Goal: Task Accomplishment & Management: Complete application form

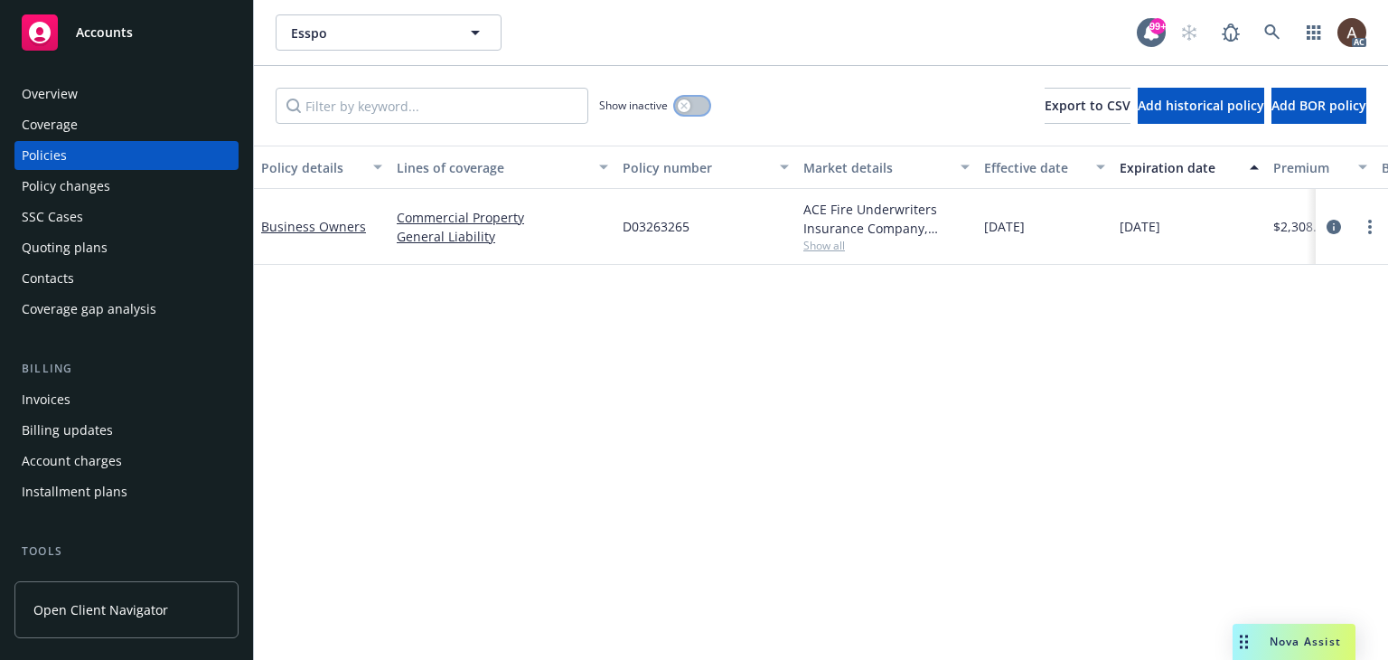
click at [676, 106] on button "button" at bounding box center [692, 106] width 34 height 18
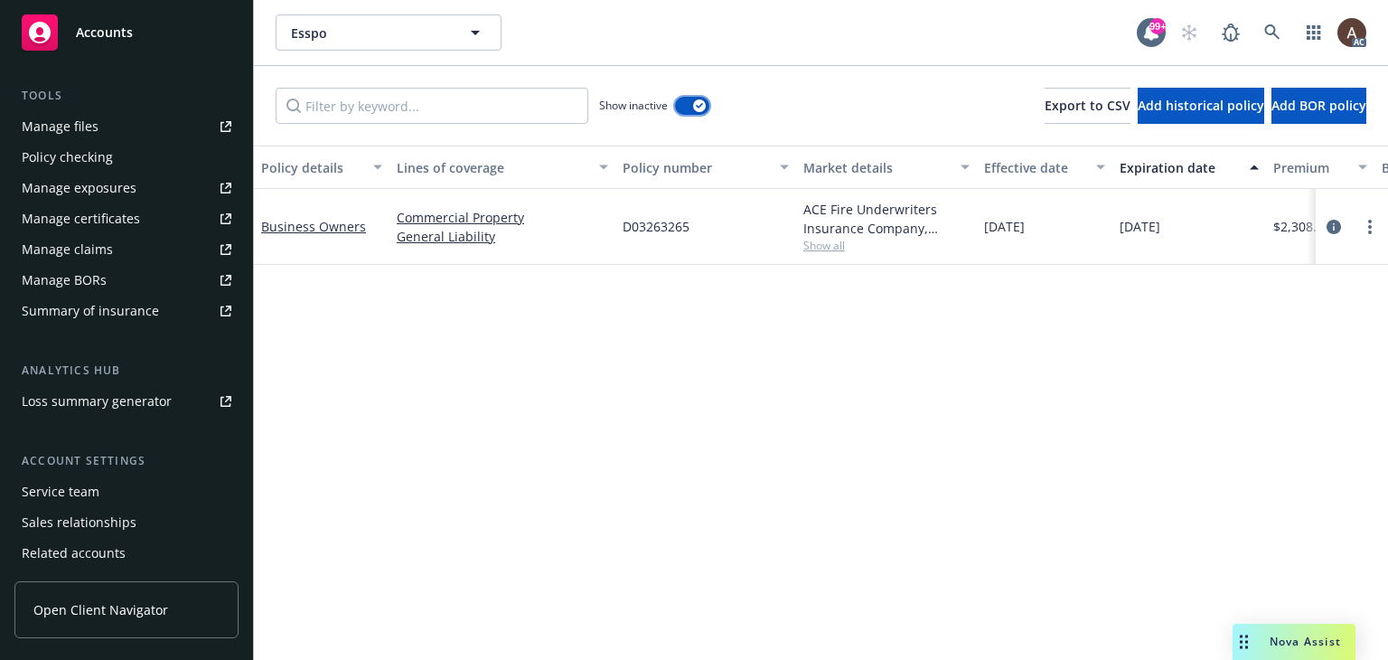
scroll to position [517, 0]
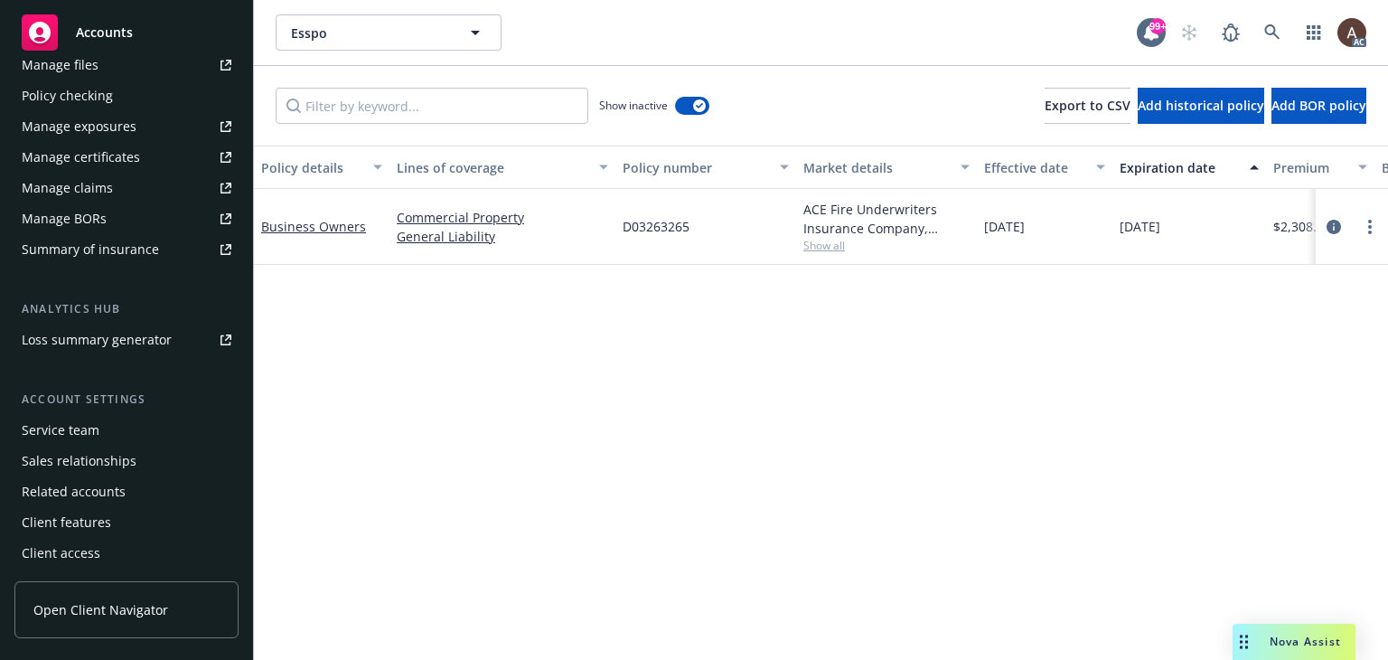
click at [119, 428] on div "Service team" at bounding box center [127, 430] width 210 height 29
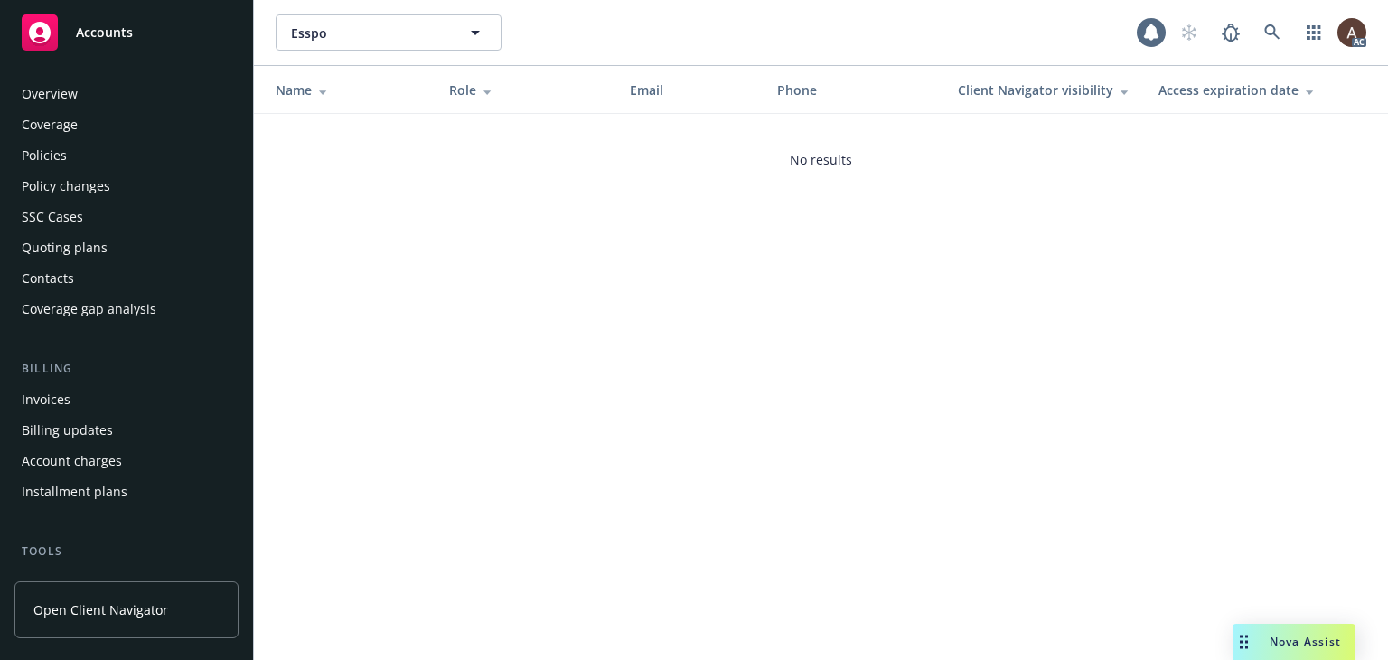
scroll to position [517, 0]
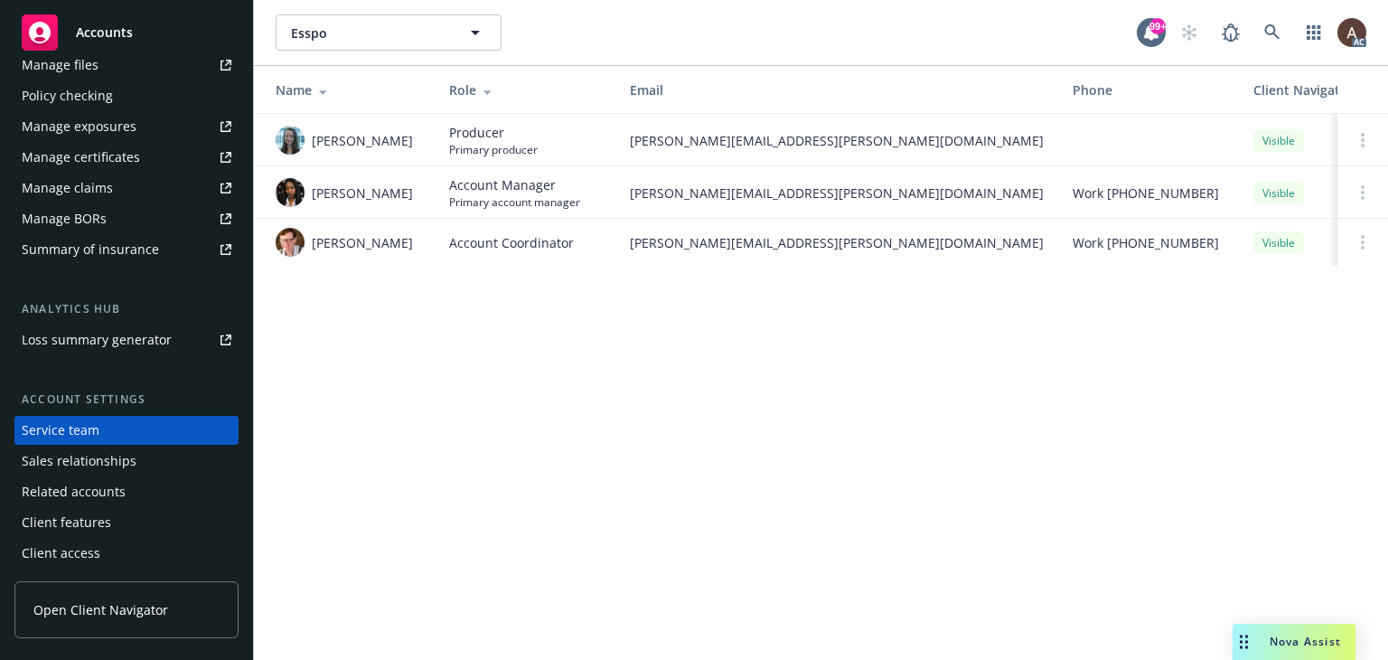
click at [496, 397] on div "Esspo Esspo 99+ AC Name Role Email Phone Client Navigator visibility Access exp…" at bounding box center [821, 330] width 1134 height 660
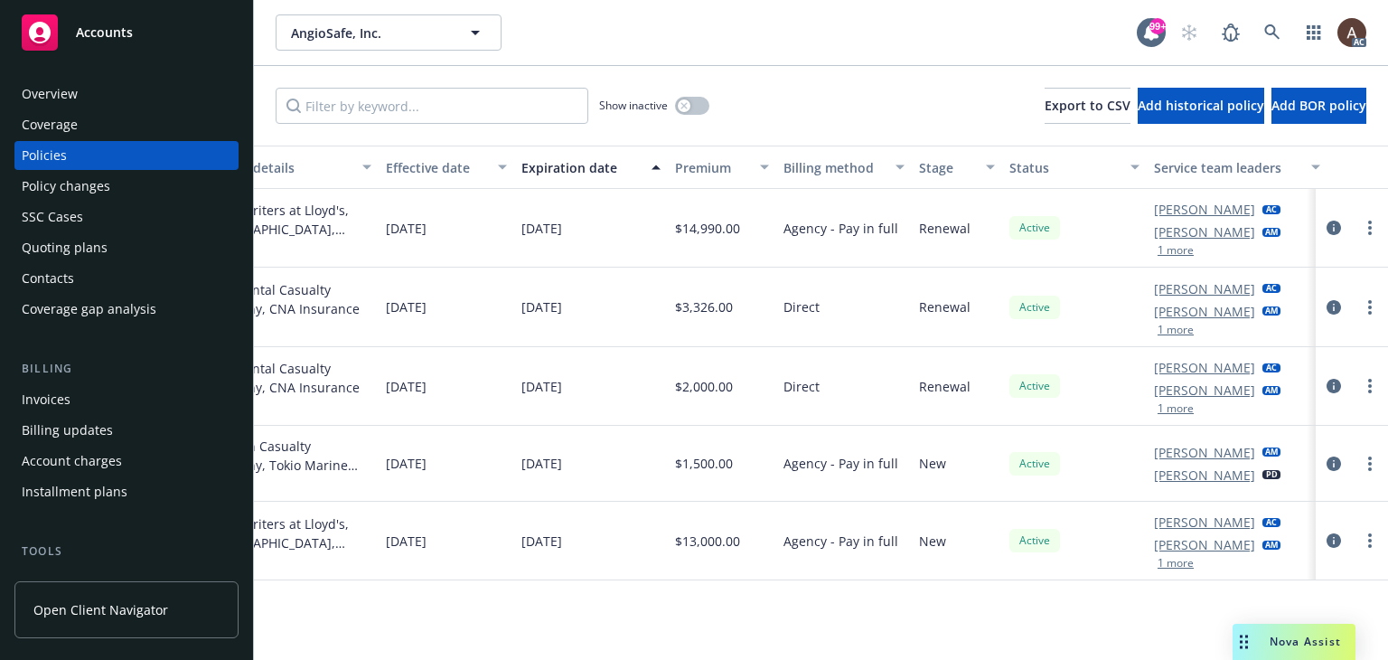
scroll to position [0, 607]
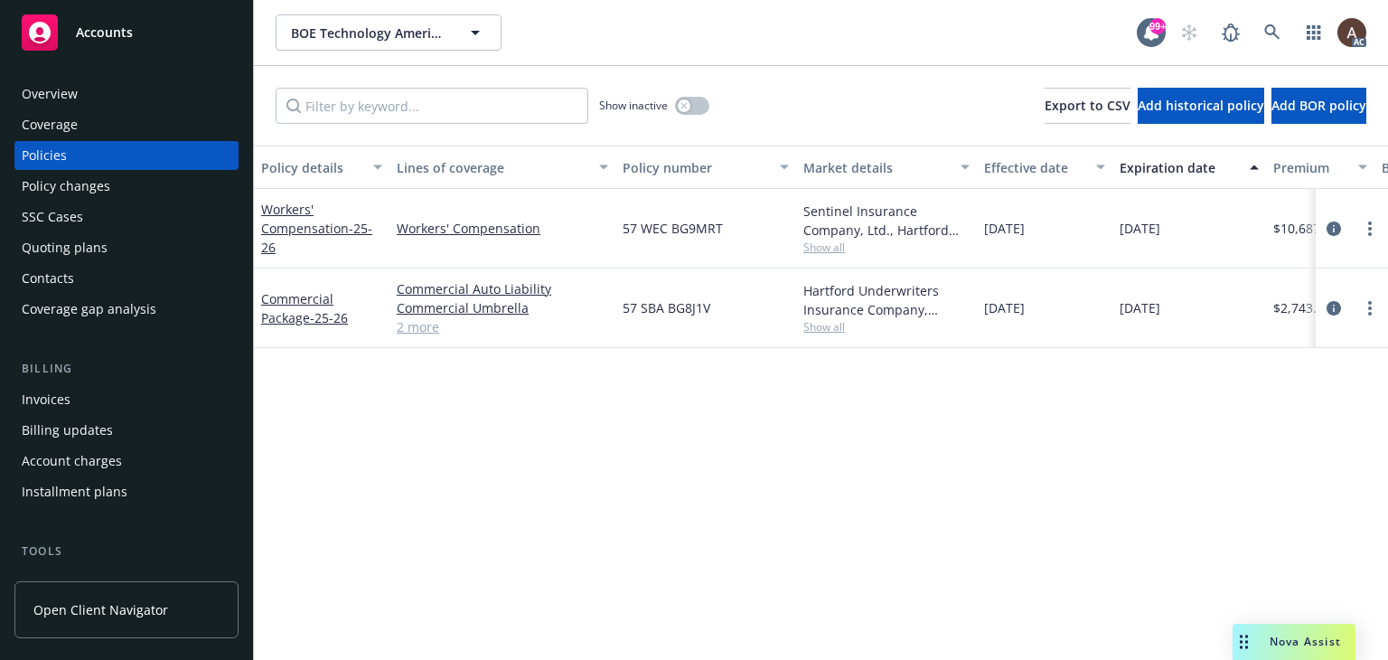
click at [615, 379] on div "Policy details Lines of coverage Policy number Market details Effective date Ex…" at bounding box center [821, 403] width 1134 height 514
drag, startPoint x: 623, startPoint y: 307, endPoint x: 716, endPoint y: 309, distance: 93.1
click at [716, 309] on div "57 SBA BG8J1V" at bounding box center [706, 308] width 181 height 80
drag, startPoint x: 625, startPoint y: 232, endPoint x: 732, endPoint y: 232, distance: 107.6
click at [732, 232] on div "57 WEC BG9MRT" at bounding box center [706, 229] width 181 height 80
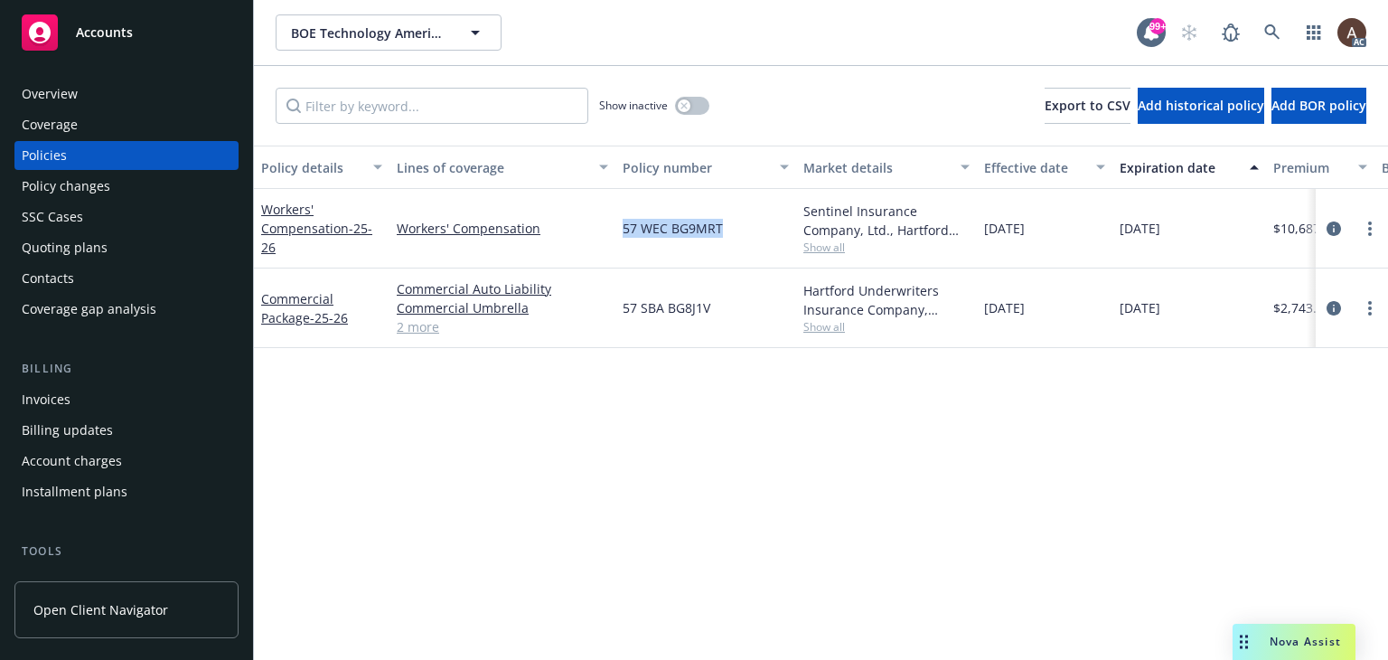
copy span "57 WEC BG9MRT"
click at [116, 193] on div "Policy changes" at bounding box center [127, 186] width 210 height 29
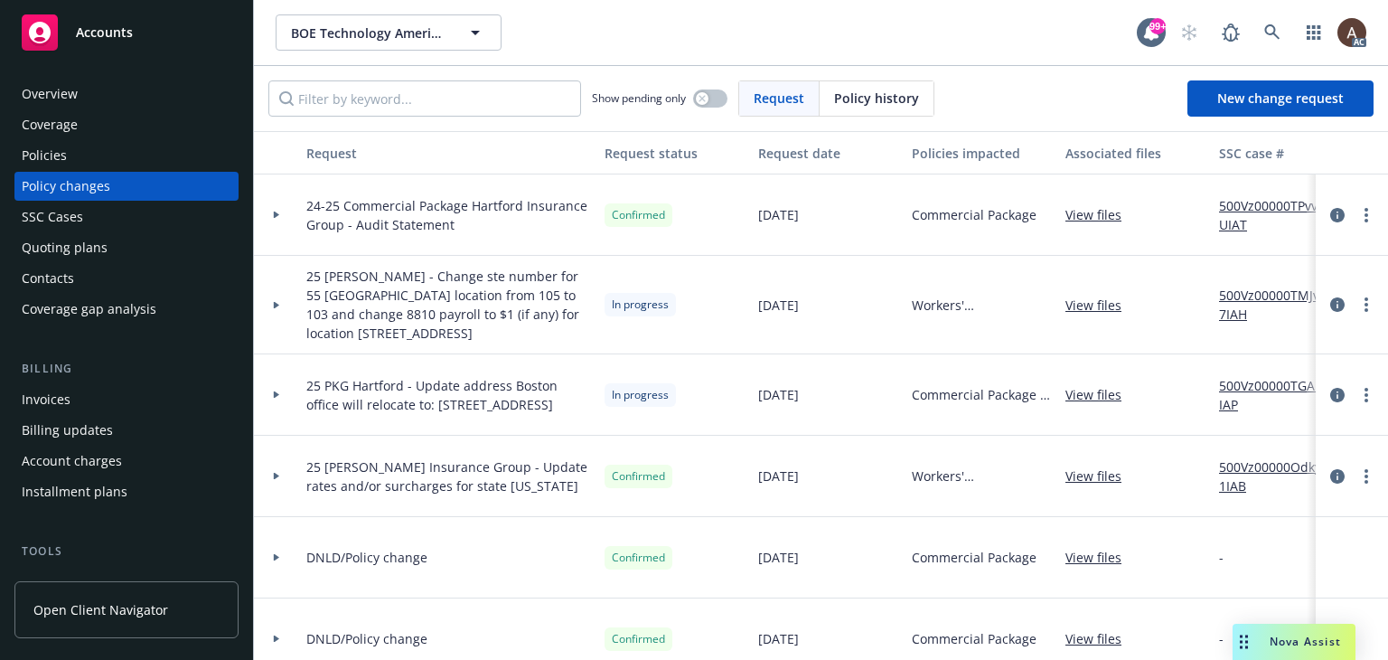
click at [97, 102] on div "Overview" at bounding box center [127, 94] width 210 height 29
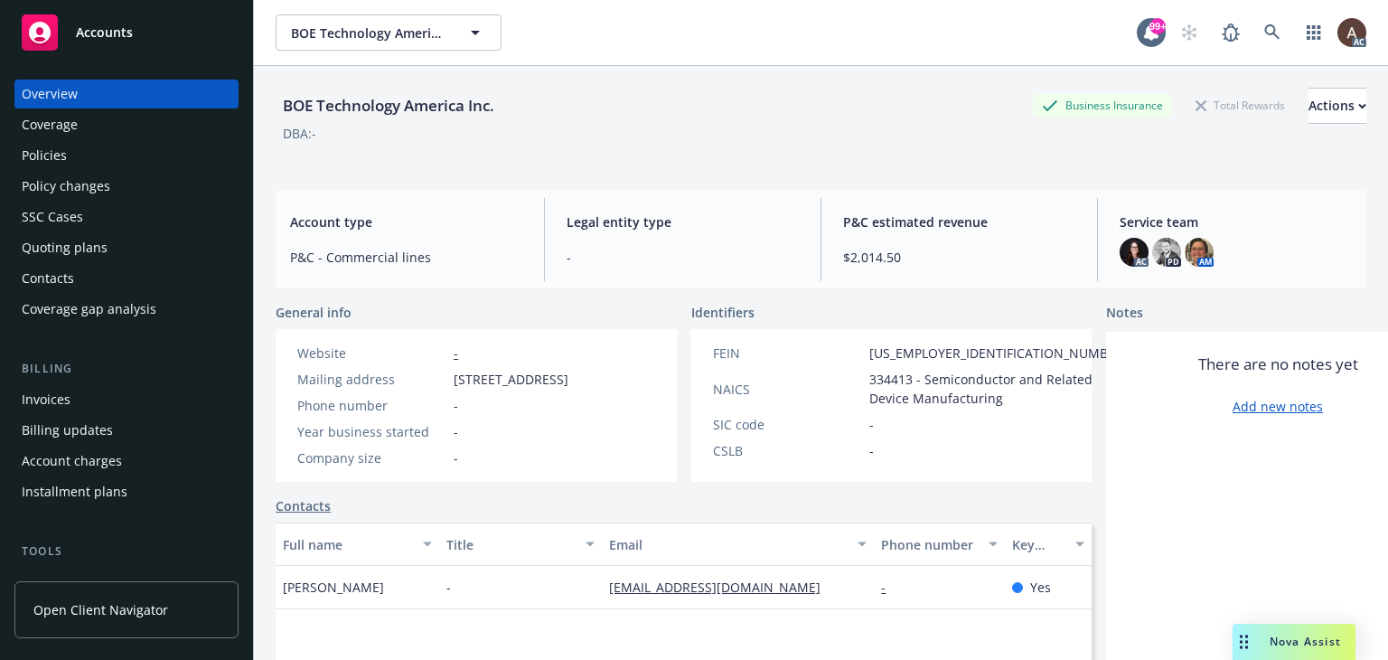
scroll to position [90, 0]
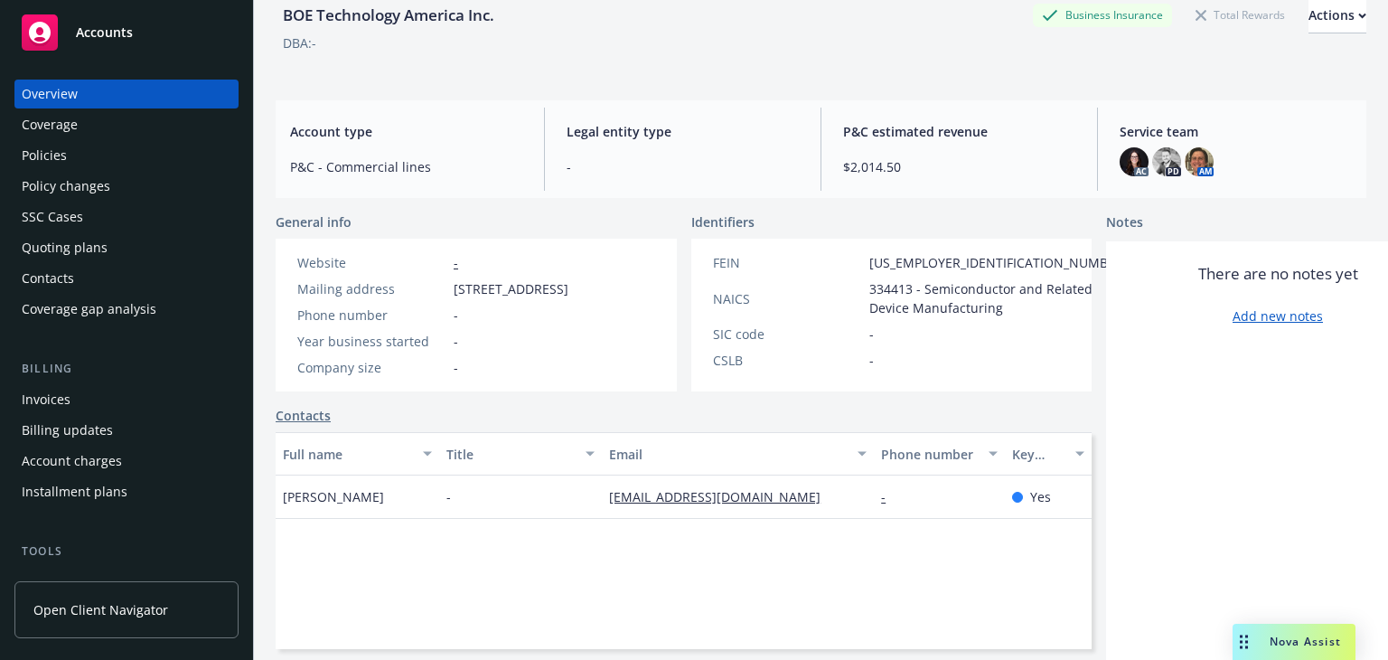
click at [99, 191] on div "Policy changes" at bounding box center [66, 186] width 89 height 29
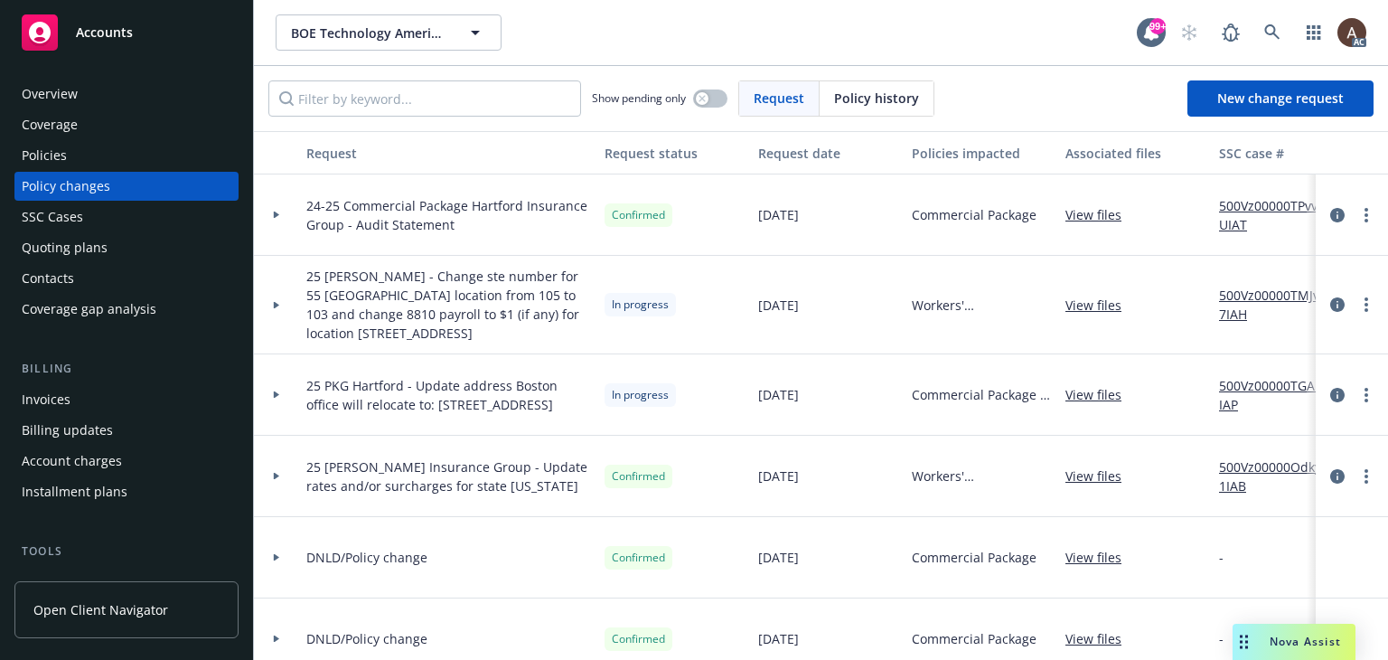
click at [273, 391] on icon at bounding box center [276, 394] width 7 height 6
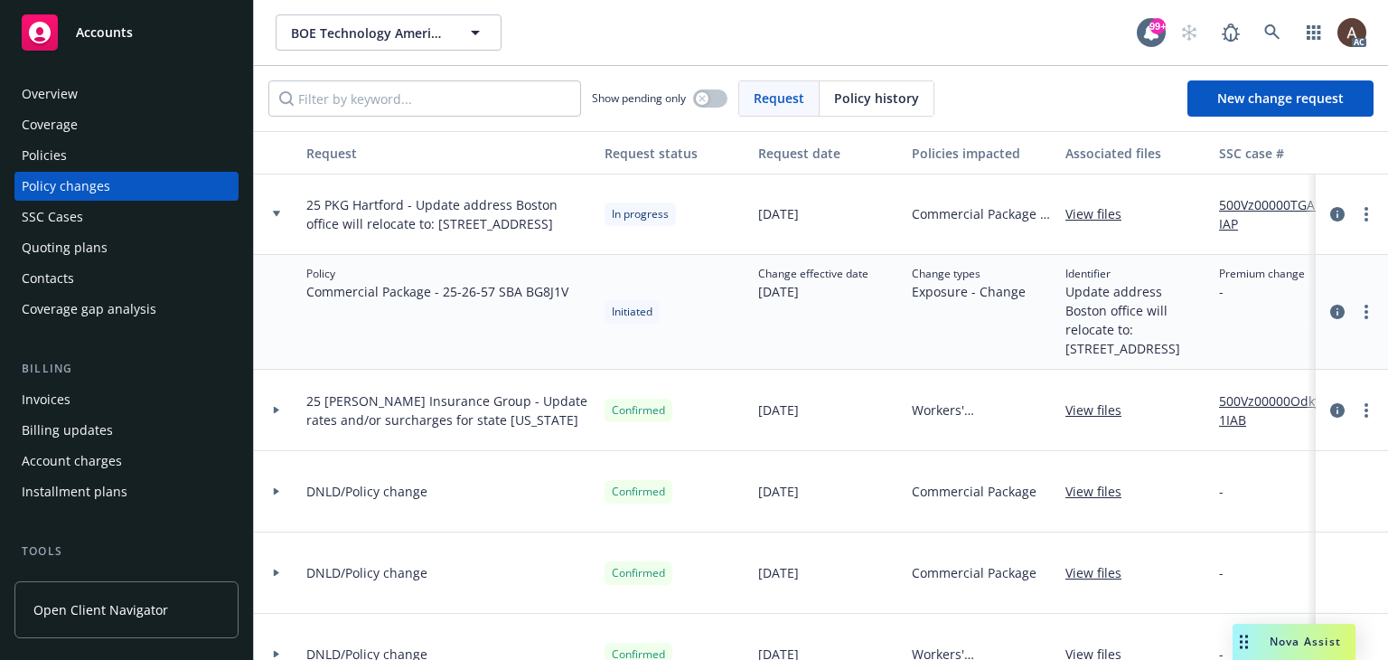
scroll to position [90, 0]
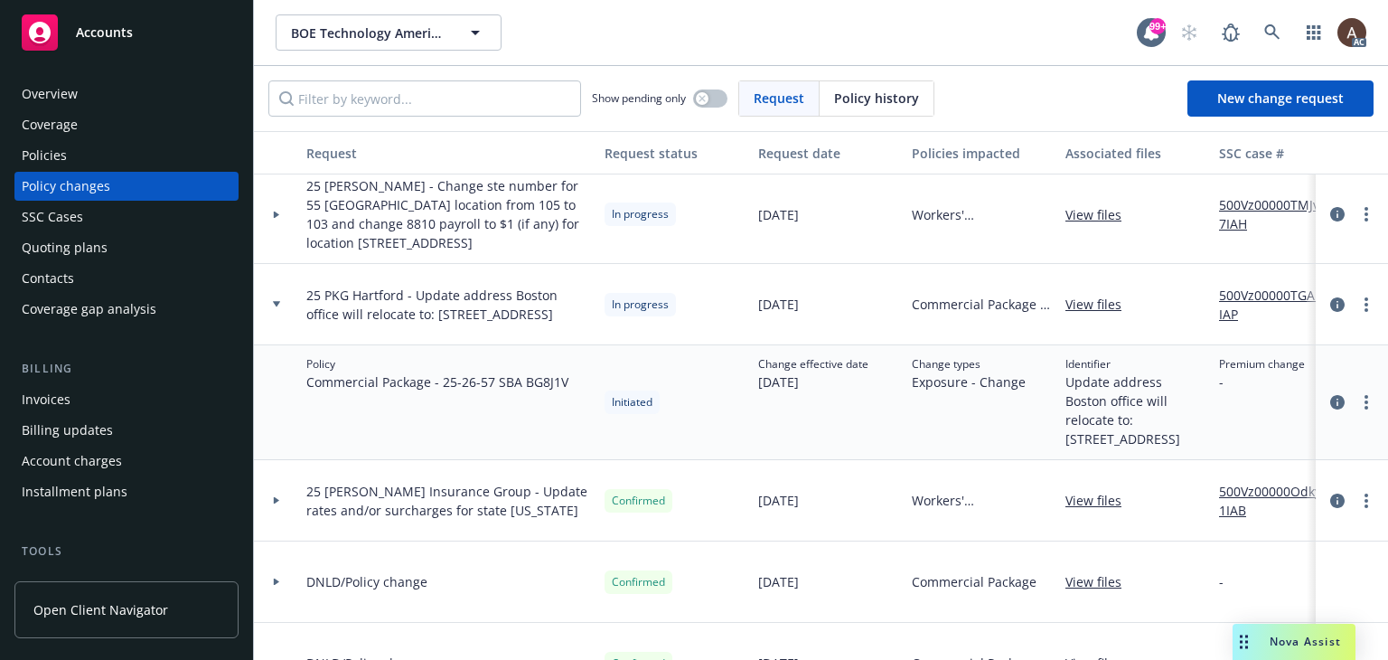
drag, startPoint x: 414, startPoint y: 287, endPoint x: 469, endPoint y: 323, distance: 65.9
click at [469, 323] on span "25 PKG Hartford - Update address Boston office will relocate to: 55 Cambridge P…" at bounding box center [448, 305] width 284 height 38
copy span "Update address Boston office will relocate to: 55 Cambridge Parkway, Suite 103,…"
click at [1356, 301] on link "more" at bounding box center [1367, 305] width 22 height 22
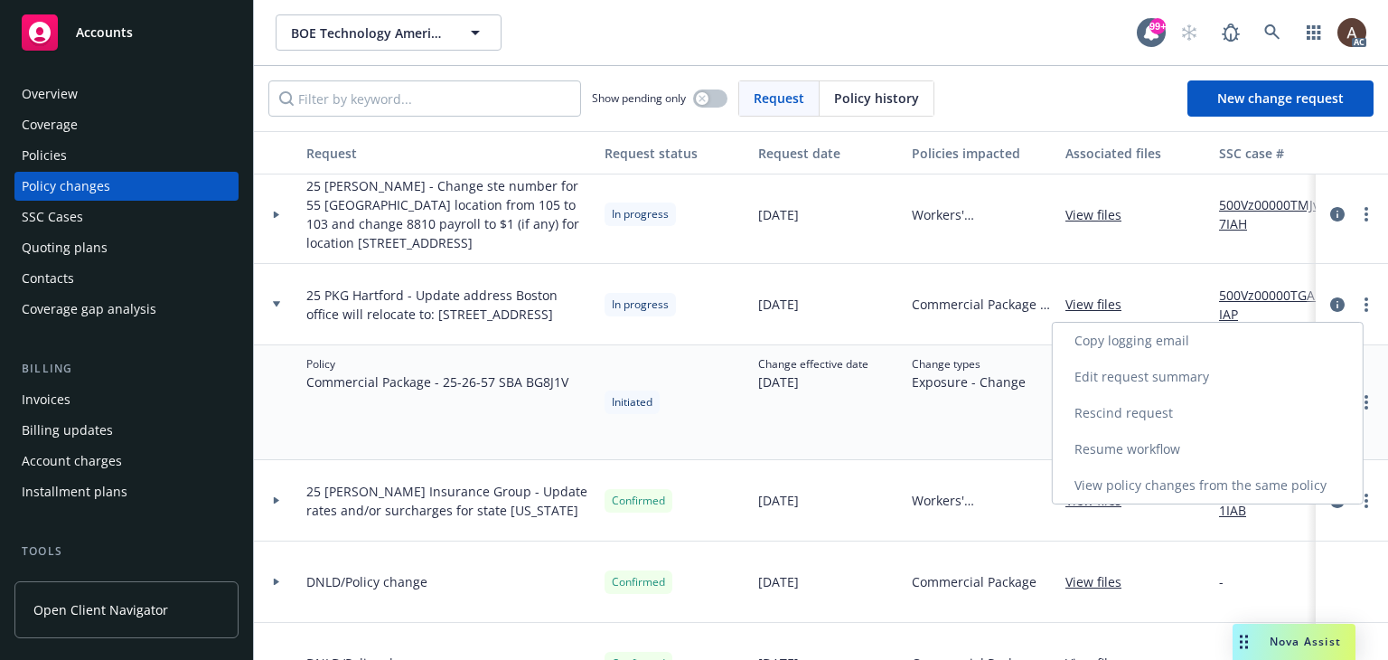
click at [1130, 446] on link "Resume workflow" at bounding box center [1208, 449] width 310 height 36
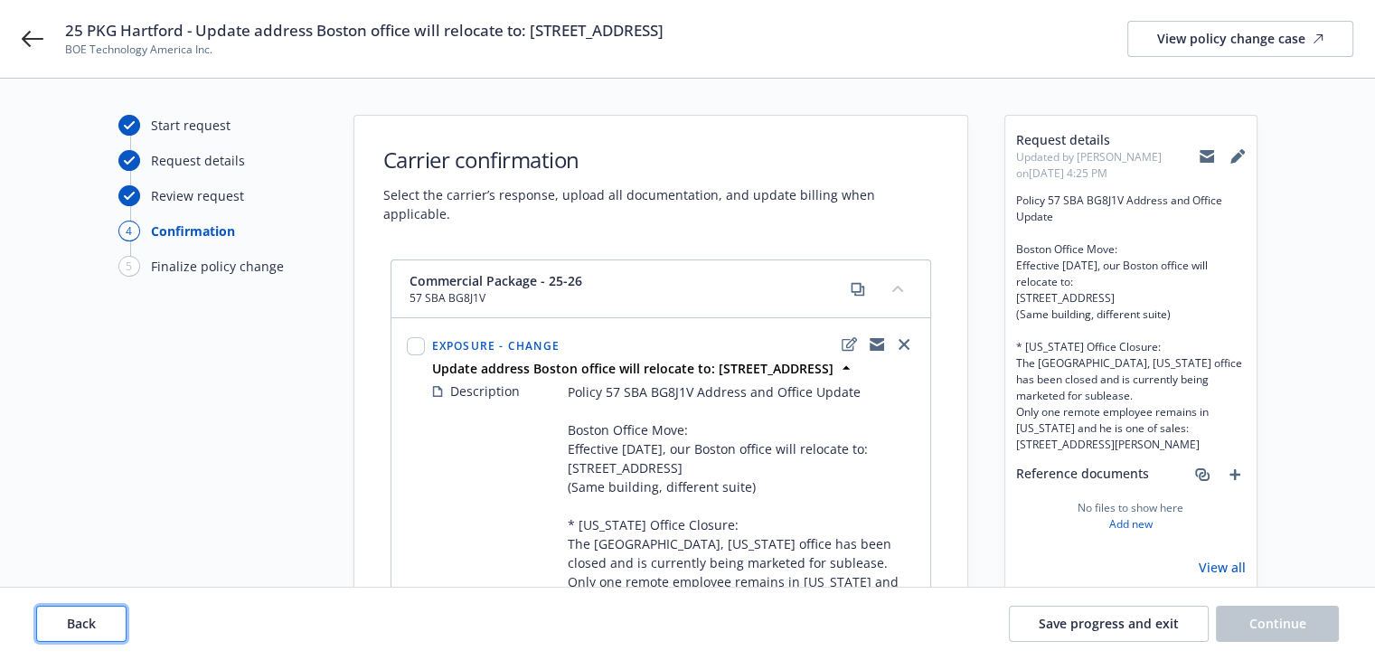
click at [103, 626] on button "Back" at bounding box center [81, 624] width 90 height 36
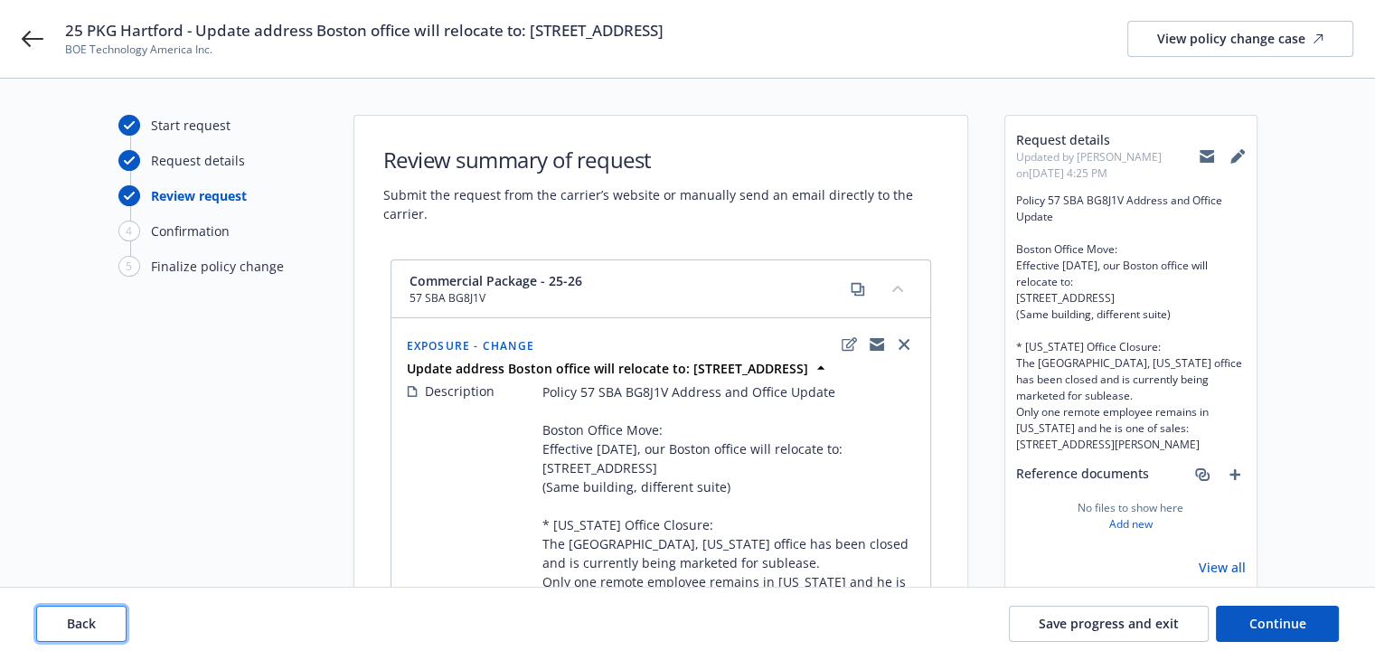
click at [103, 626] on button "Back" at bounding box center [81, 624] width 90 height 36
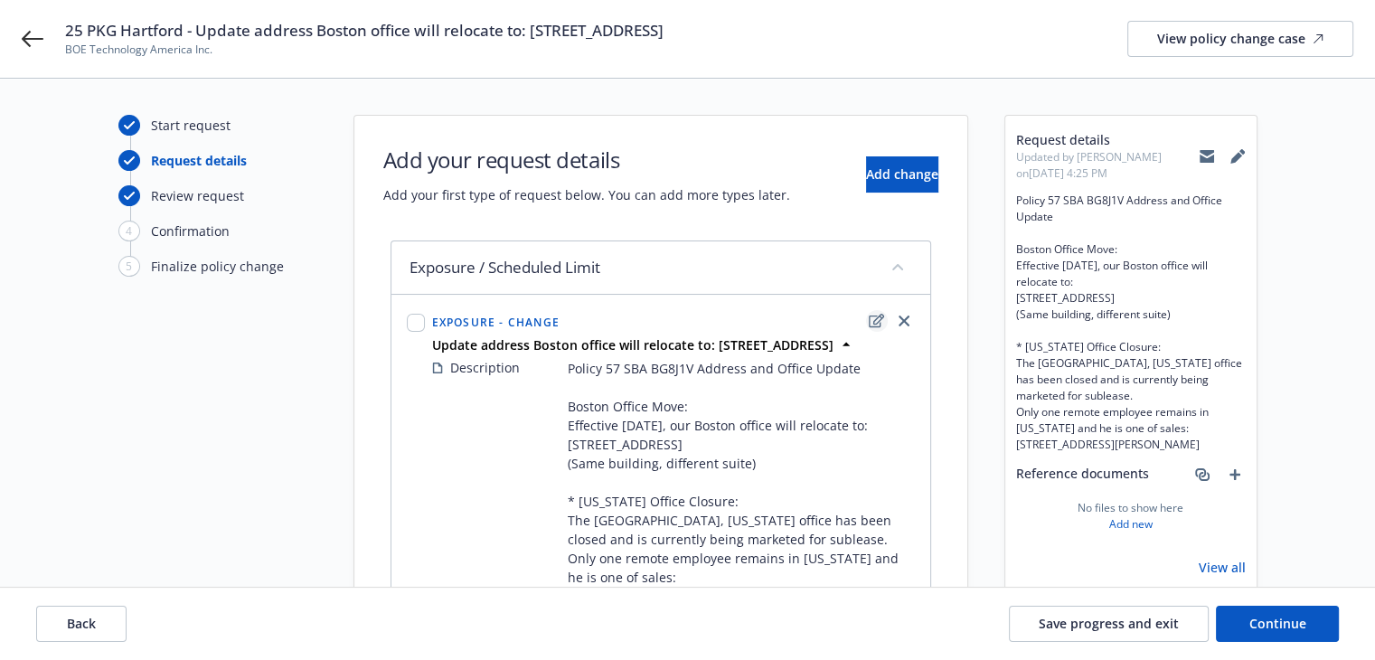
click at [869, 318] on icon "edit" at bounding box center [876, 321] width 15 height 14
select select "CHANGE"
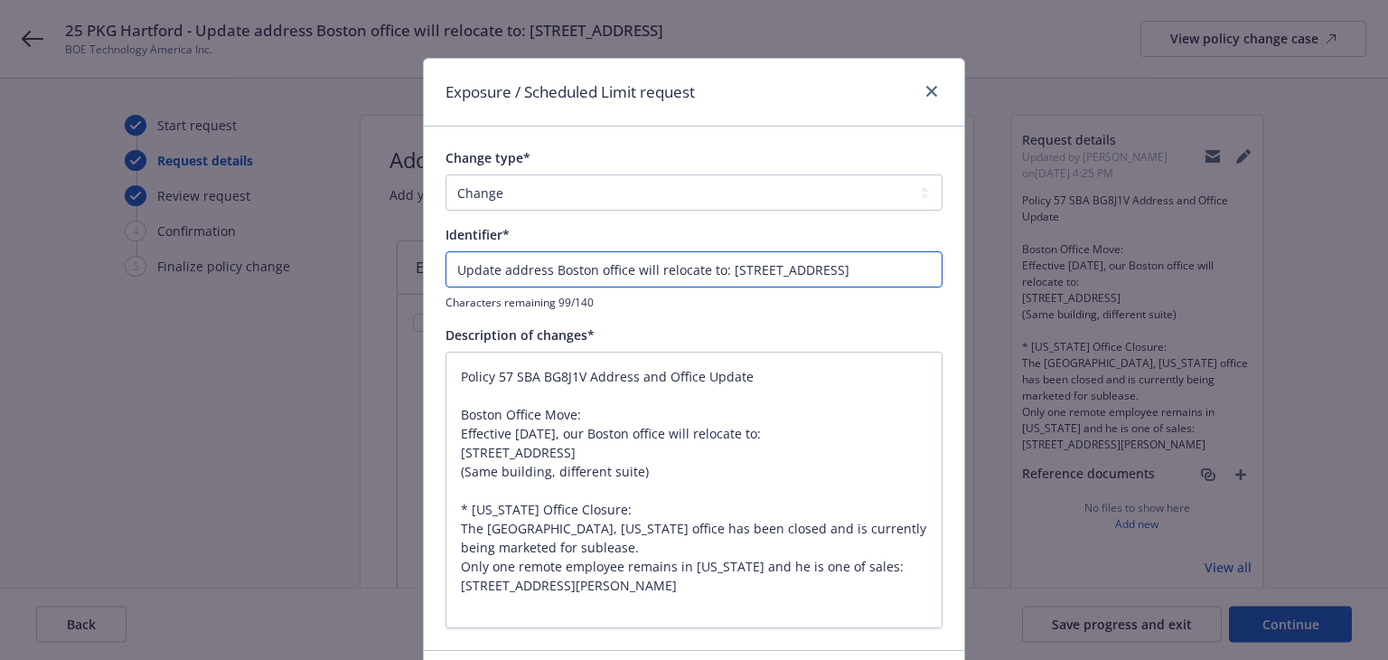
click at [449, 274] on input "Update address Boston office will relocate to: 55 Cambridge Parkway, Suite 103,…" at bounding box center [694, 269] width 497 height 36
type input "EUpdate address Boston office will relocate to: 55 Cambridge Parkway, Suite 103…"
type textarea "x"
type input "ENUpdate address Boston office will relocate to: 55 Cambridge Parkway, Suite 10…"
type textarea "x"
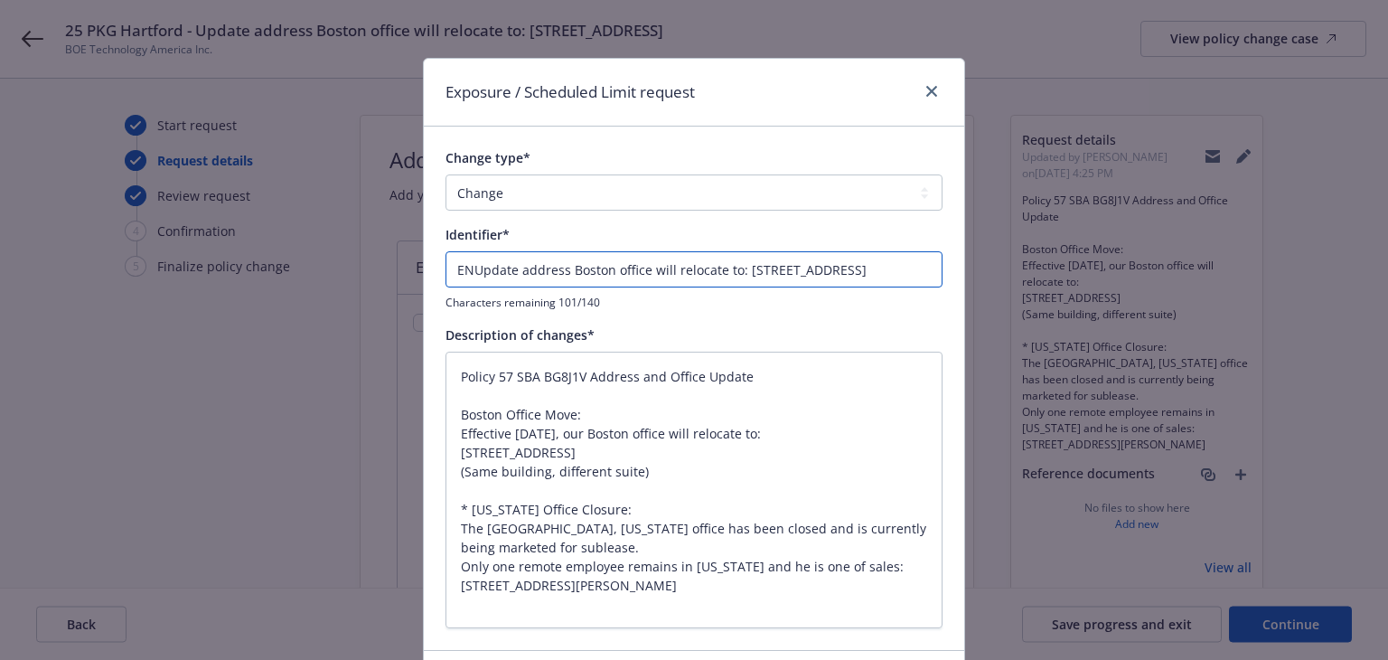
type input "ENDUpdate address Boston office will relocate to: 55 Cambridge Parkway, Suite 1…"
type textarea "x"
type input "ENDTUpdate address Boston office will relocate to: 55 Cambridge Parkway, Suite …"
type textarea "x"
type input "ENDT#Update address Boston office will relocate to: 55 Cambridge Parkway, Suite…"
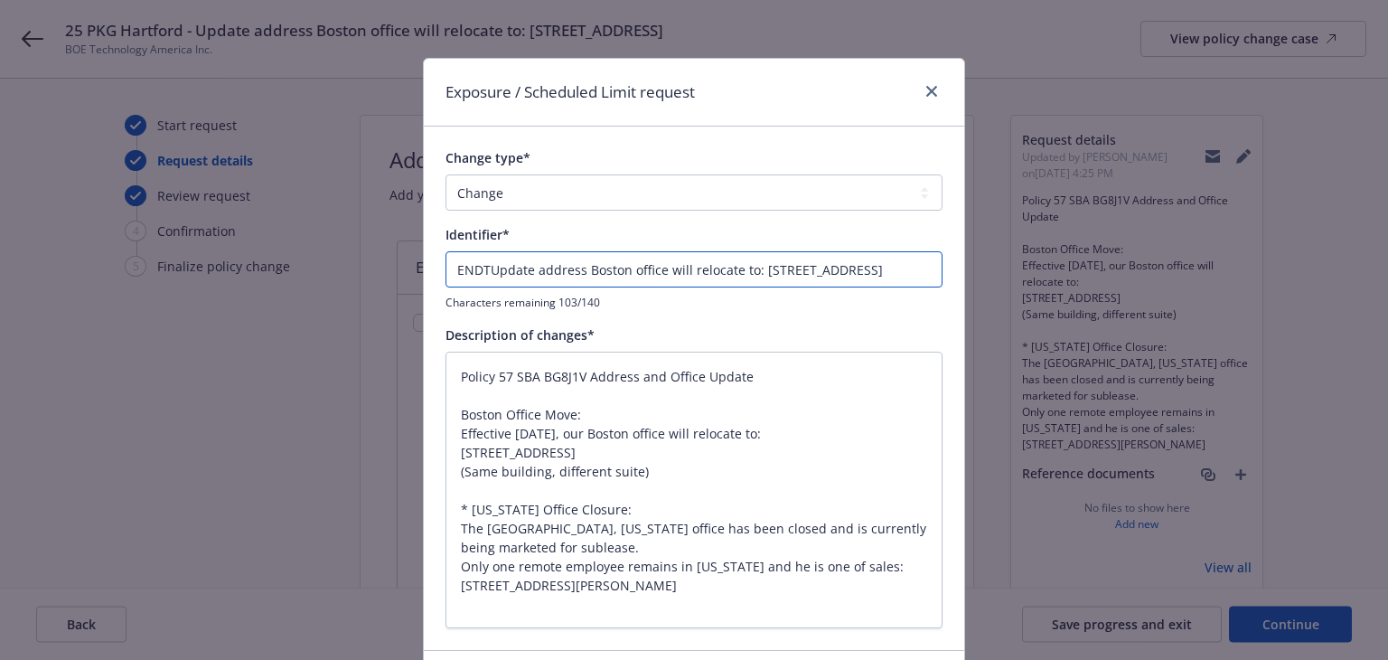
type textarea "x"
type input "ENDT#0Update address Boston office will relocate to: 55 Cambridge Parkway, Suit…"
type textarea "x"
type input "ENDT#00Update address Boston office will relocate to: 55 Cambridge Parkway, Sui…"
type textarea "x"
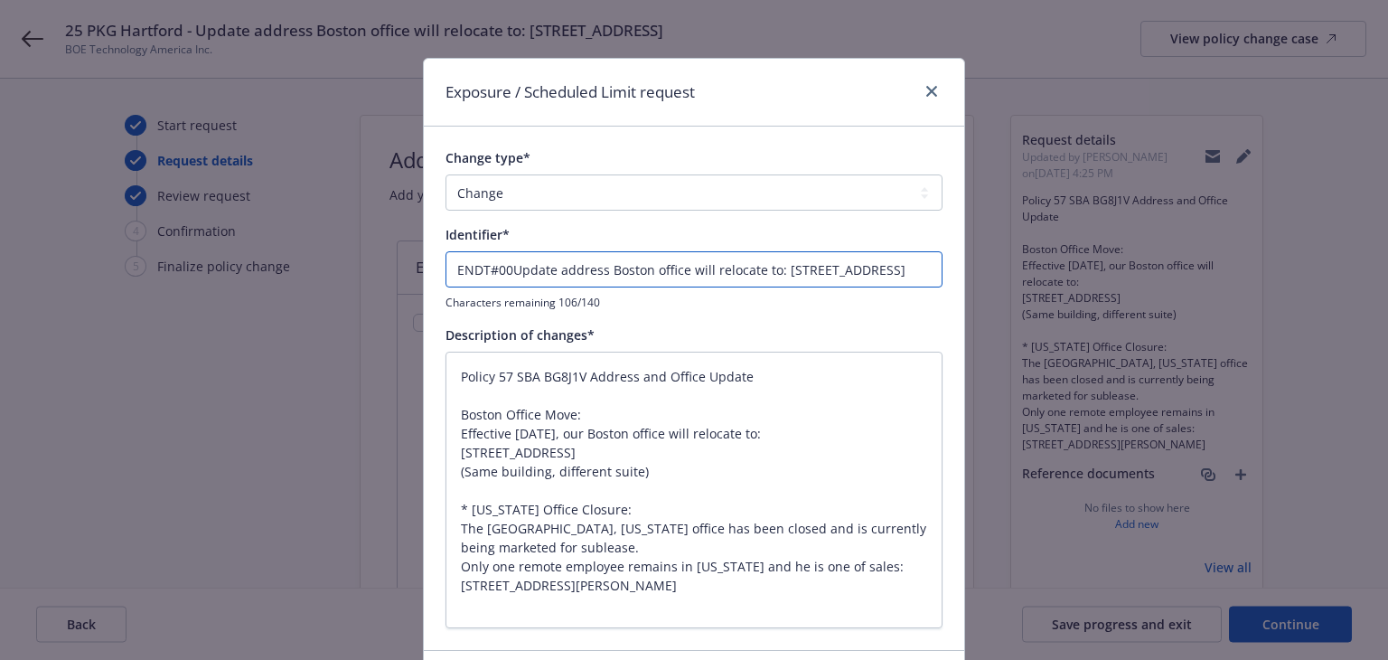
type input "ENDT#001Update address Boston office will relocate to: 55 Cambridge Parkway, Su…"
type textarea "x"
type input "ENDT#001 Update address Boston office will relocate to: 55 Cambridge Parkway, S…"
type textarea "x"
type input "ENDT#001 -Update address Boston office will relocate to: 55 Cambridge Parkway, …"
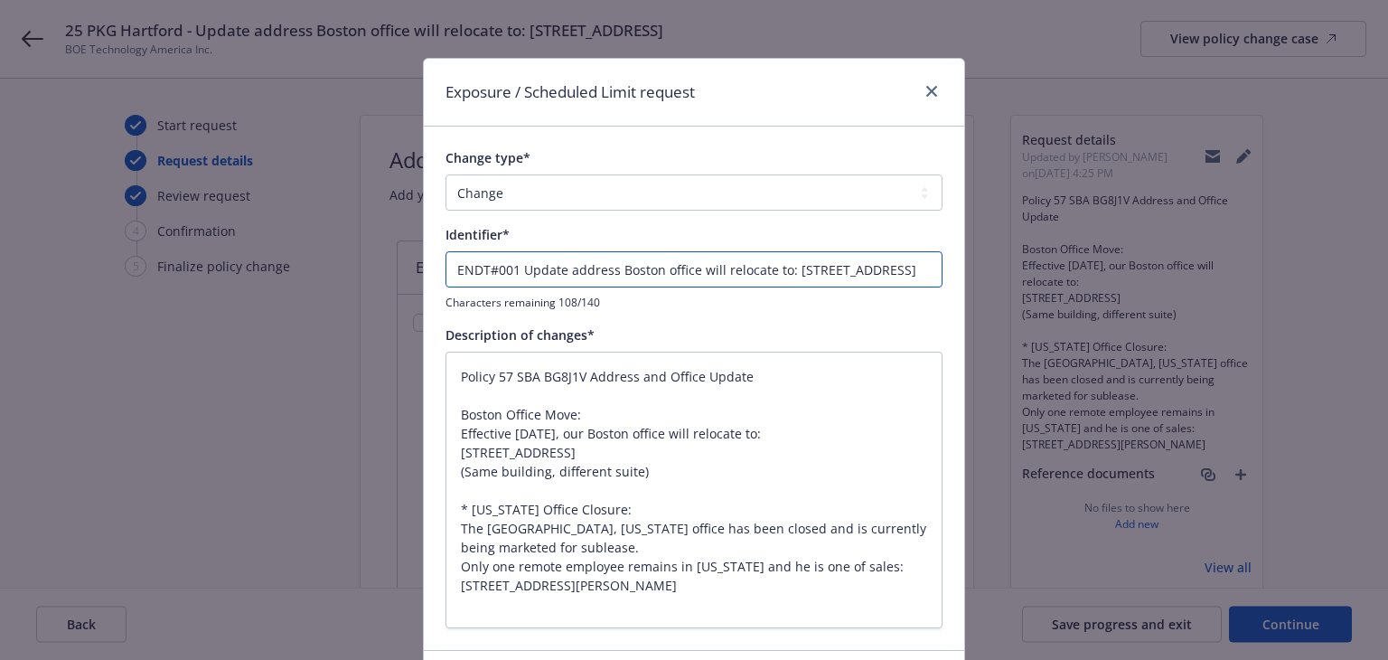
type textarea "x"
type input "ENDT#001 - Update address Boston office will relocate to: 55 Cambridge Parkway,…"
type textarea "x"
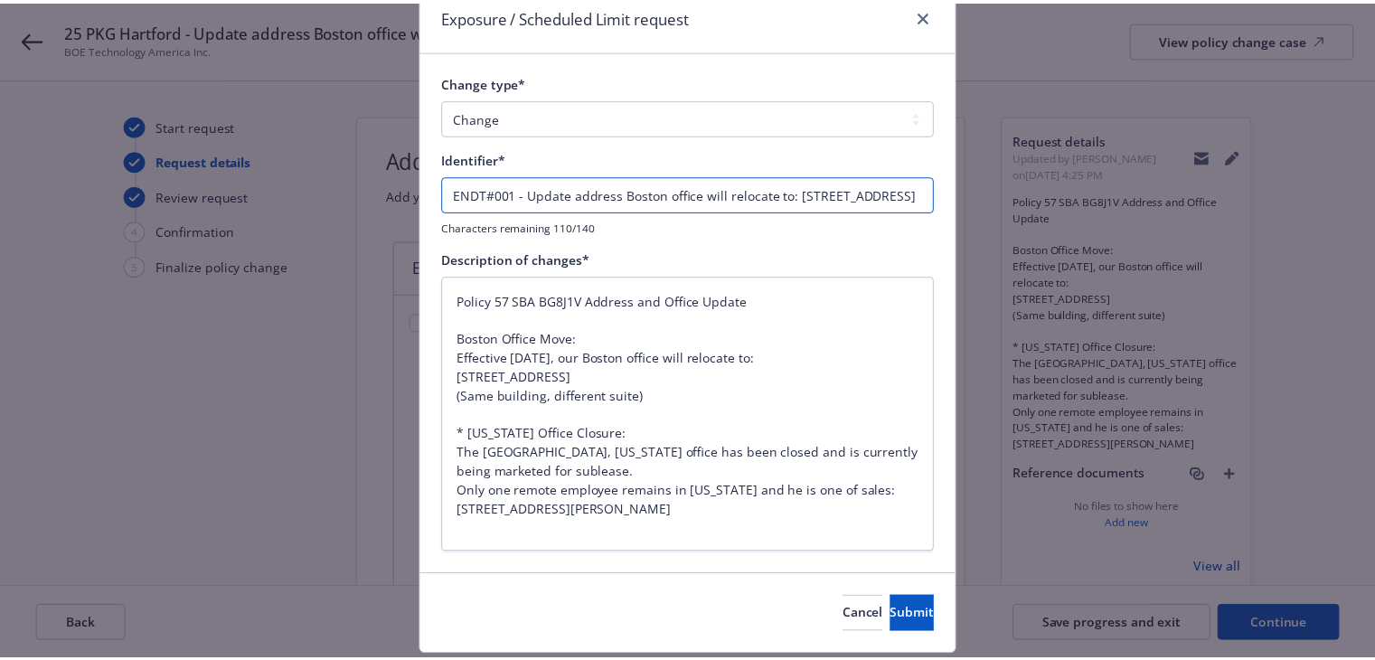
scroll to position [128, 0]
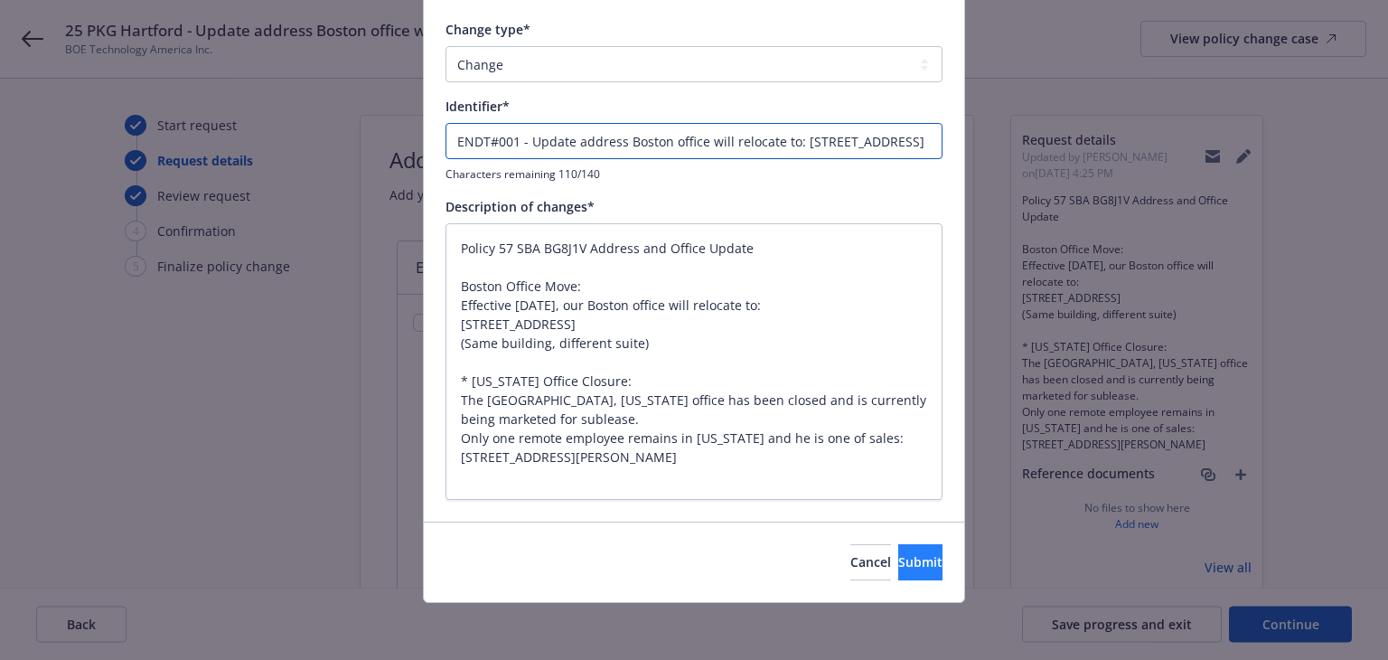
type input "ENDT#001 - Update address Boston office will relocate to: 55 Cambridge Parkway,…"
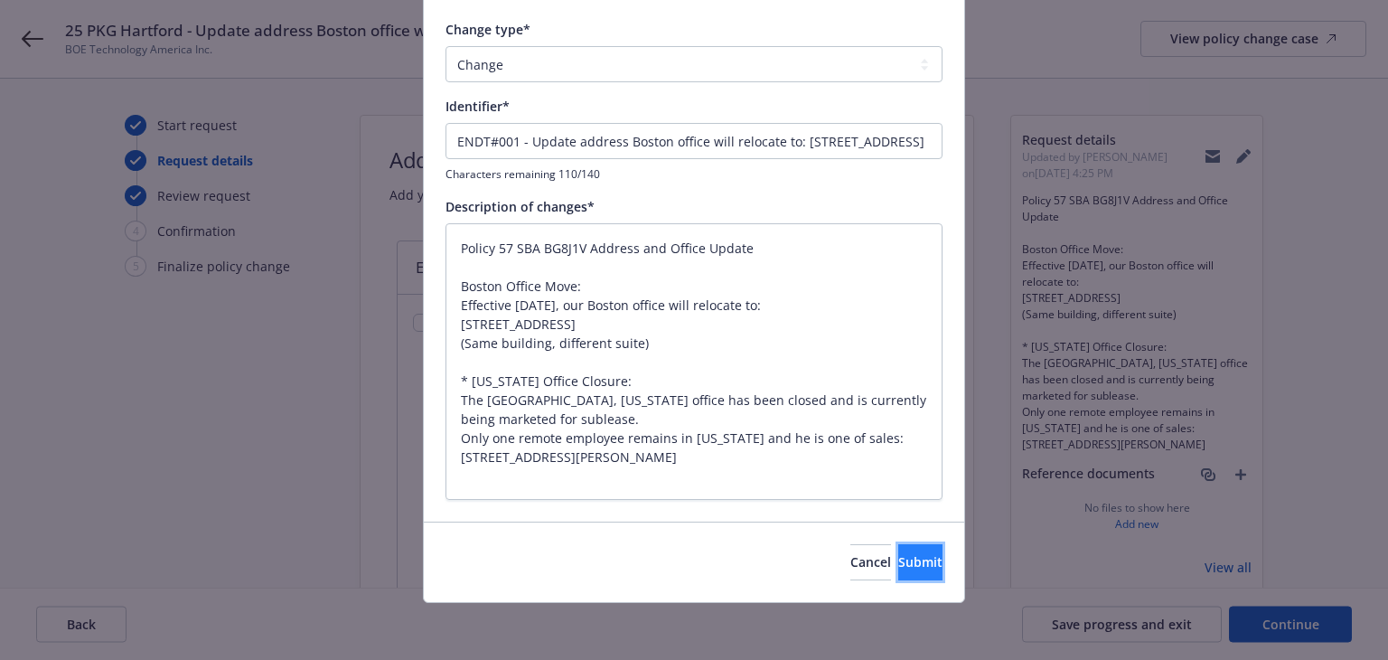
click at [921, 563] on button "Submit" at bounding box center [920, 562] width 44 height 36
type textarea "x"
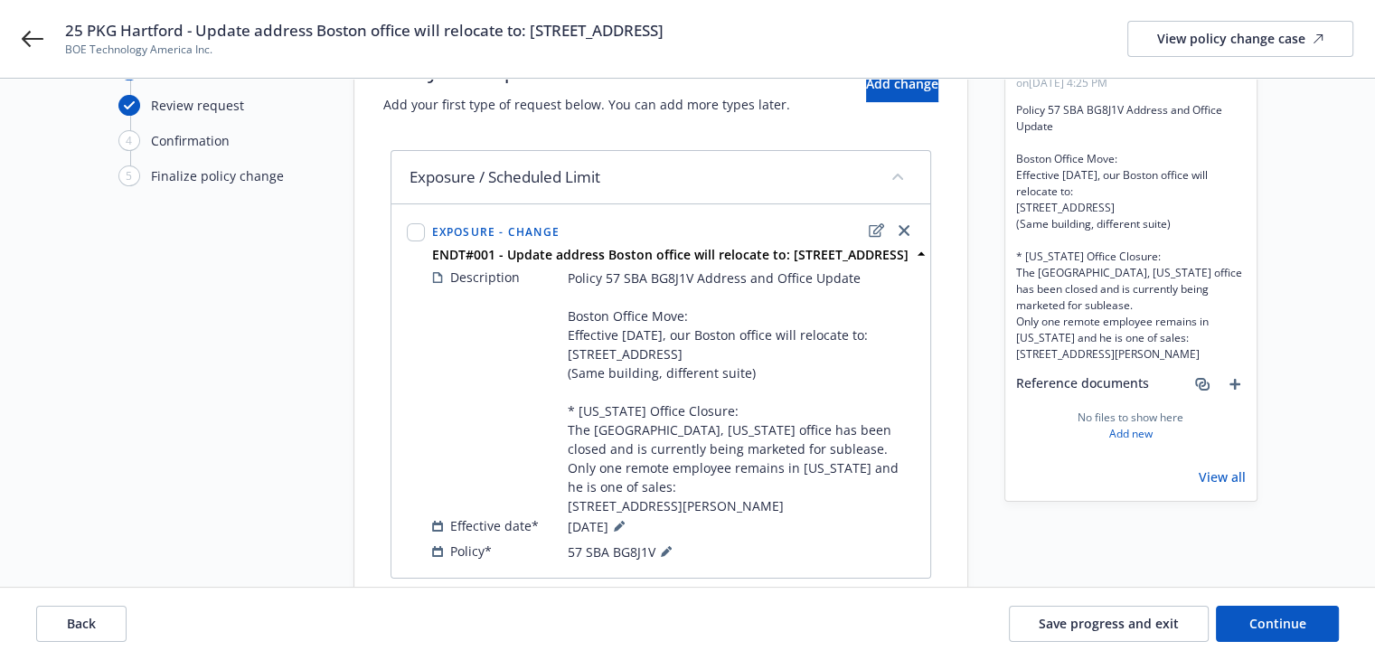
scroll to position [180, 0]
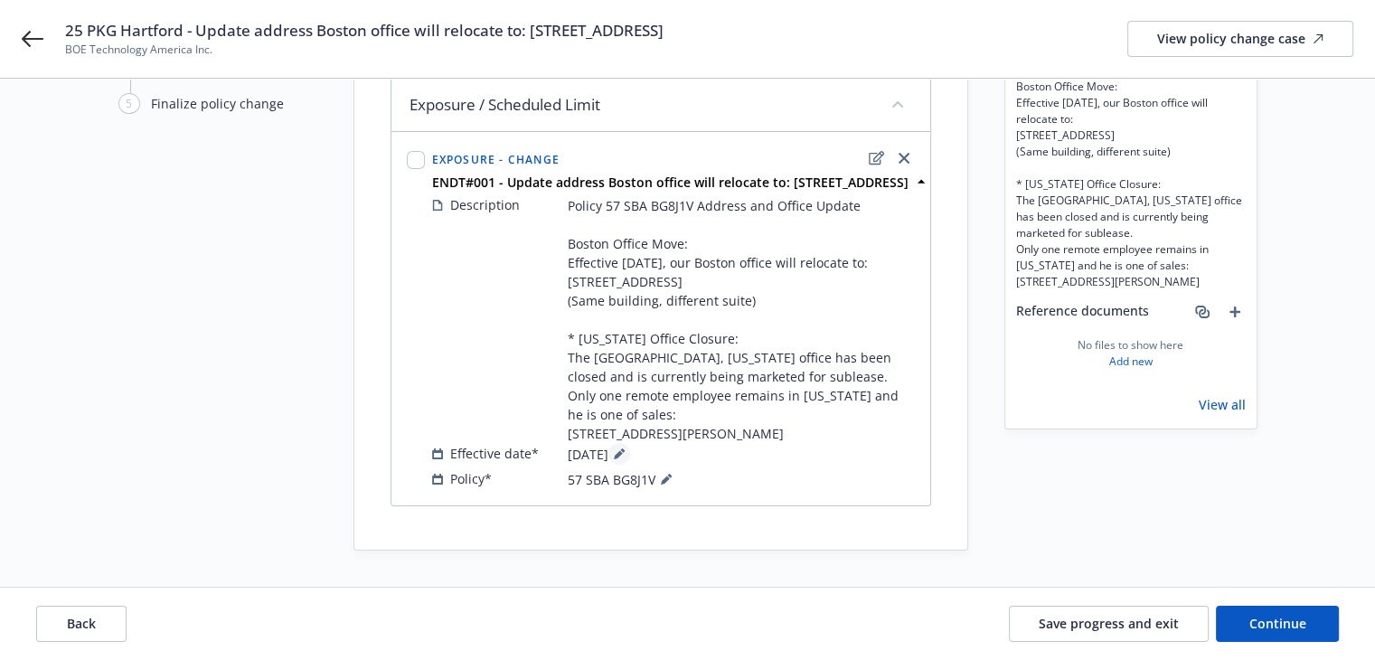
click at [623, 453] on icon at bounding box center [618, 454] width 9 height 9
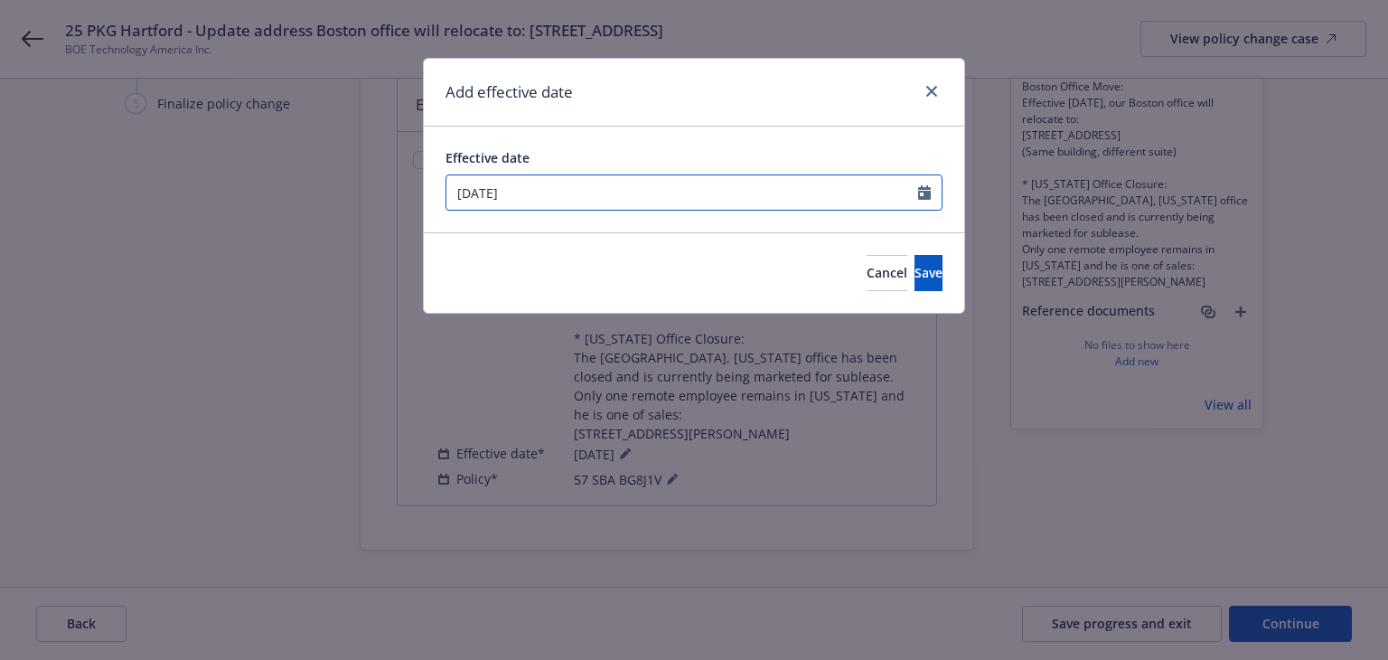
click at [605, 200] on input "11/01/2025" at bounding box center [682, 192] width 472 height 34
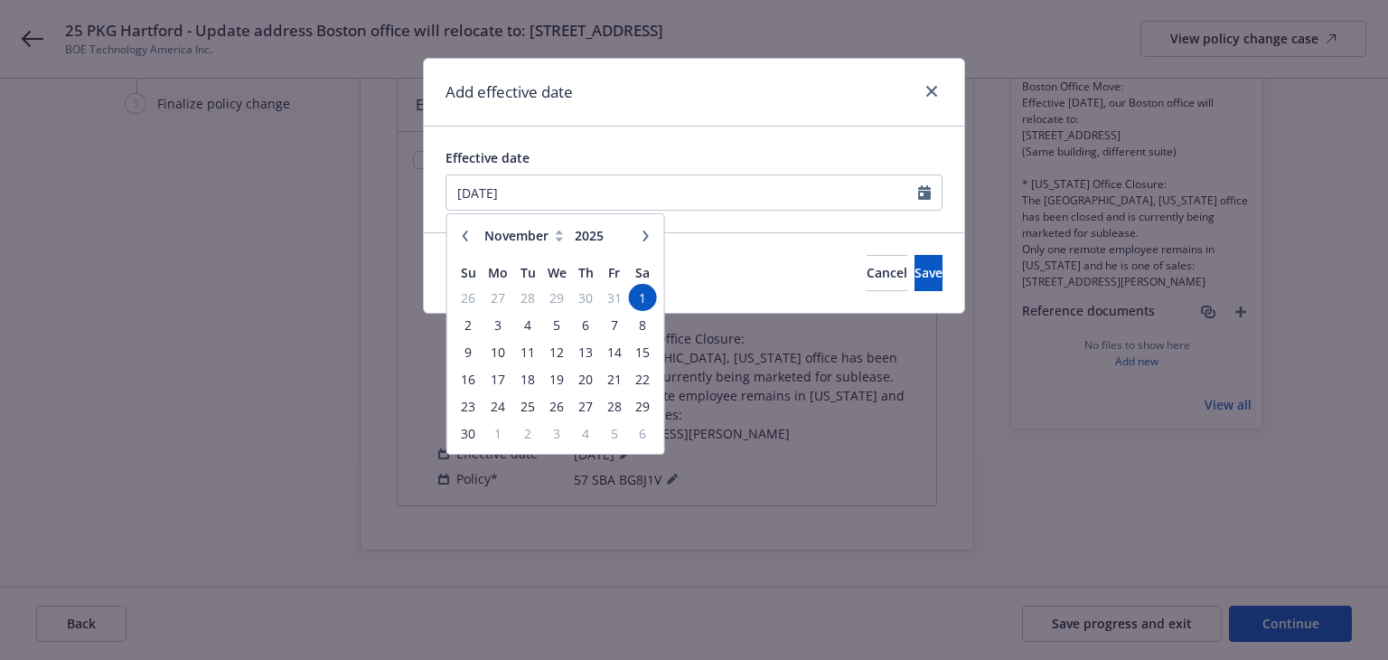
click at [460, 231] on icon "button" at bounding box center [465, 235] width 11 height 11
select select "10"
click at [555, 295] on span "1" at bounding box center [557, 298] width 26 height 23
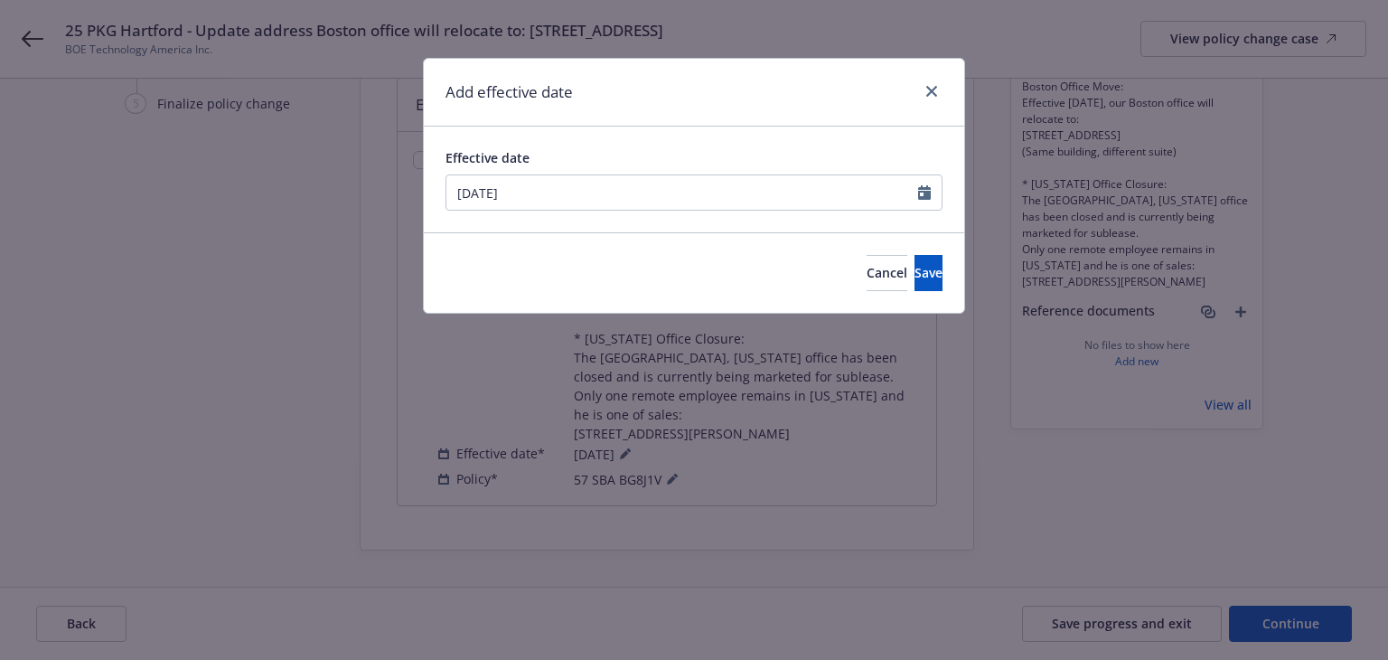
type input "10/01/2025"
click at [915, 276] on span "Save" at bounding box center [929, 272] width 28 height 17
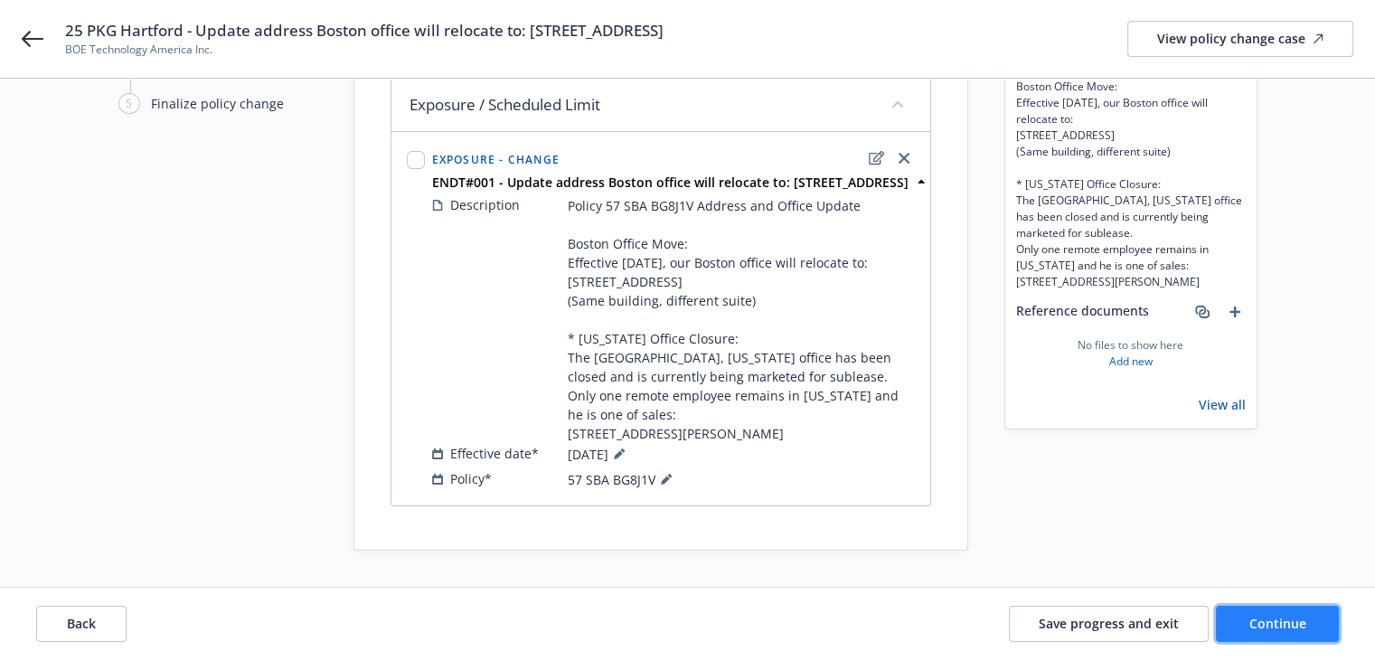
click at [1260, 620] on span "Continue" at bounding box center [1277, 623] width 57 height 17
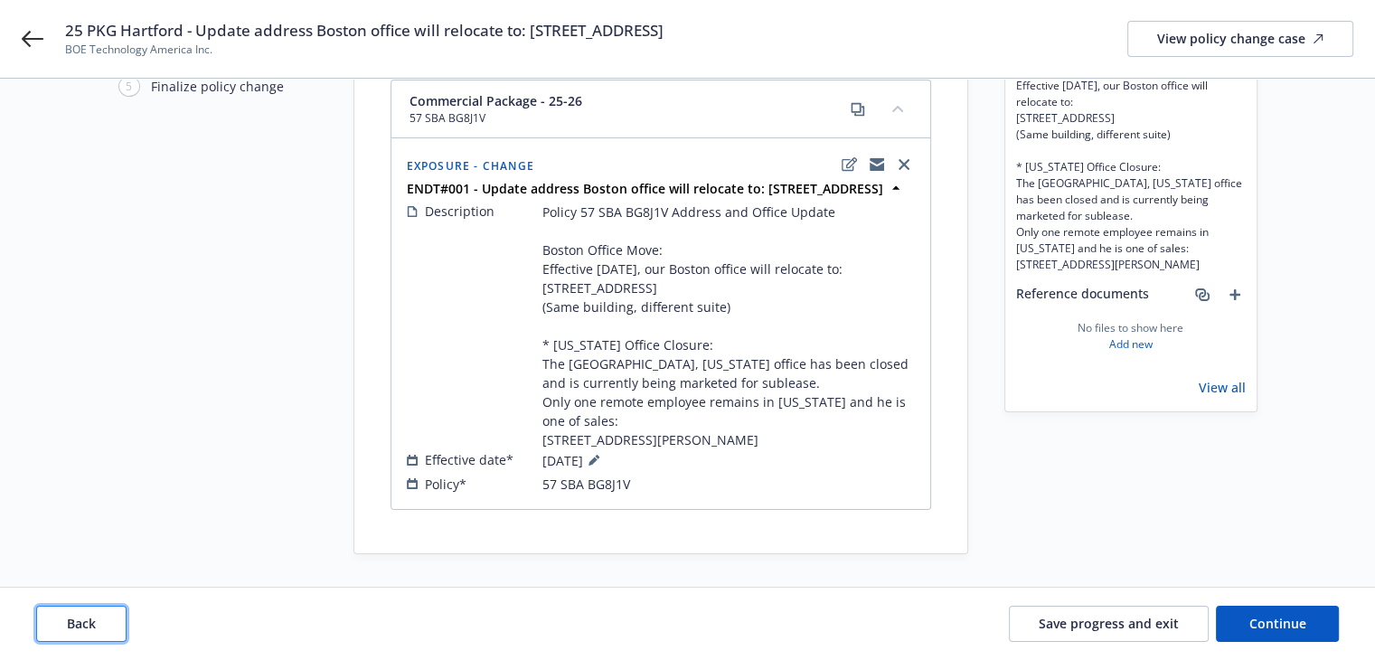
click at [84, 619] on span "Back" at bounding box center [81, 623] width 29 height 17
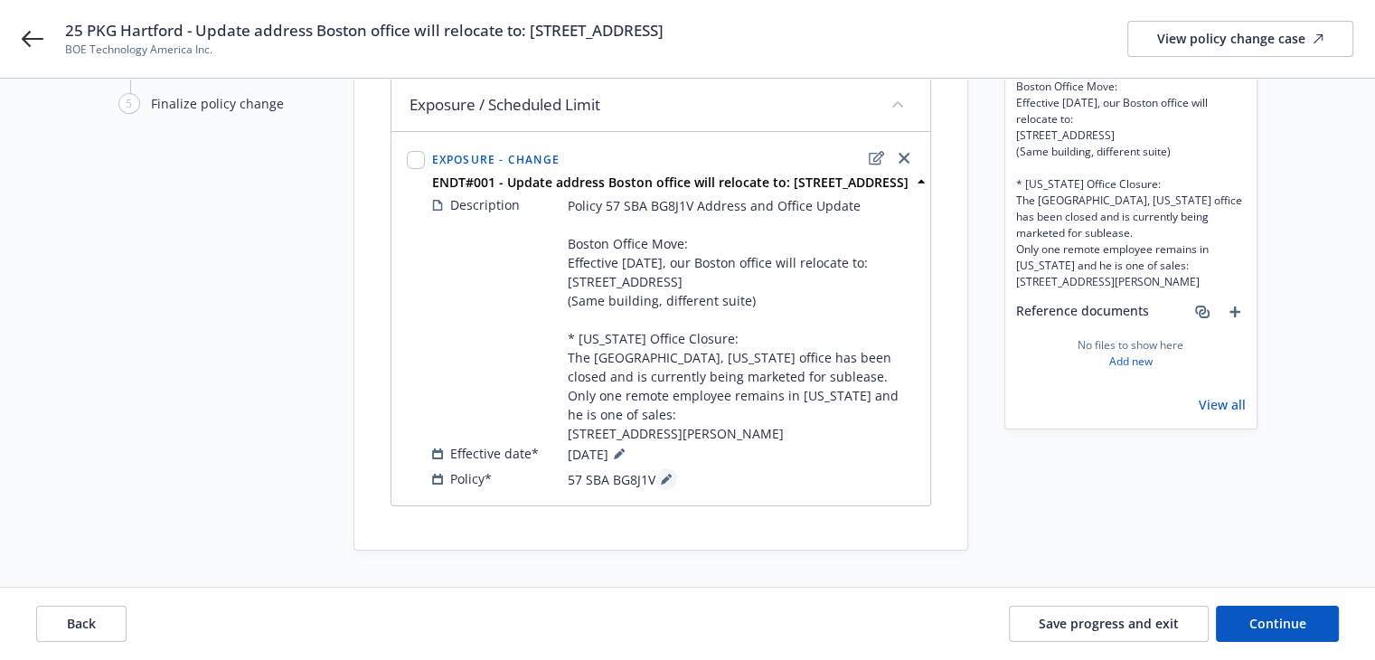
click at [672, 476] on button at bounding box center [666, 479] width 22 height 22
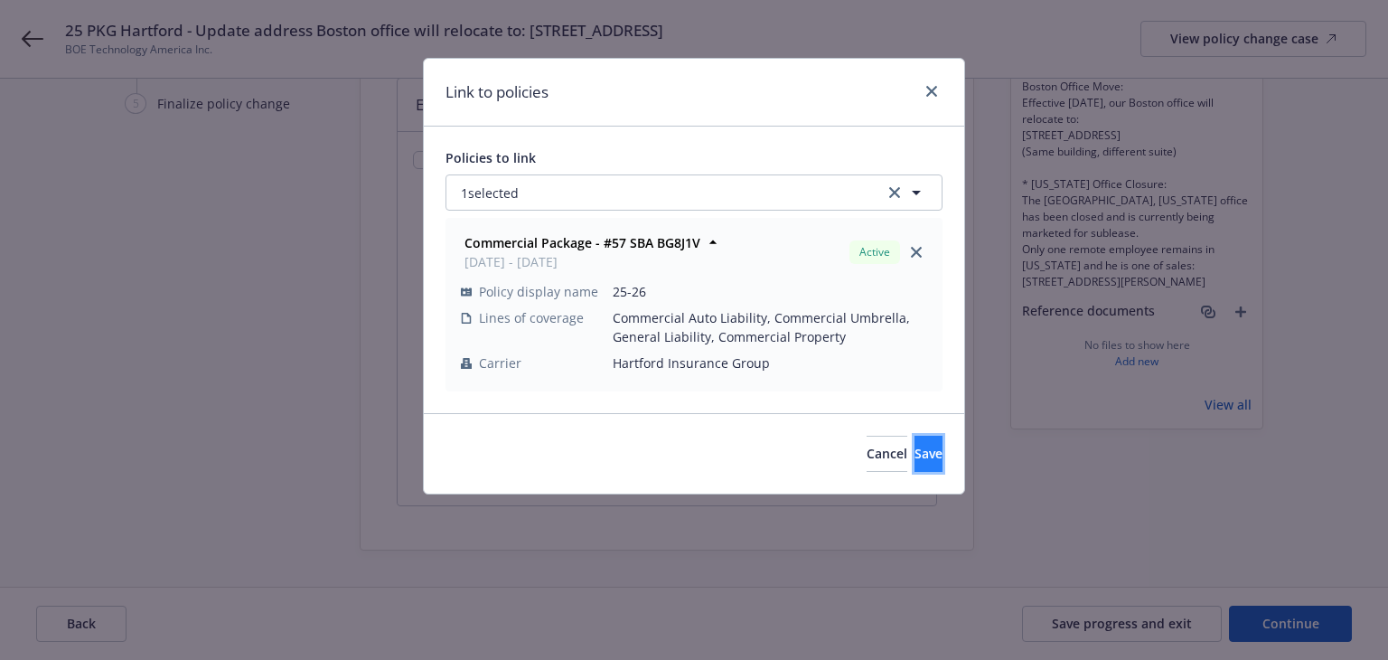
click at [932, 460] on button "Save" at bounding box center [929, 454] width 28 height 36
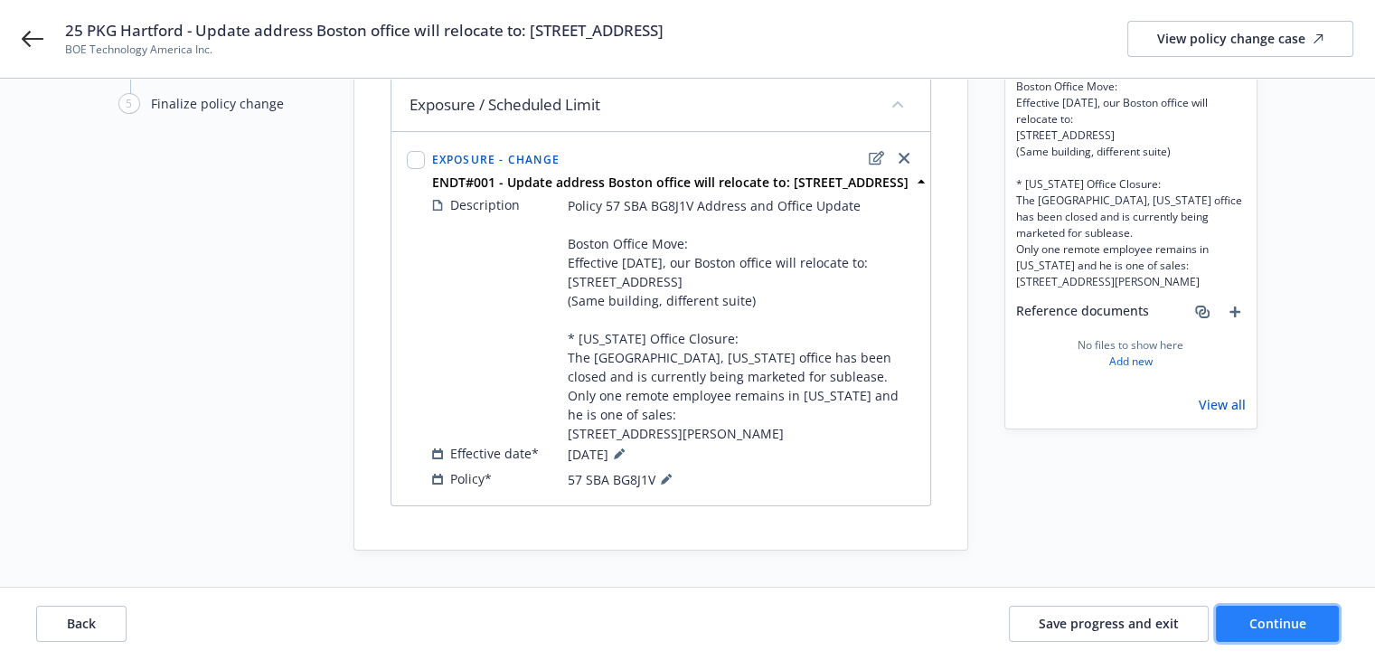
click at [1236, 616] on button "Continue" at bounding box center [1277, 624] width 123 height 36
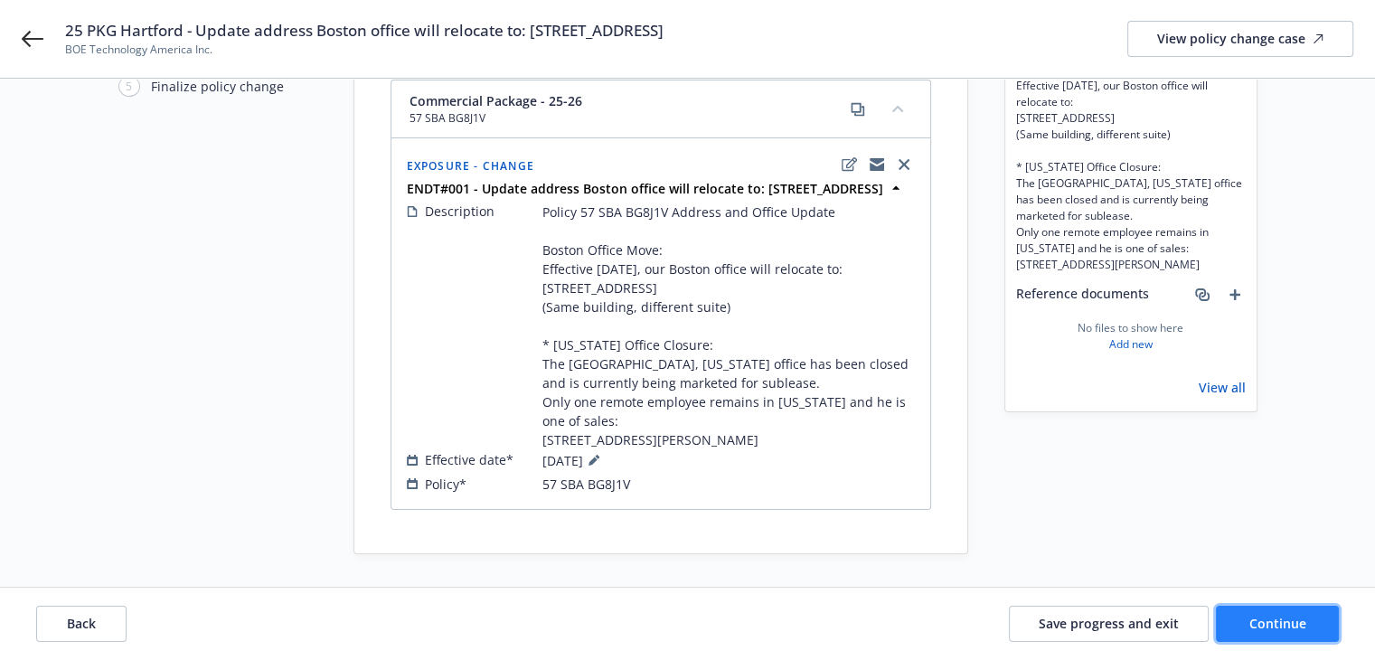
click at [1240, 619] on button "Continue" at bounding box center [1277, 624] width 123 height 36
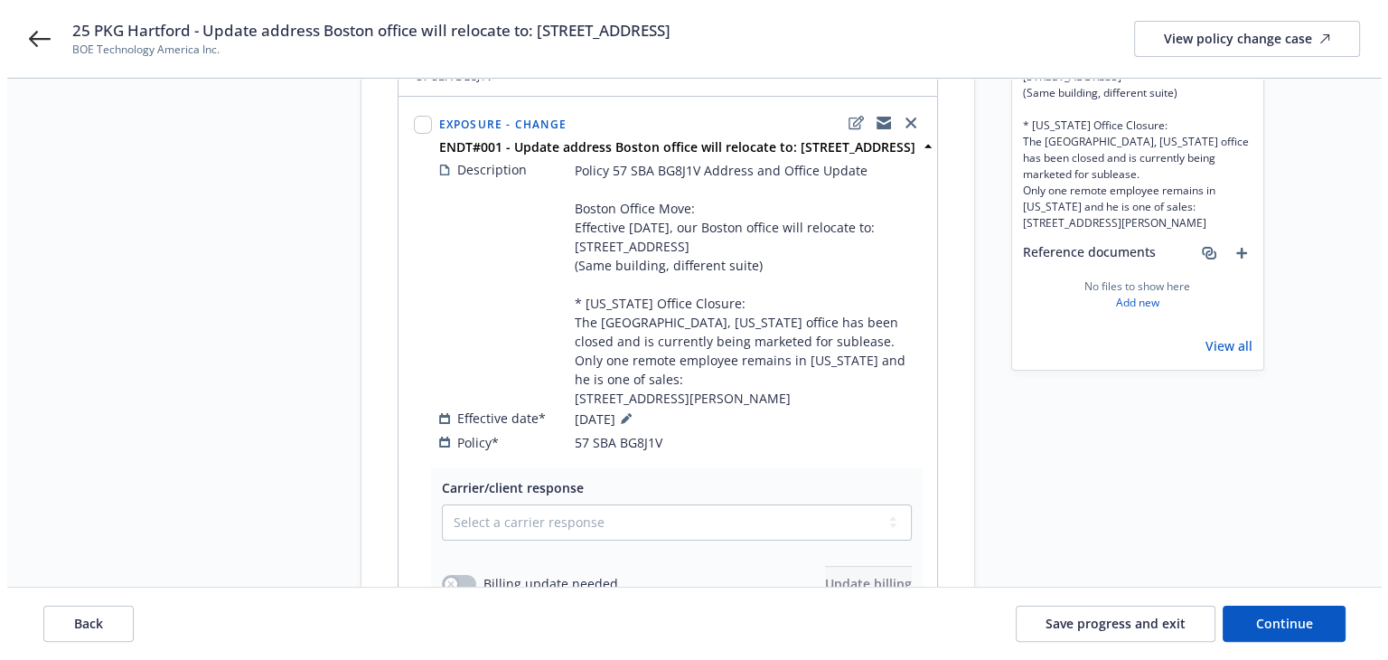
scroll to position [362, 0]
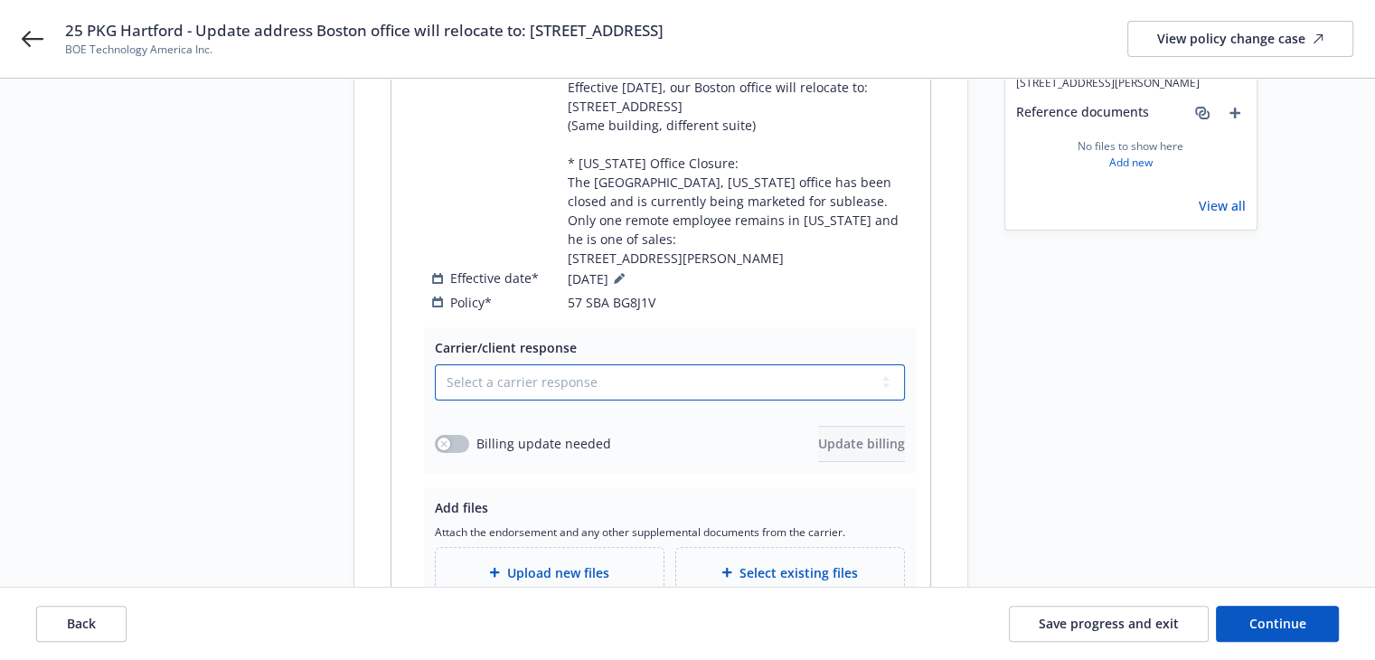
click at [488, 385] on select "Select a carrier response Accepted Accepted with revision No endorsement needed…" at bounding box center [670, 382] width 470 height 36
select select "ACCEPTED"
click at [435, 364] on select "Select a carrier response Accepted Accepted with revision No endorsement needed…" at bounding box center [670, 382] width 470 height 36
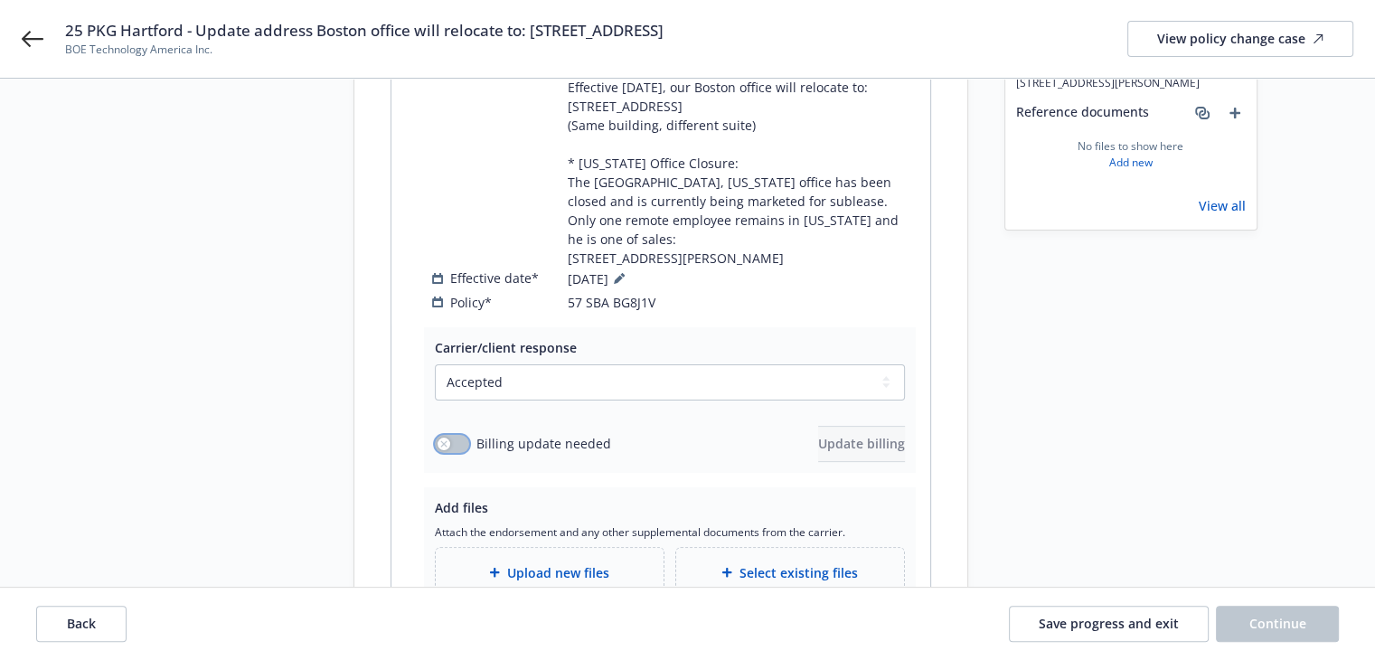
click at [443, 440] on icon "button" at bounding box center [443, 443] width 7 height 7
click at [818, 440] on span "Update billing" at bounding box center [861, 443] width 87 height 17
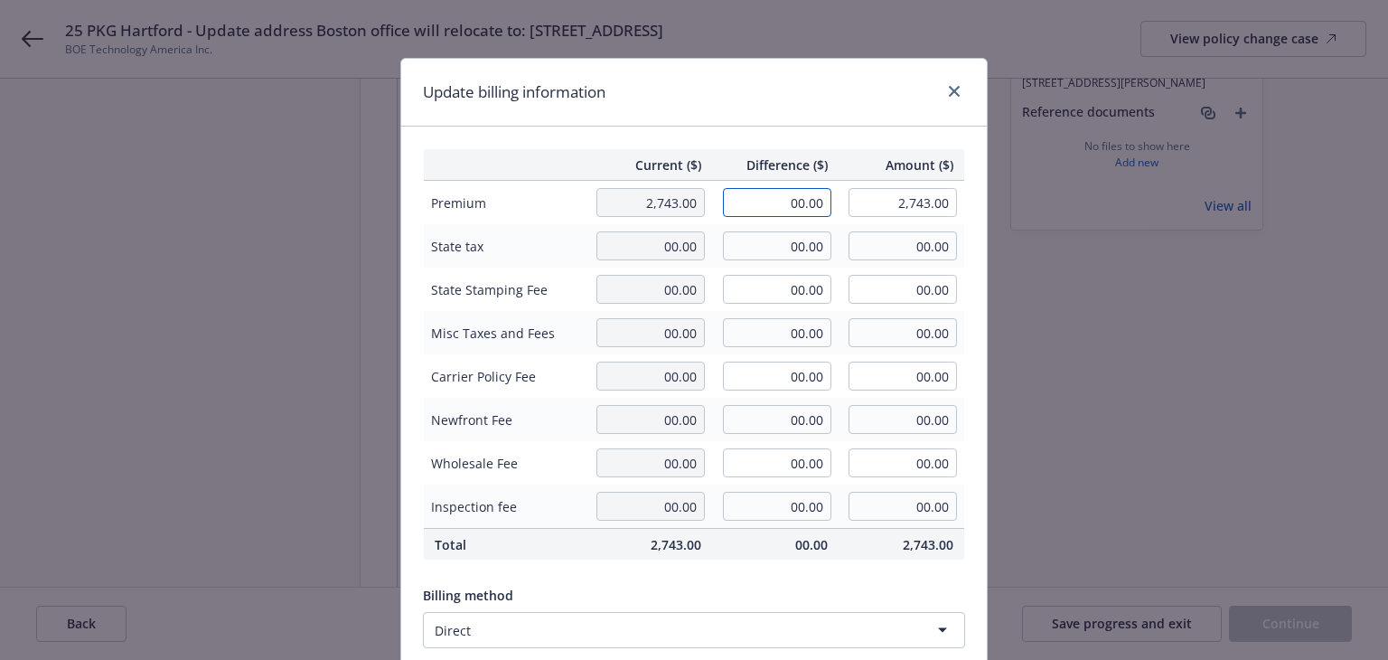
click at [788, 199] on input "00.00" at bounding box center [777, 202] width 108 height 29
type input "2.00"
type input "2,745.00"
type input "0.3"
click at [775, 101] on div "Update billing information" at bounding box center [694, 93] width 586 height 68
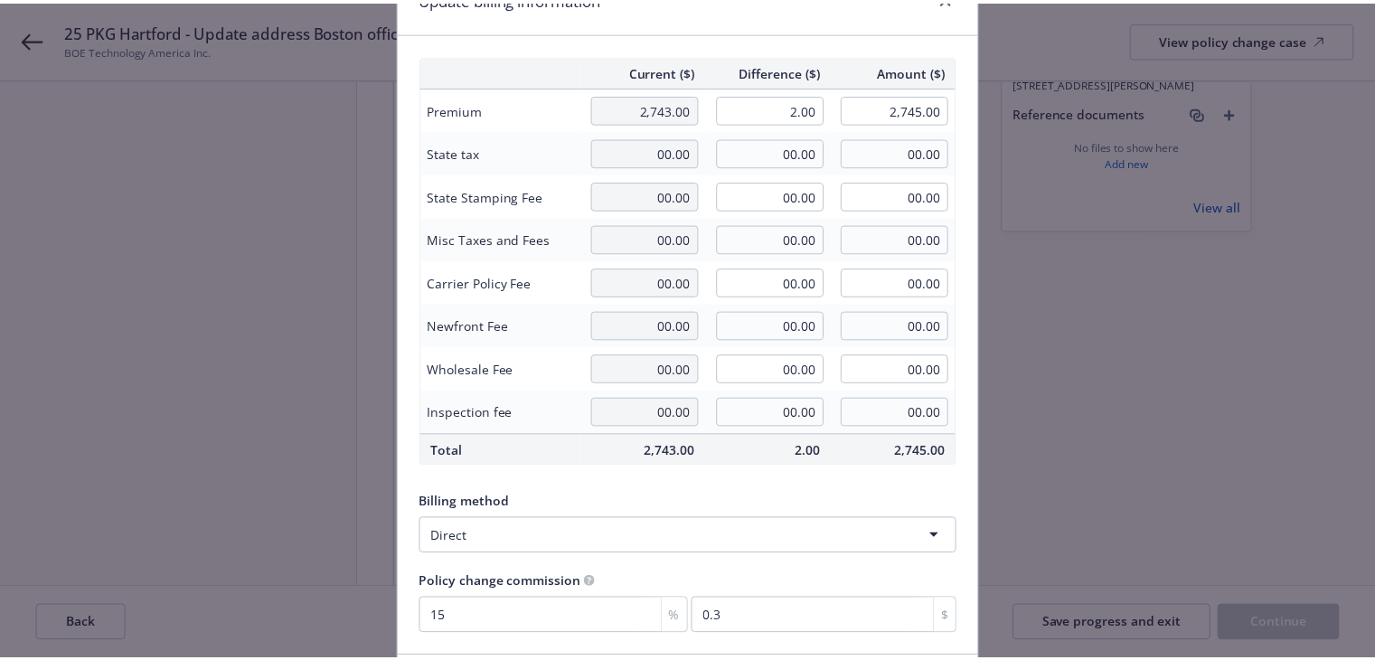
scroll to position [229, 0]
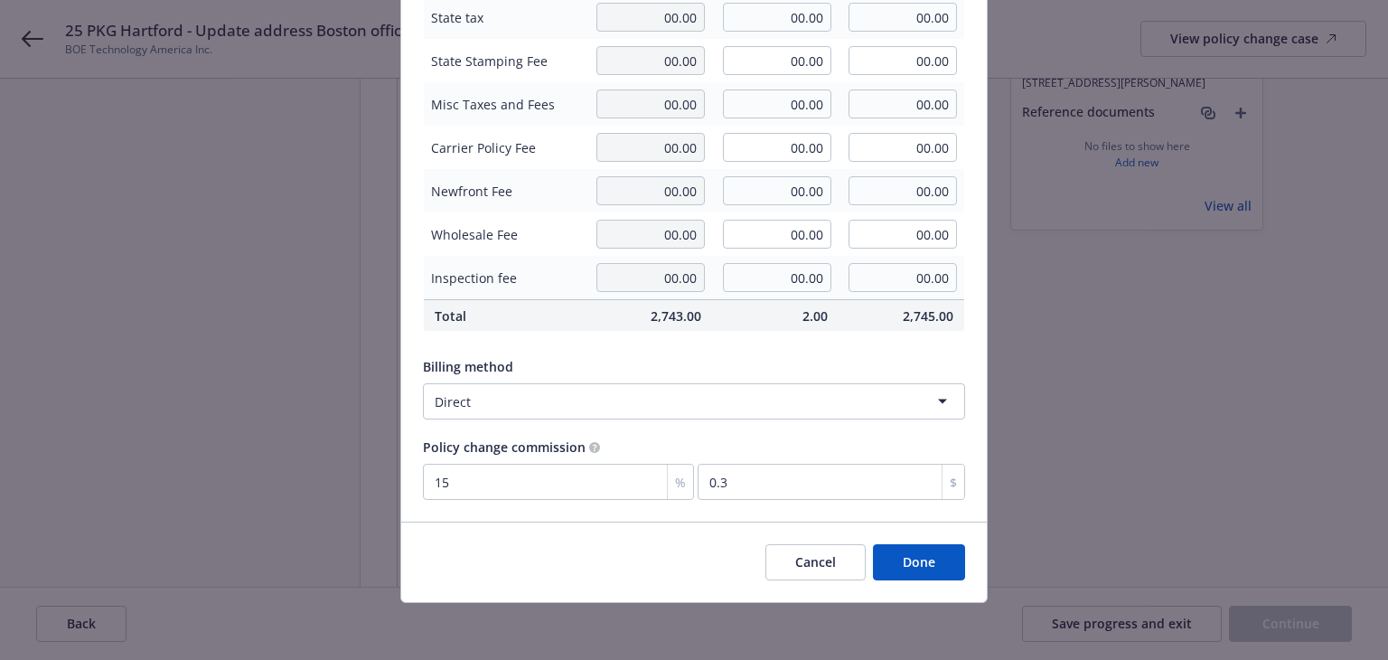
click at [911, 556] on button "Done" at bounding box center [919, 562] width 92 height 36
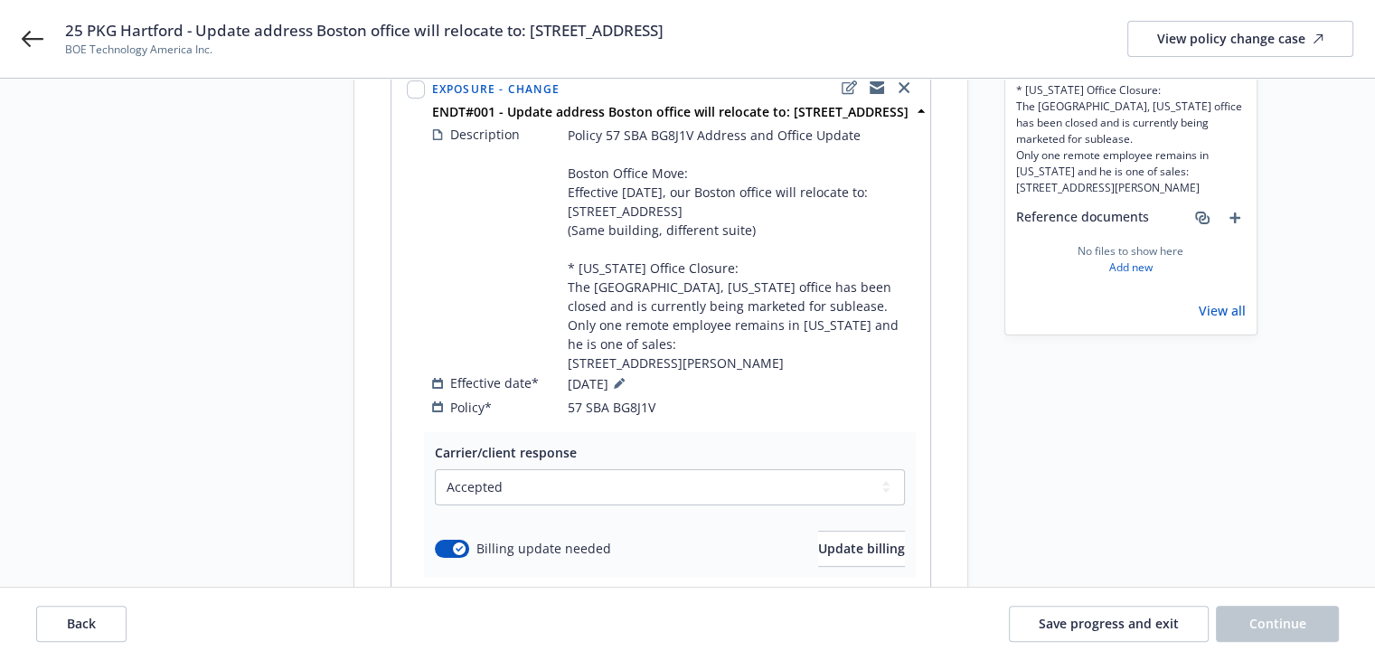
scroll to position [0, 0]
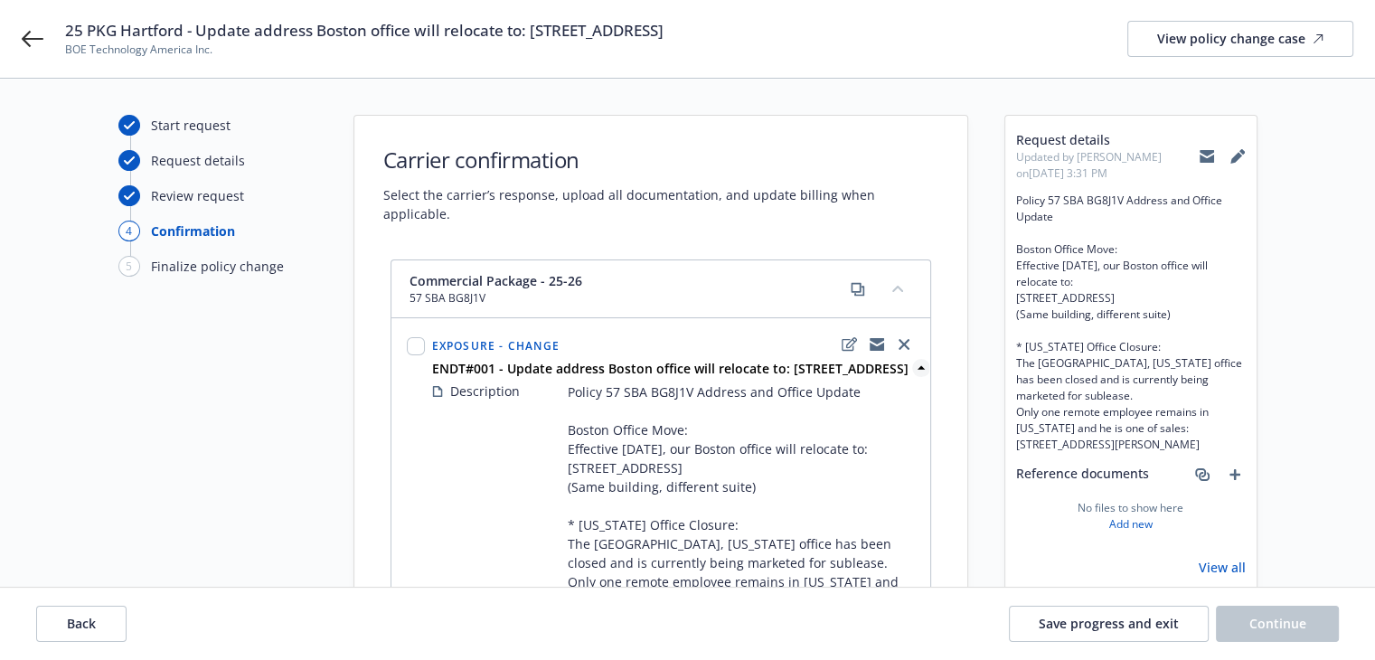
drag, startPoint x: 428, startPoint y: 352, endPoint x: 684, endPoint y: 369, distance: 256.4
click at [684, 369] on div "ENDT#001 - Update address Boston office will relocate to: 55 Cambridge Parkway,…" at bounding box center [673, 368] width 490 height 19
copy strong "ENDT#001 - Update address Boston office will relocate to: 55 Cambridge Parkway,…"
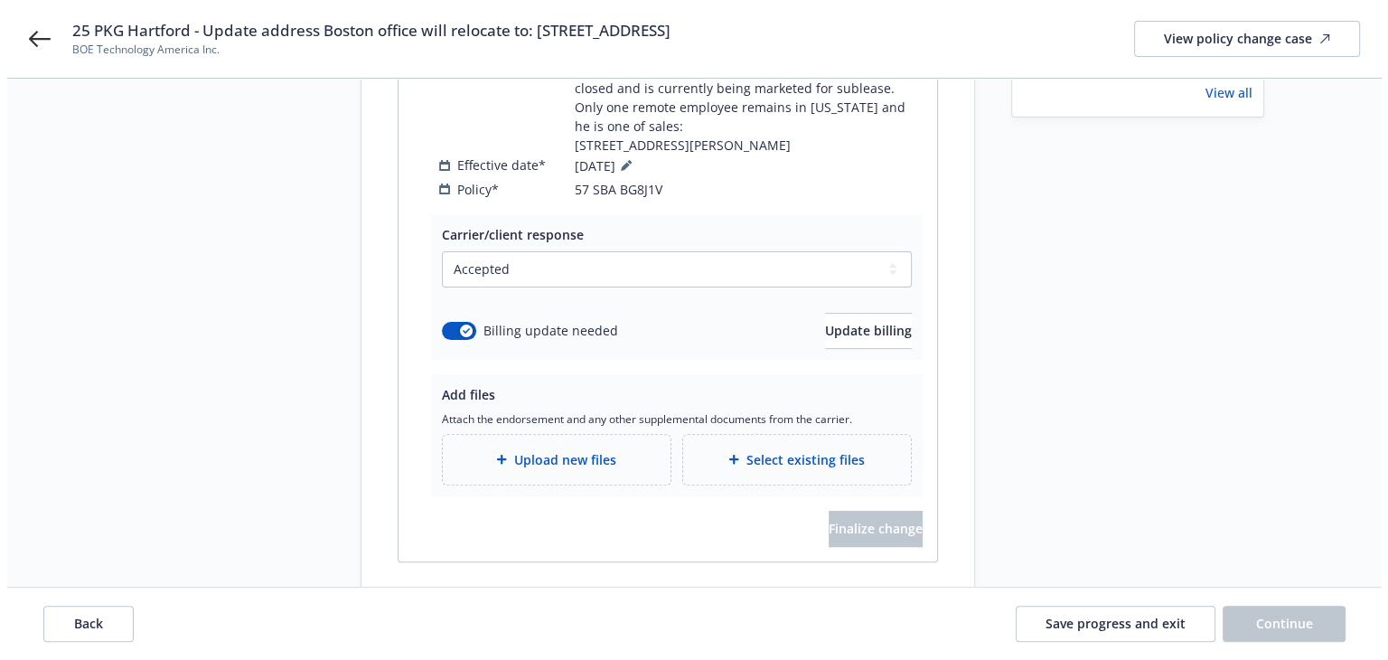
scroll to position [528, 0]
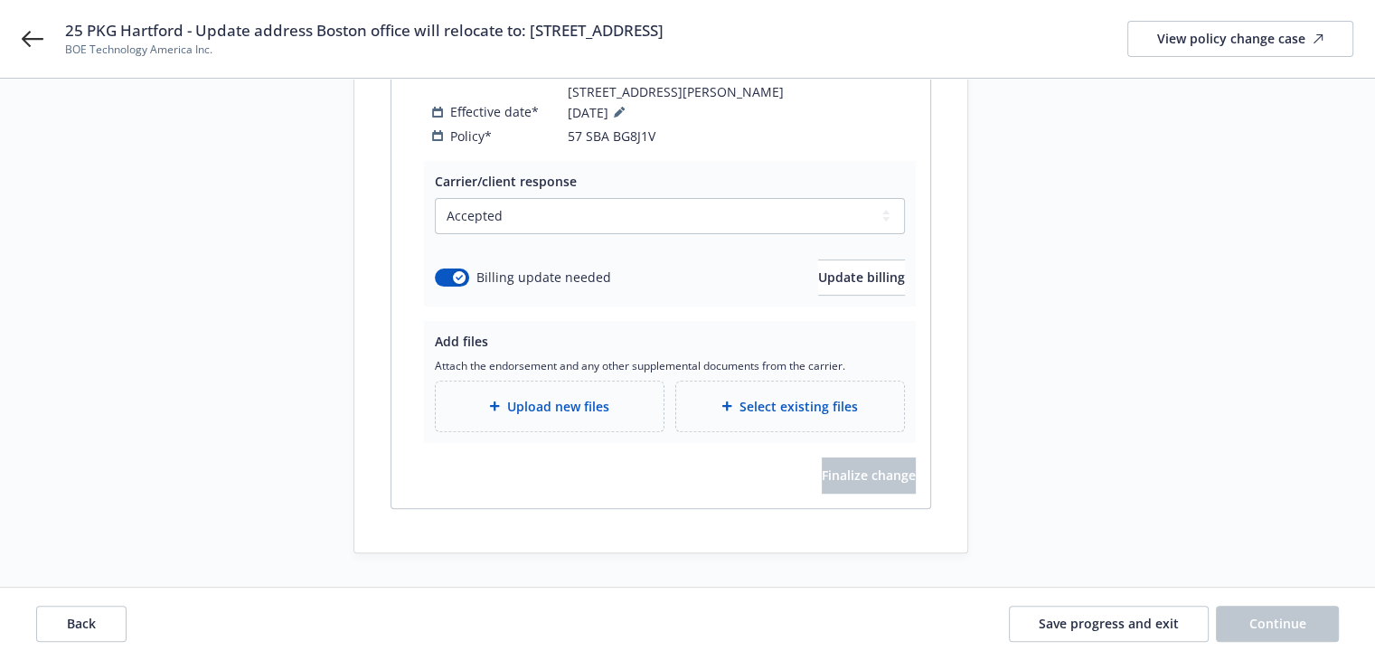
click at [604, 401] on span "Upload new files" at bounding box center [558, 406] width 102 height 19
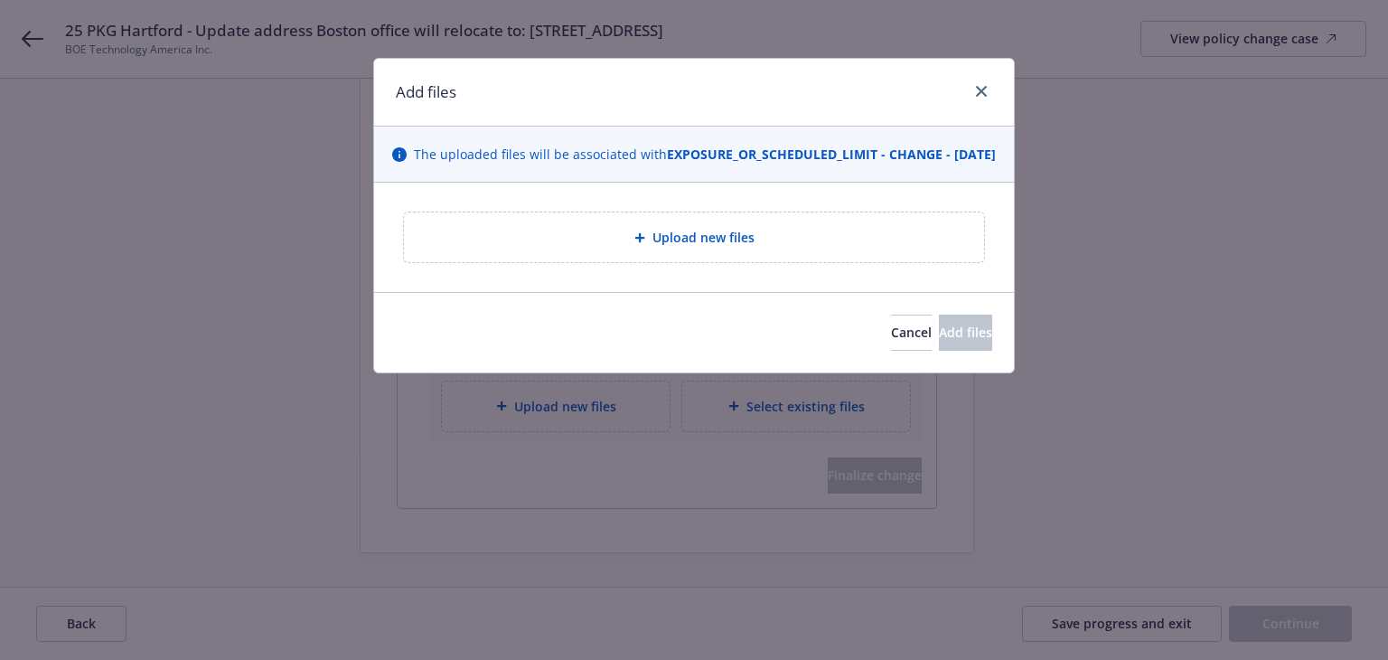
click at [613, 248] on div "Upload new files" at bounding box center [693, 237] width 551 height 21
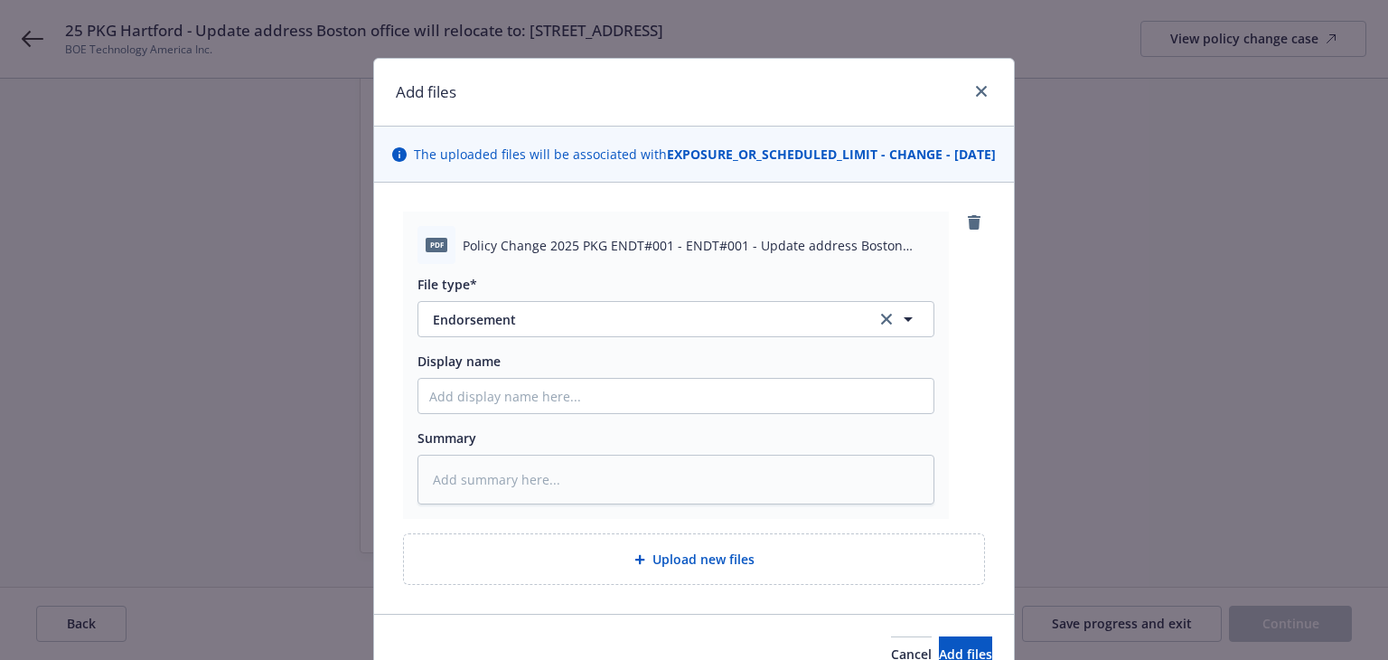
scroll to position [111, 0]
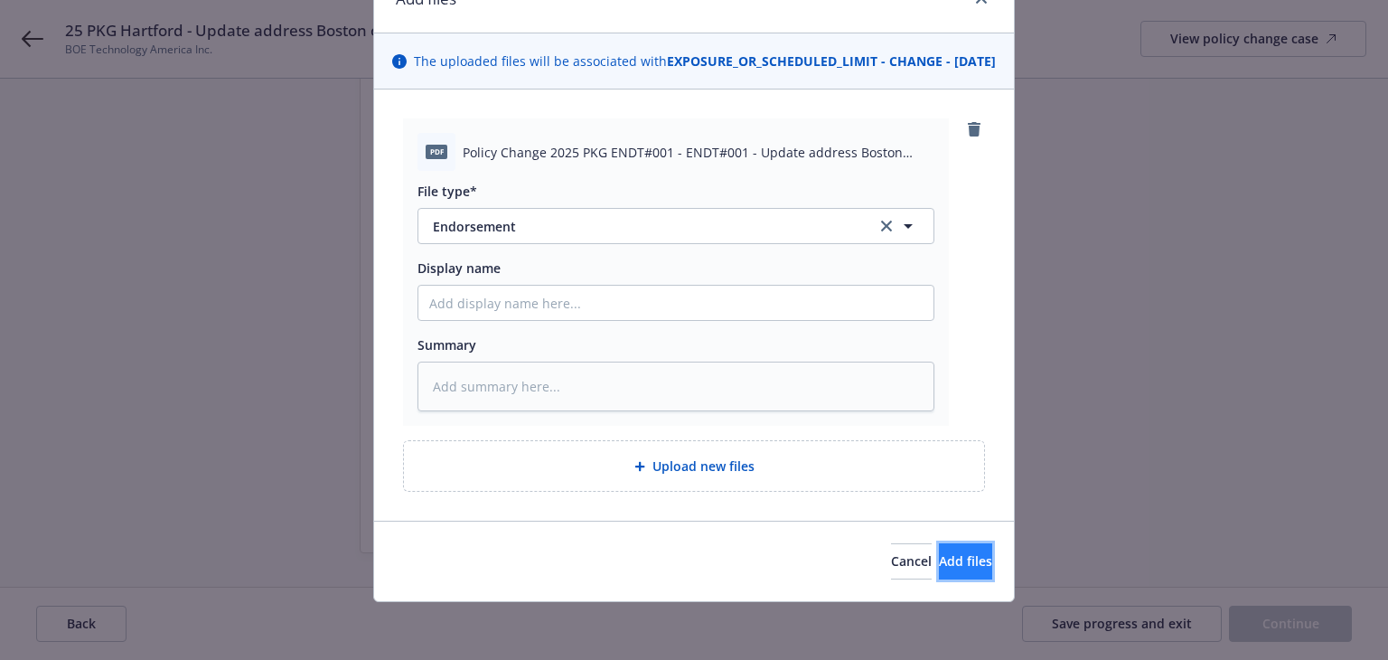
click at [964, 565] on button "Add files" at bounding box center [965, 561] width 53 height 36
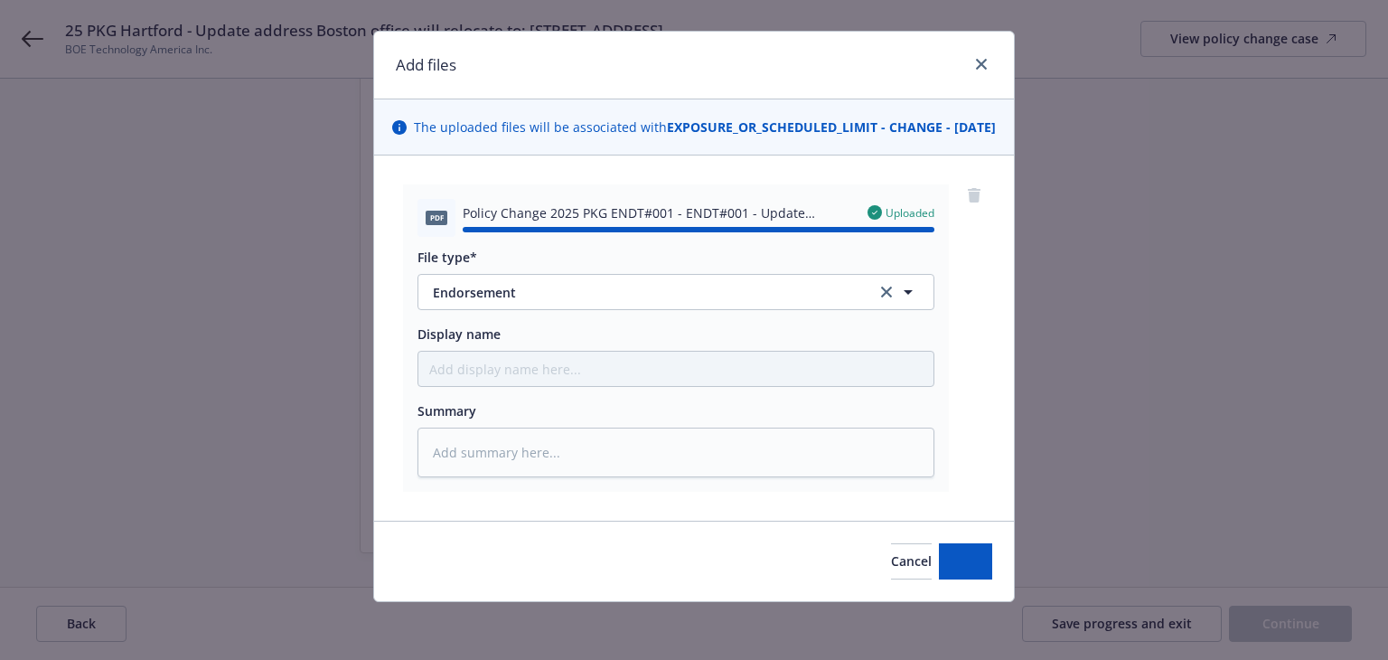
type textarea "x"
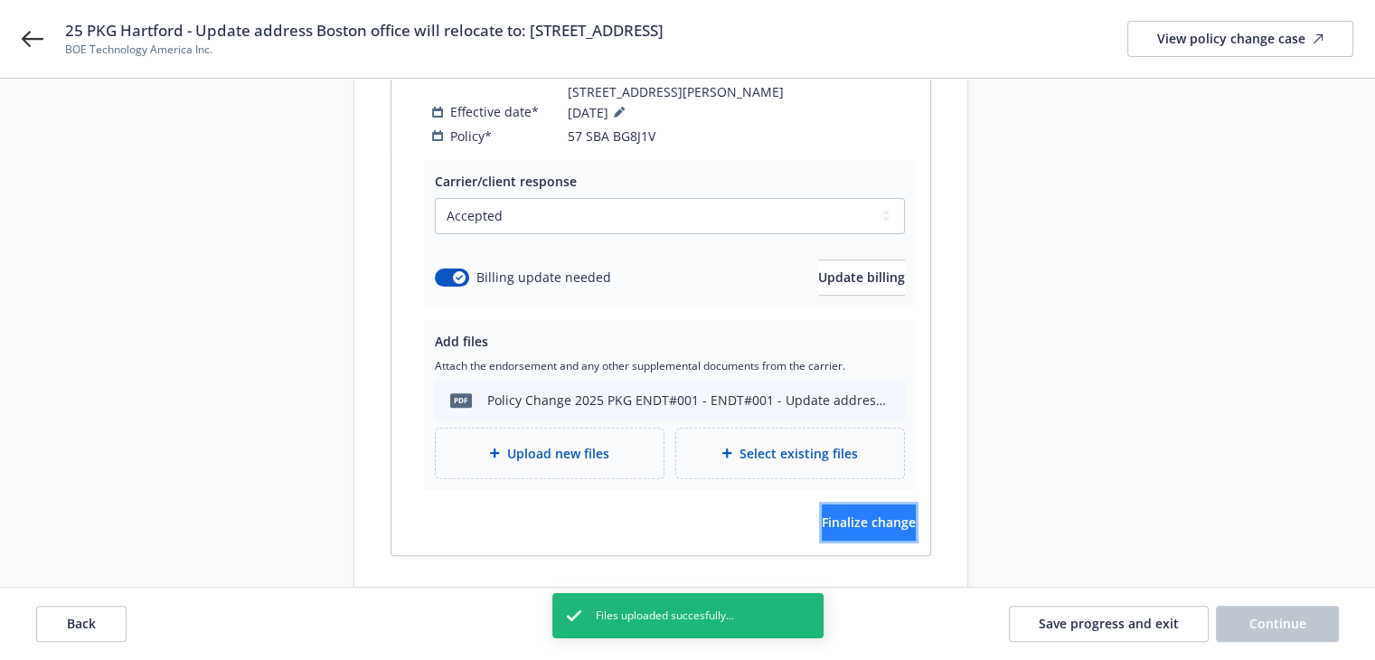
click at [887, 521] on button "Finalize change" at bounding box center [869, 522] width 94 height 36
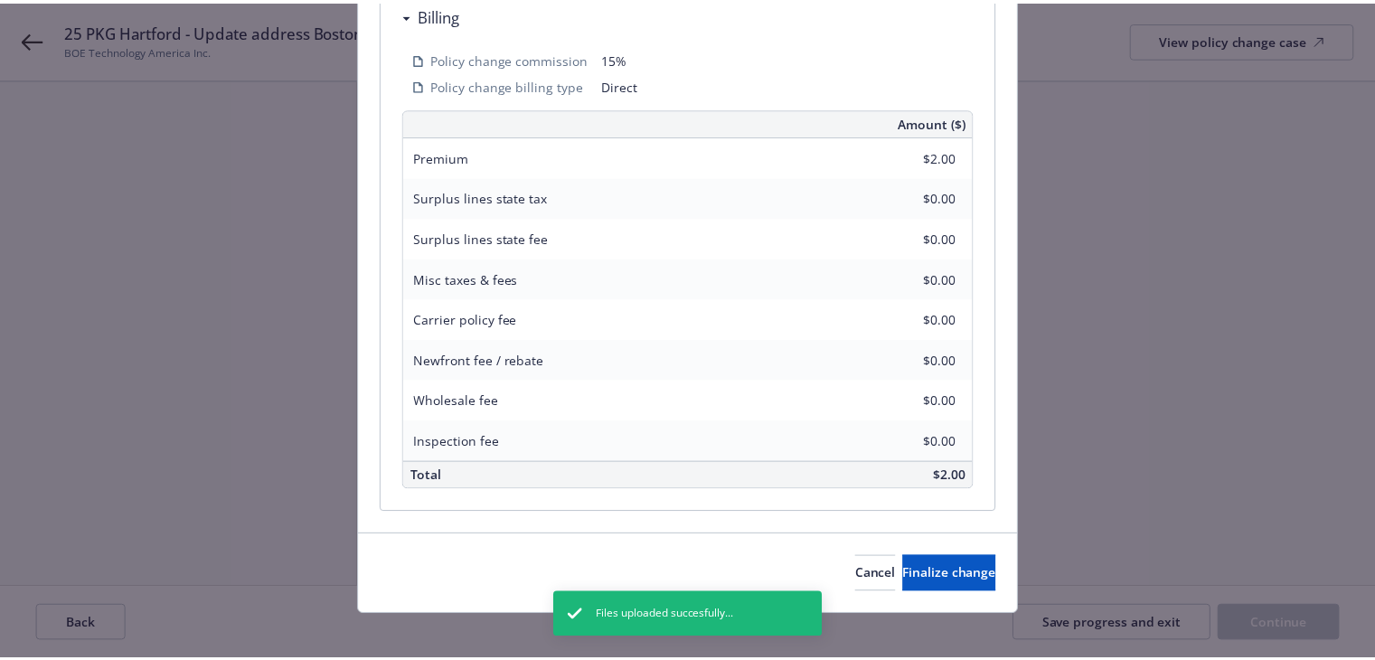
scroll to position [806, 0]
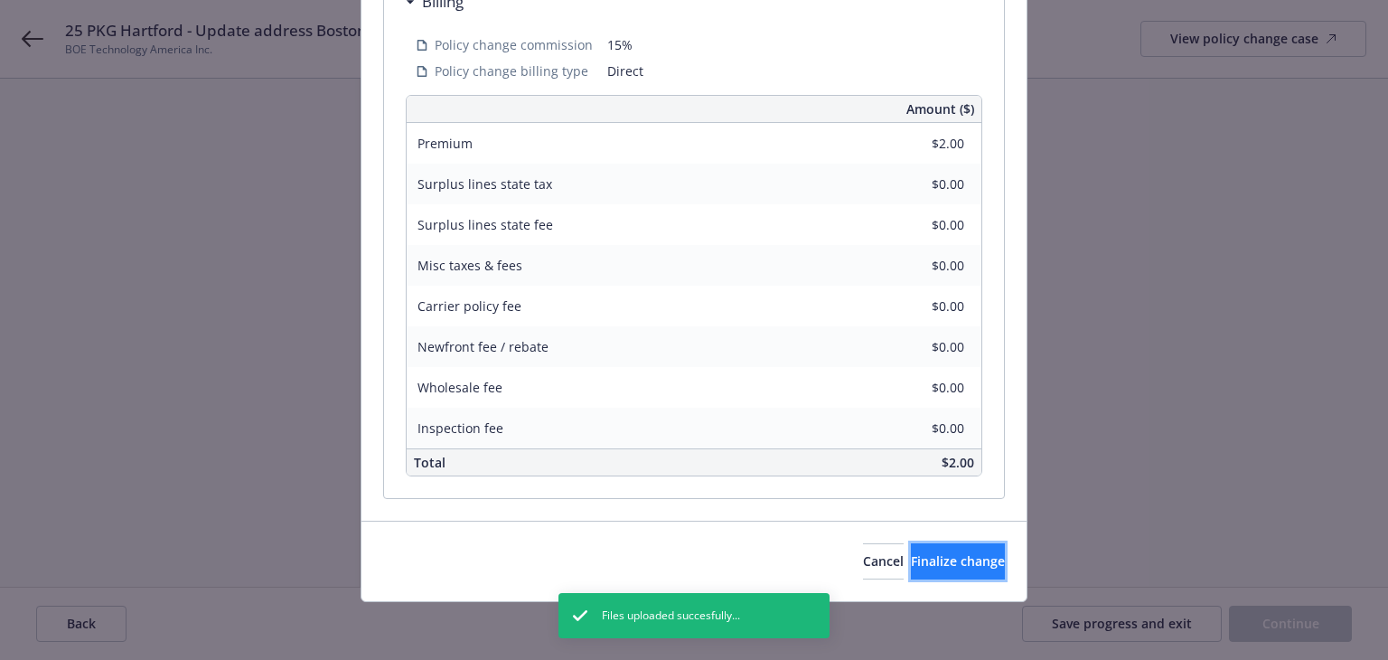
click at [911, 560] on span "Finalize change" at bounding box center [958, 560] width 94 height 17
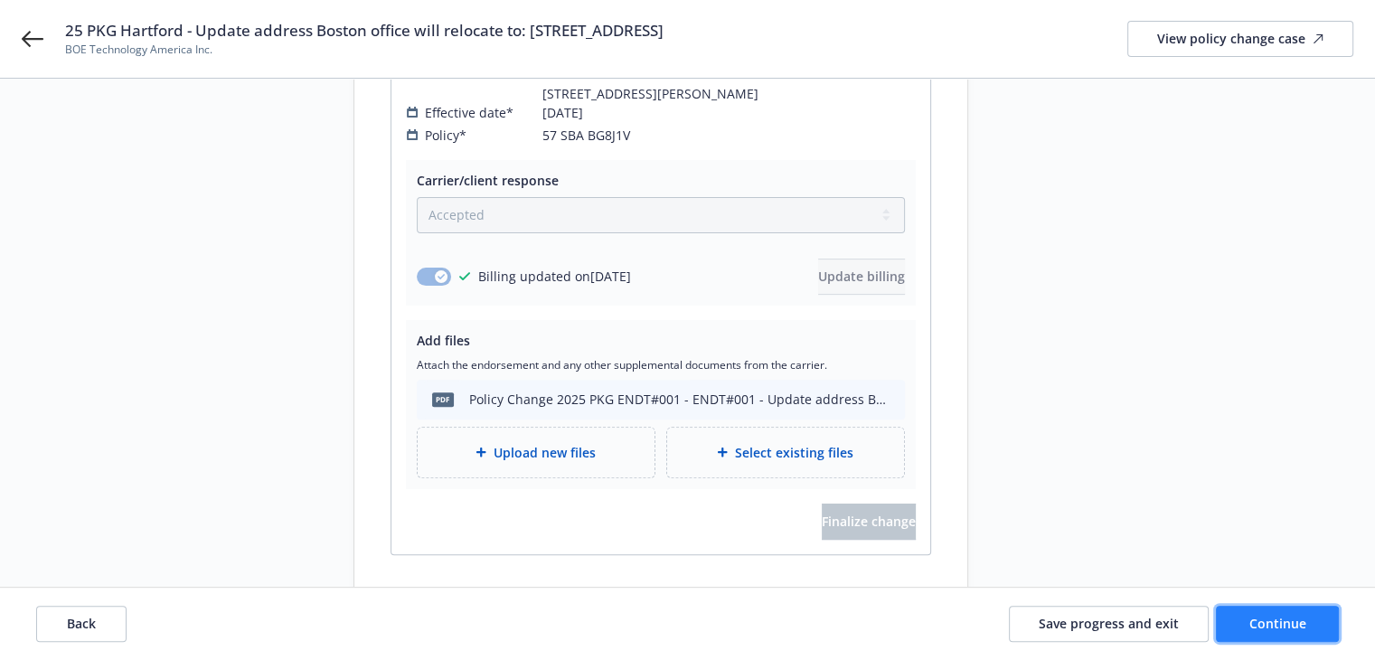
click at [1276, 619] on span "Continue" at bounding box center [1277, 623] width 57 height 17
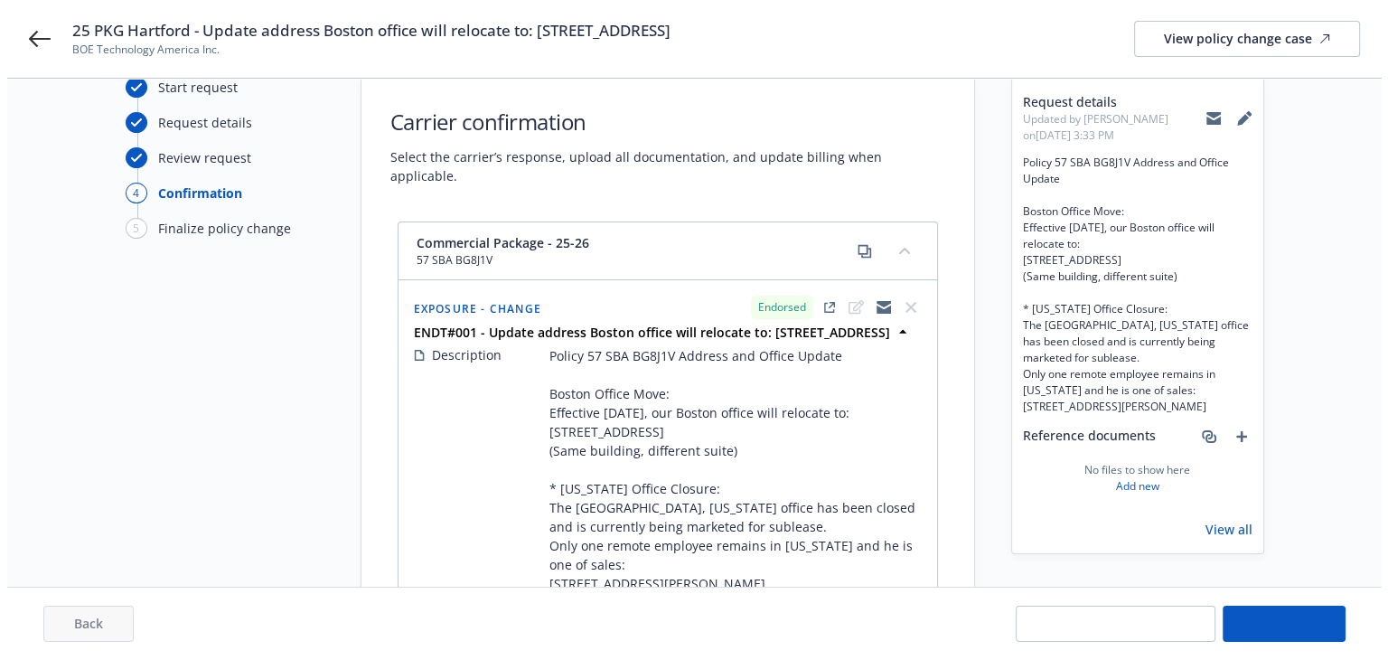
scroll to position [0, 0]
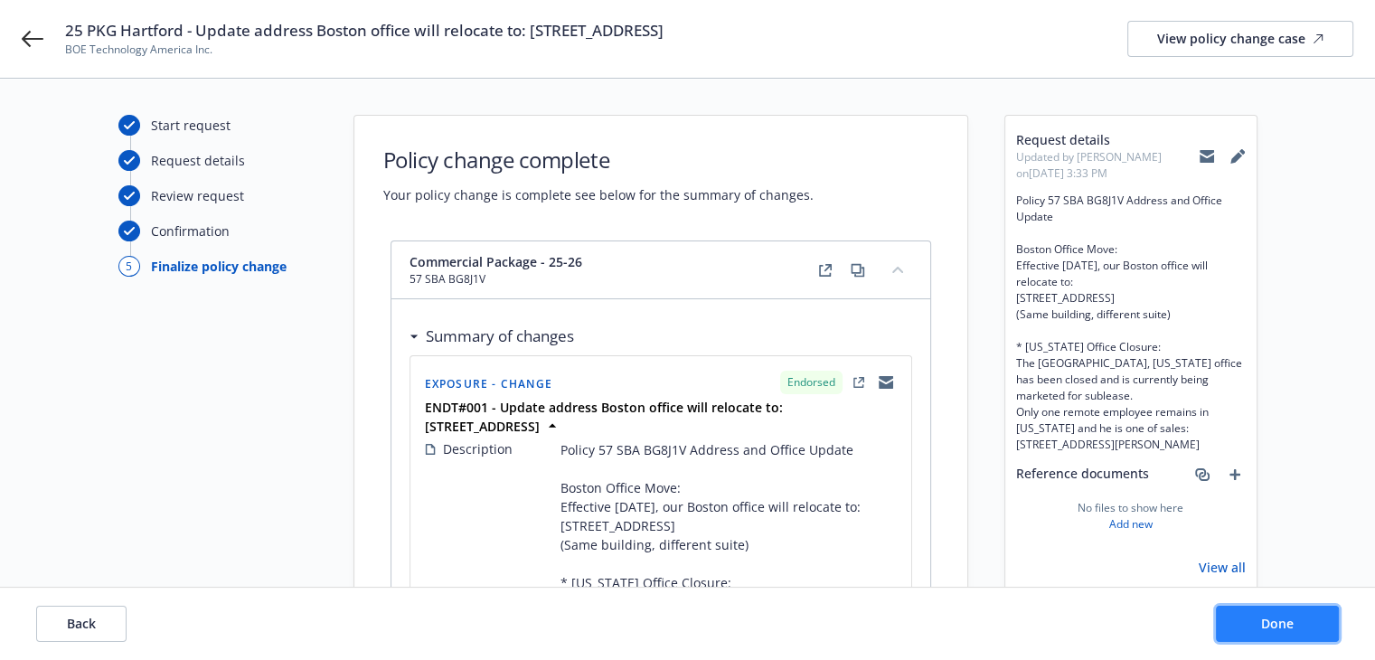
click at [1288, 626] on span "Done" at bounding box center [1277, 623] width 33 height 17
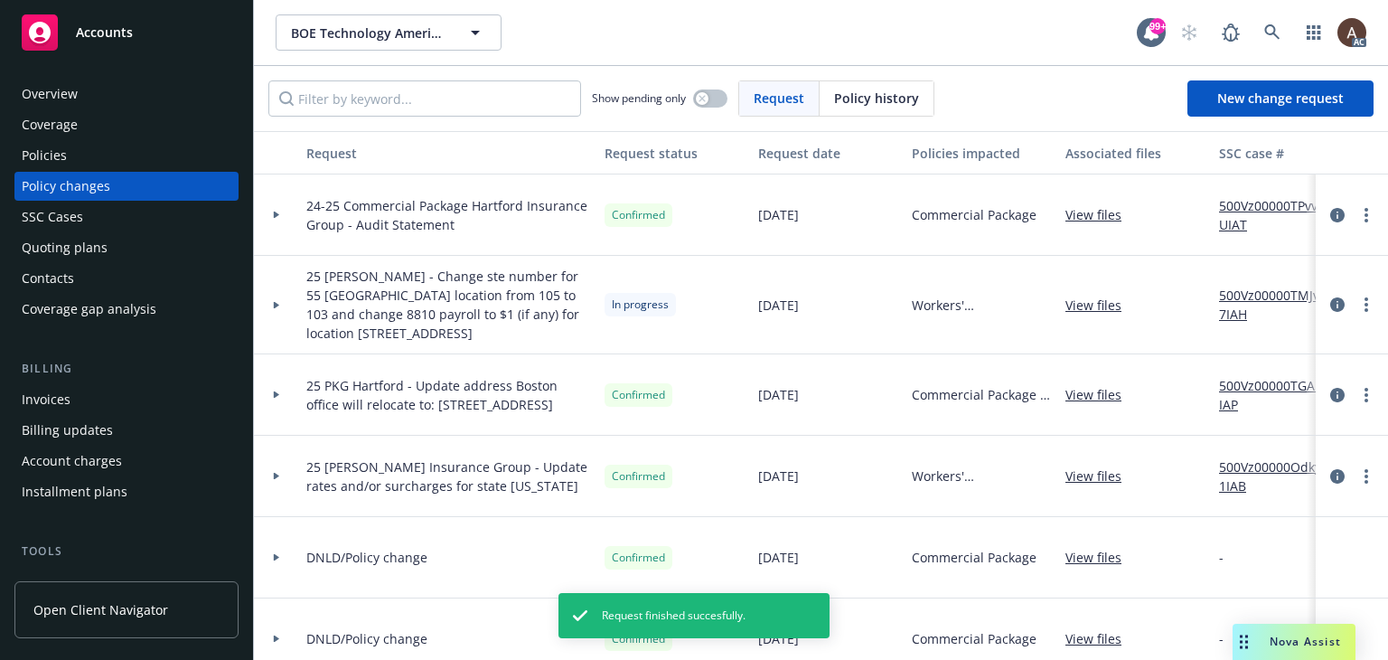
click at [277, 391] on icon at bounding box center [276, 394] width 7 height 6
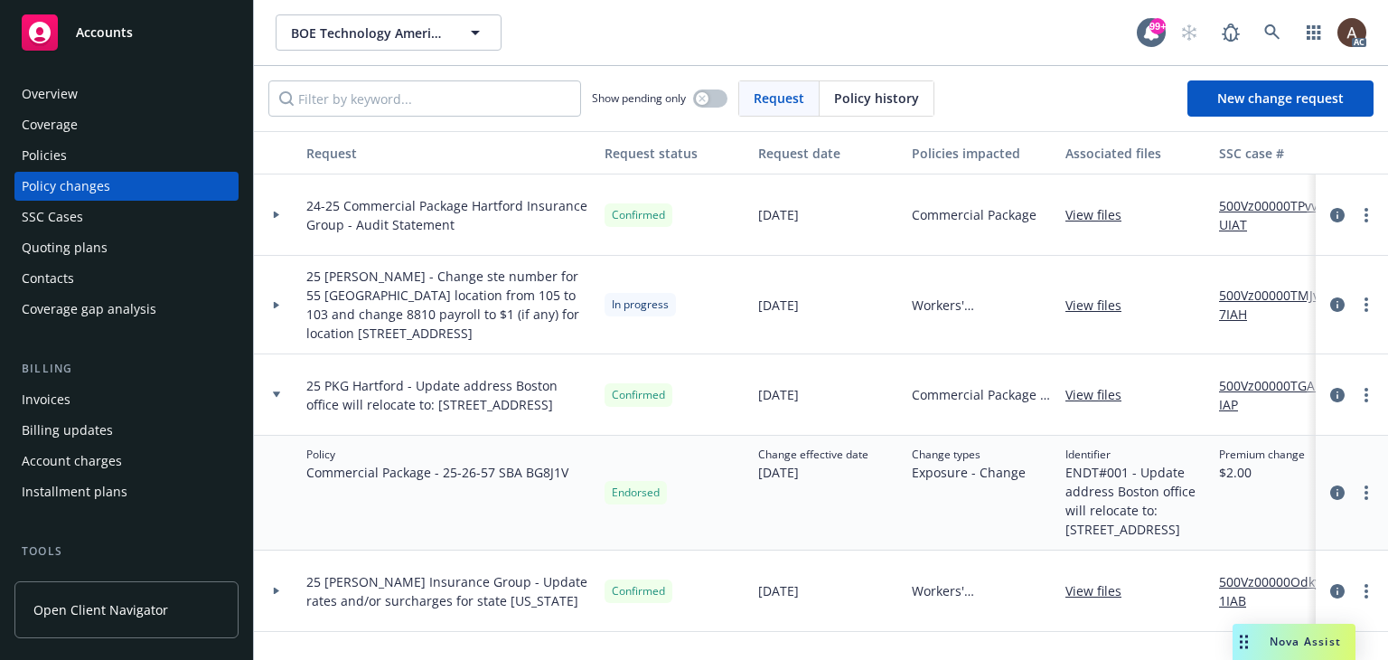
click at [277, 391] on icon at bounding box center [276, 394] width 7 height 6
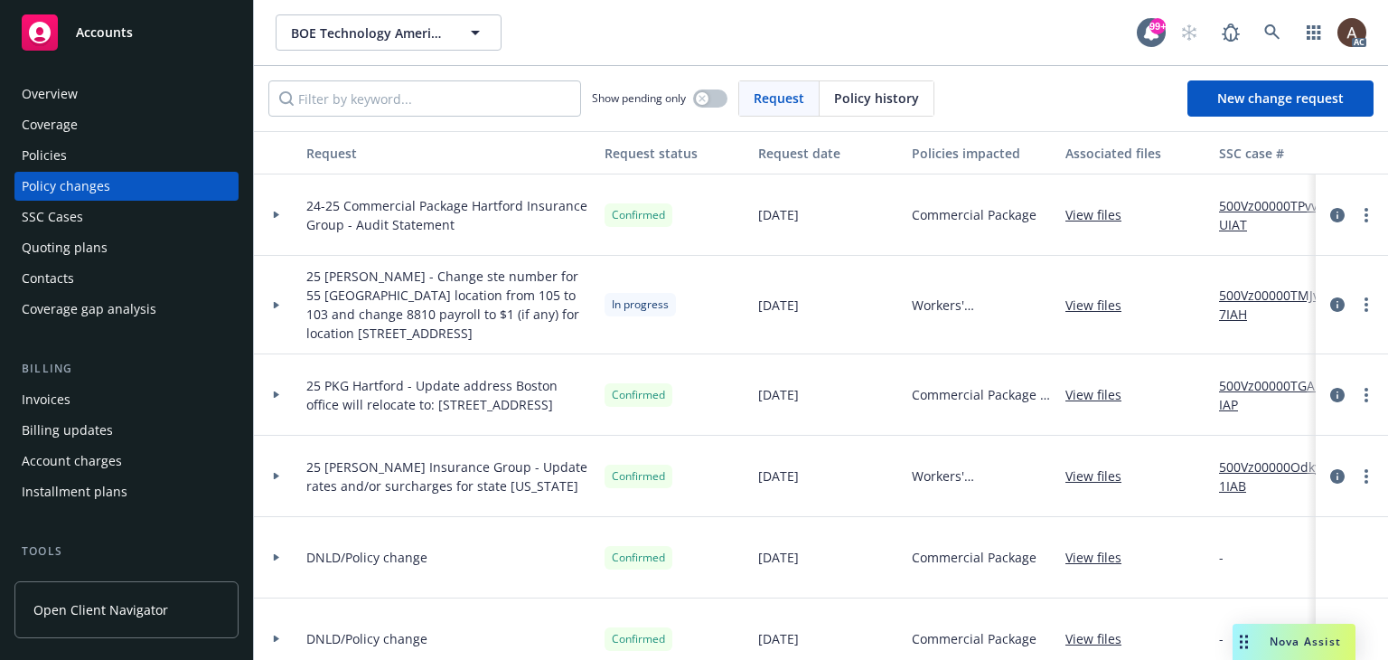
click at [99, 157] on div "Policies" at bounding box center [127, 155] width 210 height 29
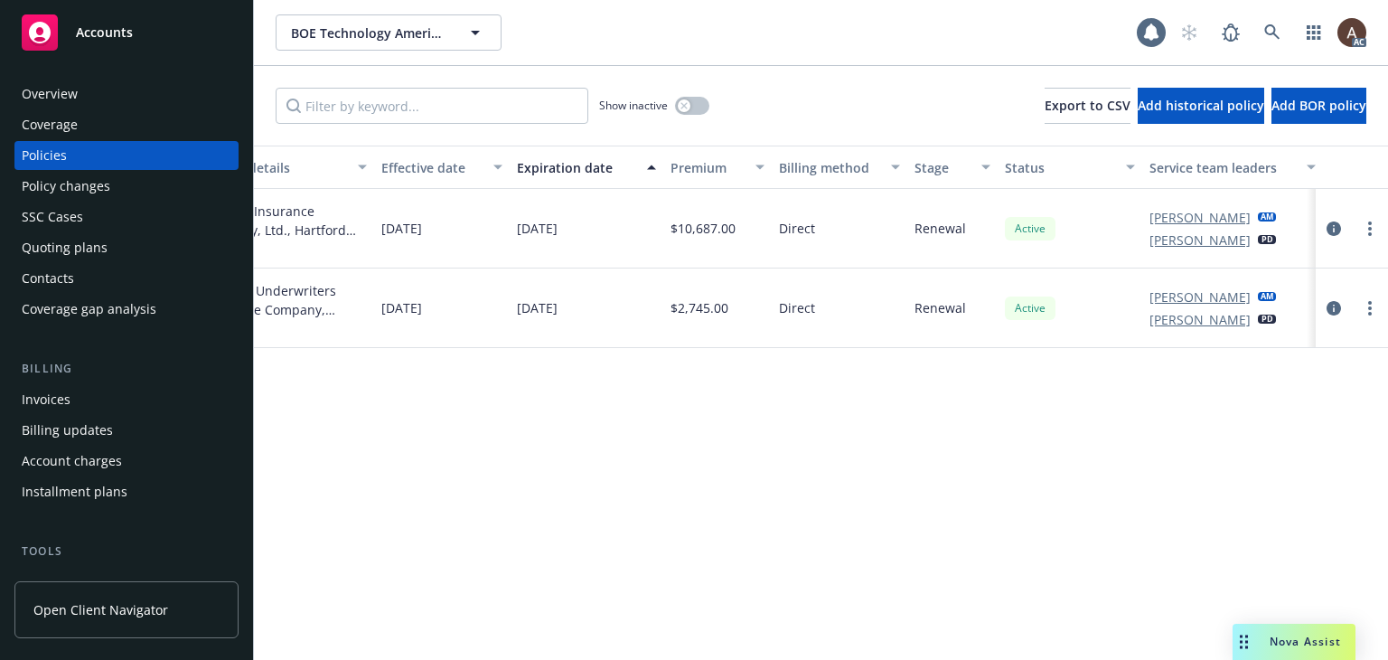
scroll to position [0, 610]
click at [97, 185] on div "Policy changes" at bounding box center [66, 186] width 89 height 29
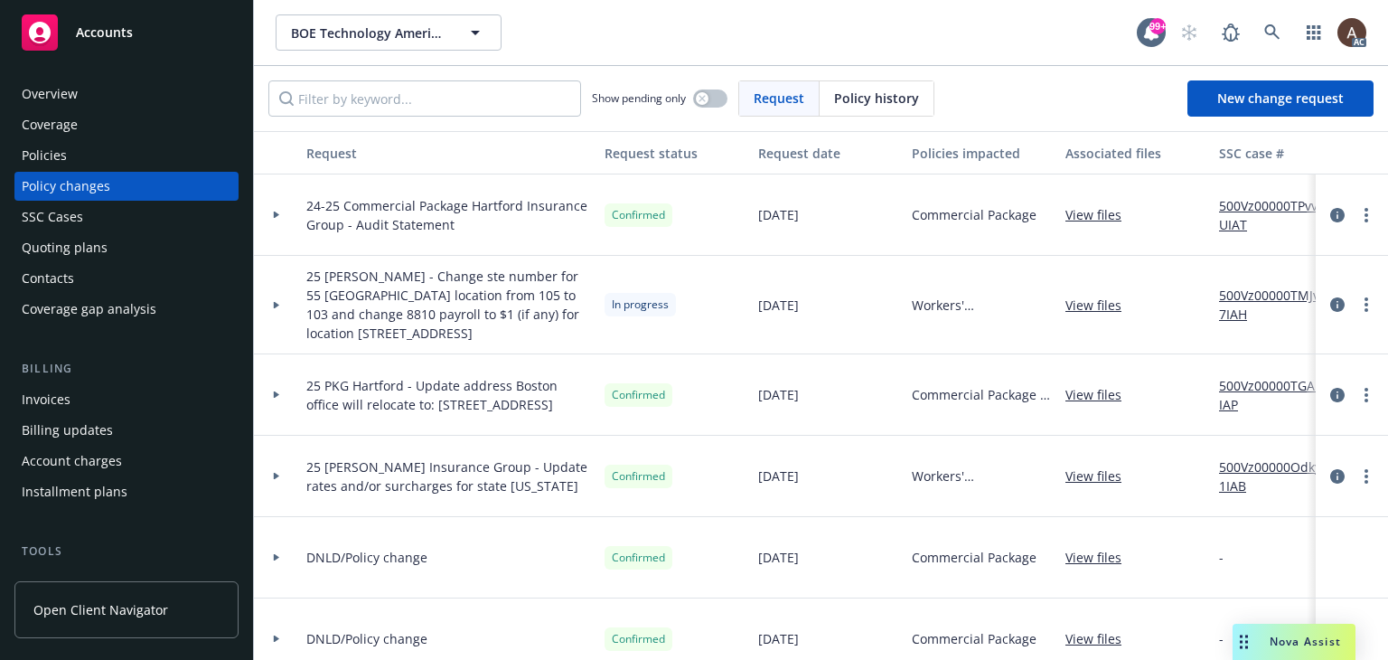
click at [277, 393] on icon at bounding box center [276, 394] width 5 height 7
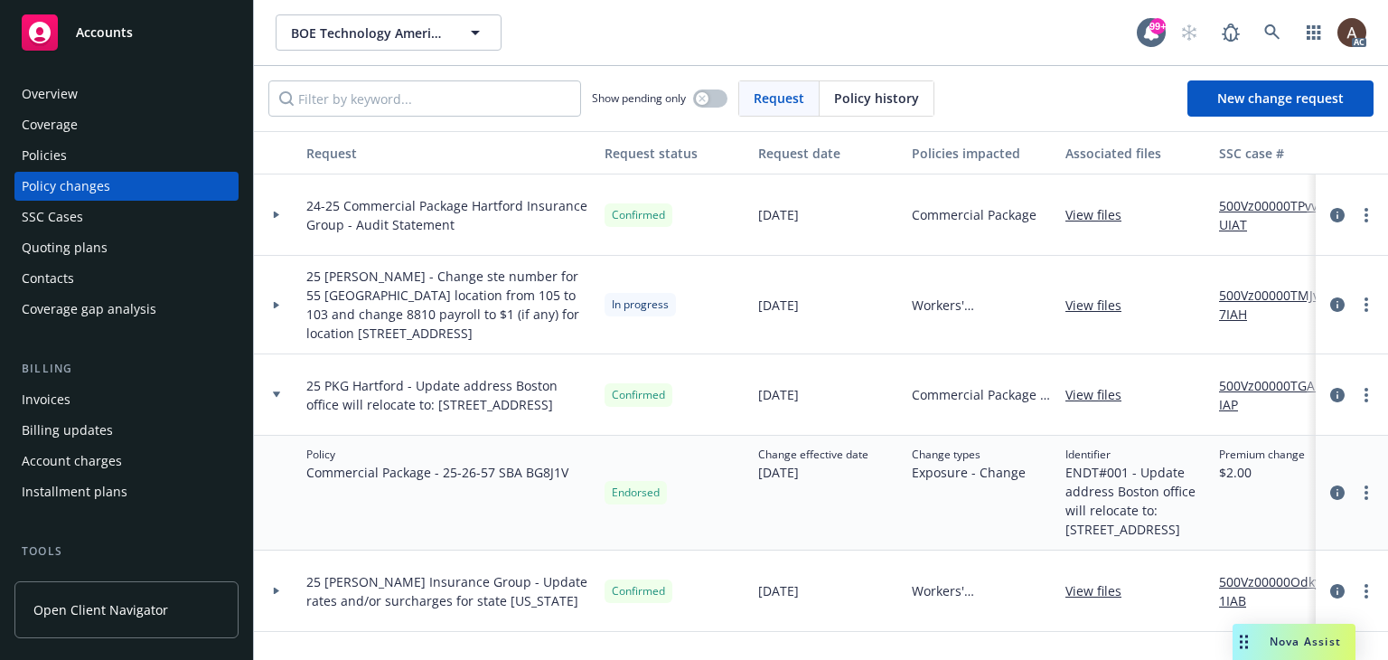
click at [275, 391] on icon at bounding box center [276, 394] width 7 height 6
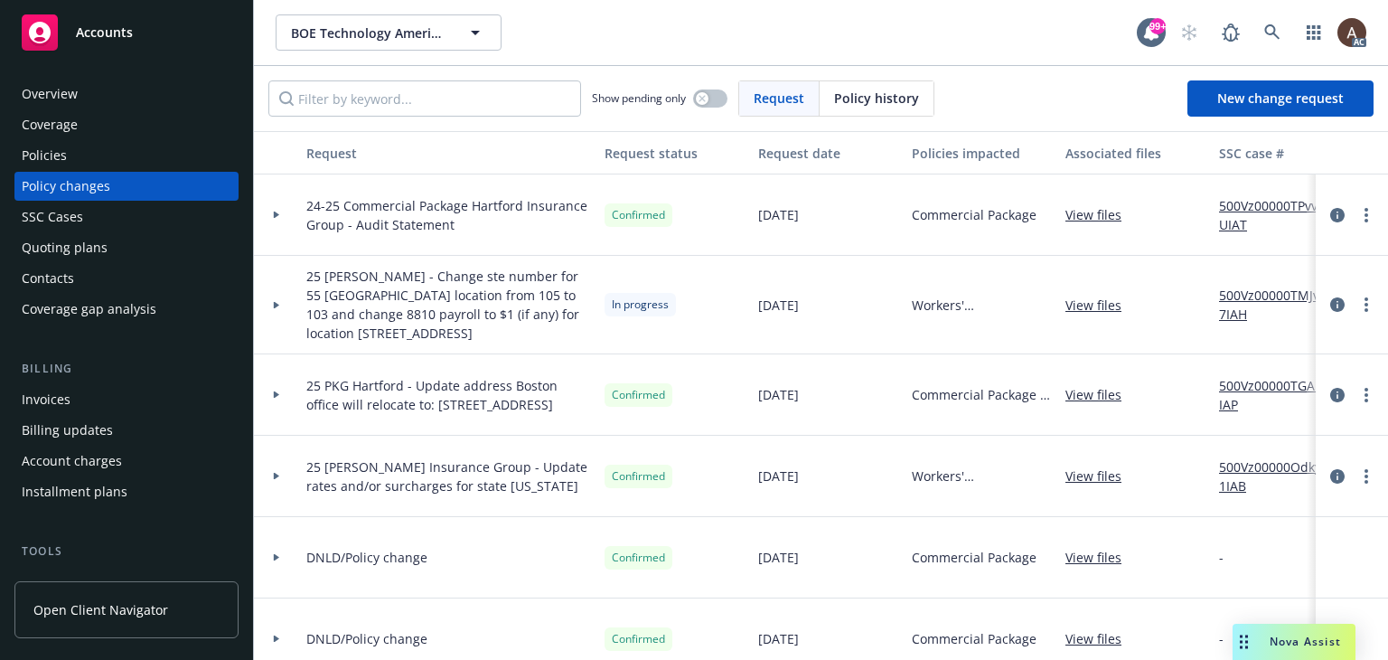
click at [276, 304] on icon at bounding box center [276, 304] width 5 height 7
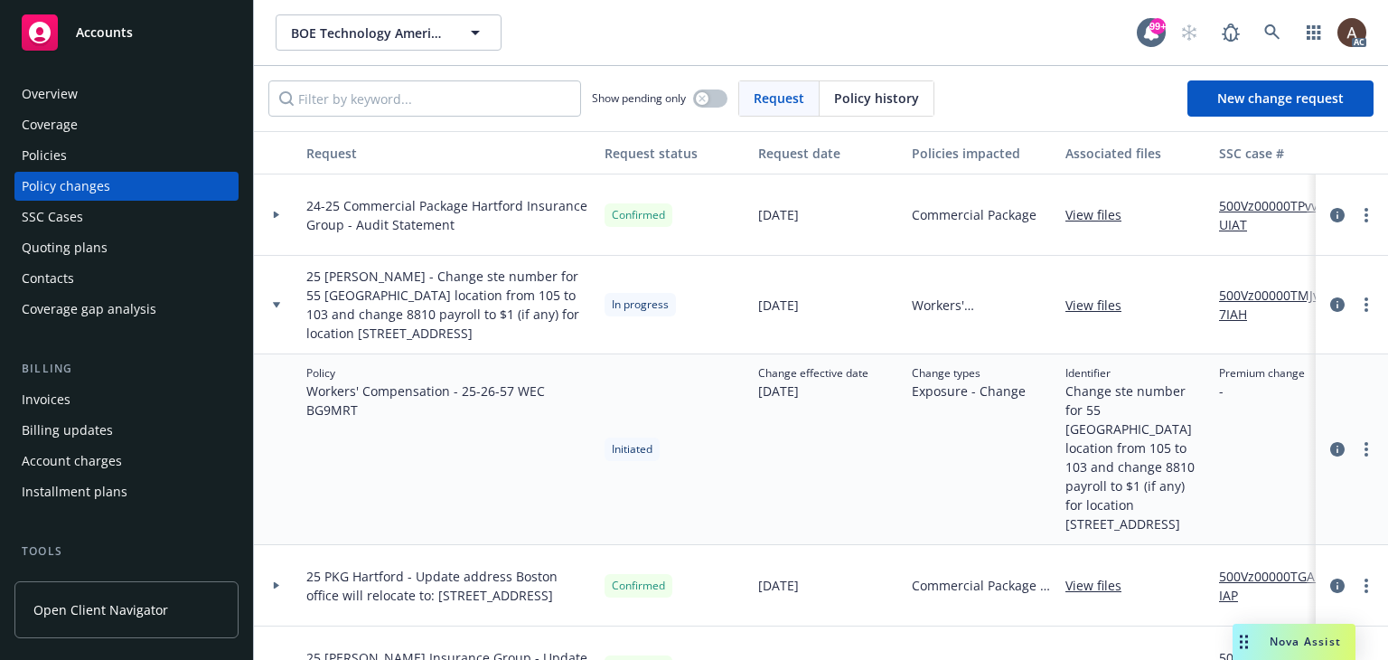
click at [276, 304] on icon at bounding box center [276, 304] width 7 height 5
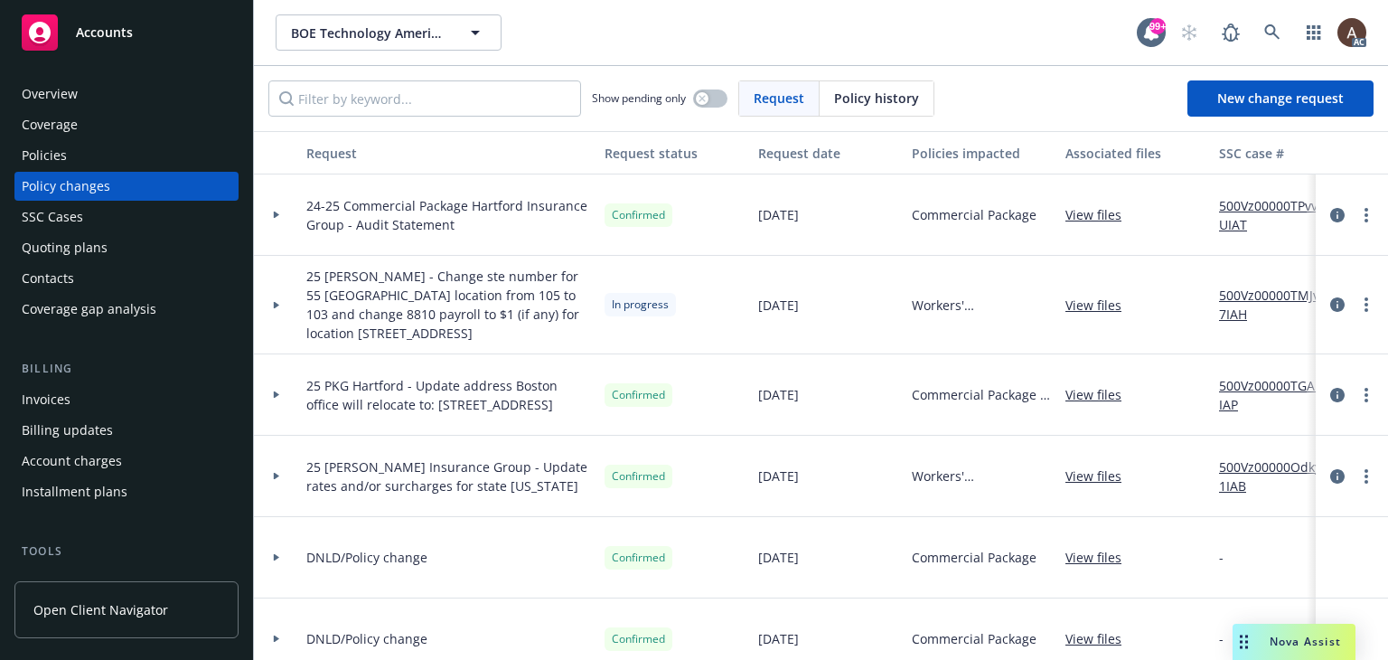
click at [276, 304] on icon at bounding box center [276, 304] width 5 height 7
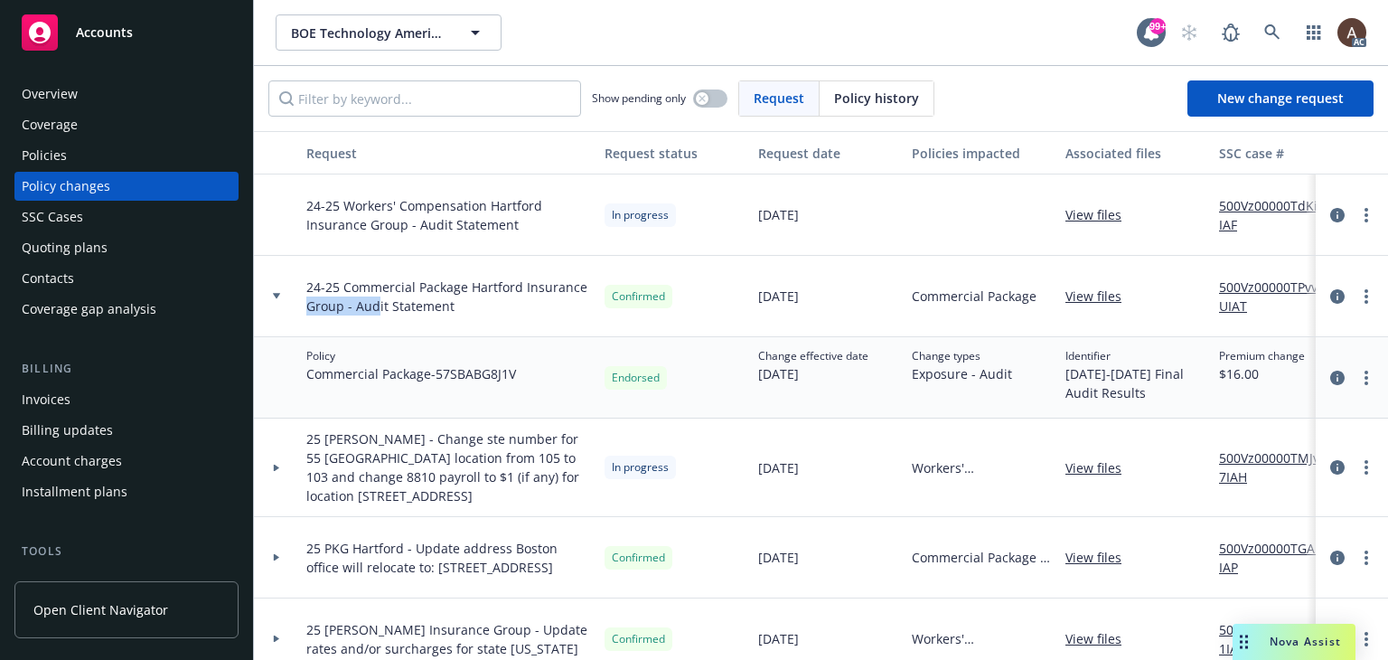
drag, startPoint x: 305, startPoint y: 315, endPoint x: 374, endPoint y: 334, distance: 72.4
click at [374, 334] on div "24-25 Commercial Package Hartford Insurance Group - Audit Statement" at bounding box center [448, 296] width 298 height 81
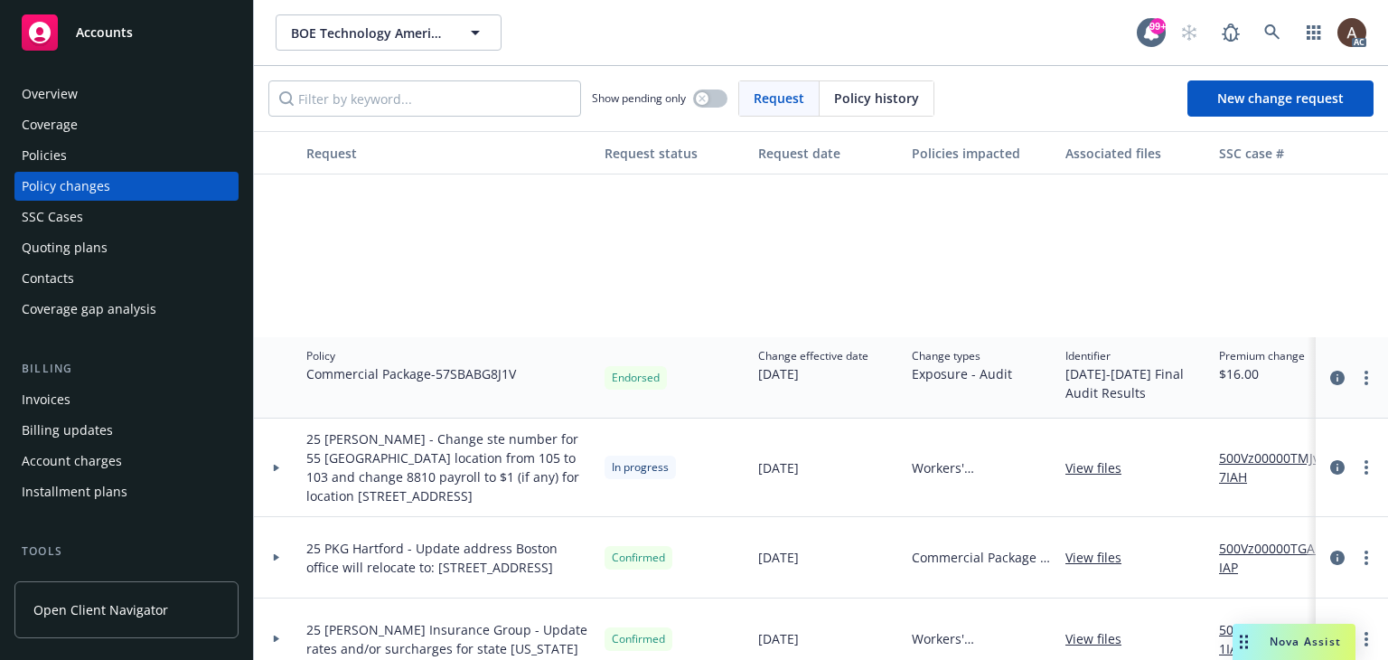
scroll to position [271, 0]
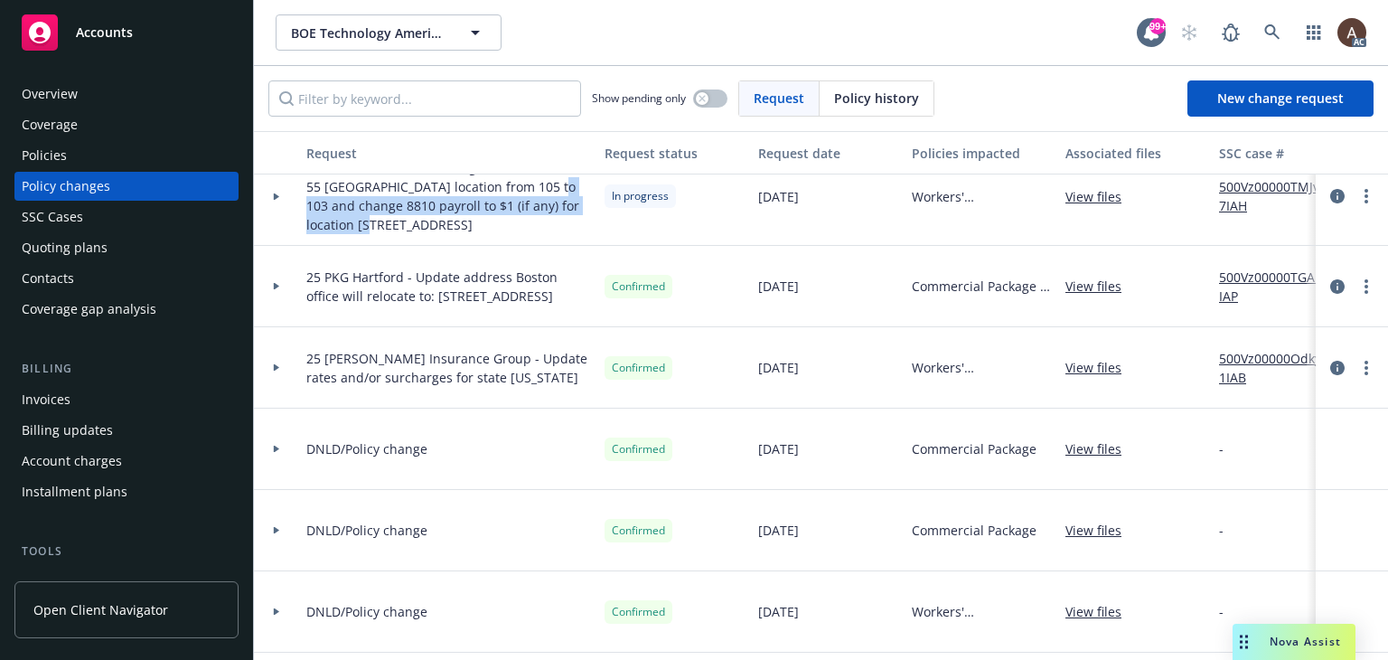
drag, startPoint x: 306, startPoint y: 208, endPoint x: 391, endPoint y: 224, distance: 86.5
click at [391, 224] on span "25 WC Hartford - Change ste number for 55 Cambridge location from 105 to 103 an…" at bounding box center [448, 196] width 284 height 76
copy span "change 8810 payroll to $1 (if any) for location 39625 Lew Dr"
click at [79, 149] on div "Policies" at bounding box center [127, 155] width 210 height 29
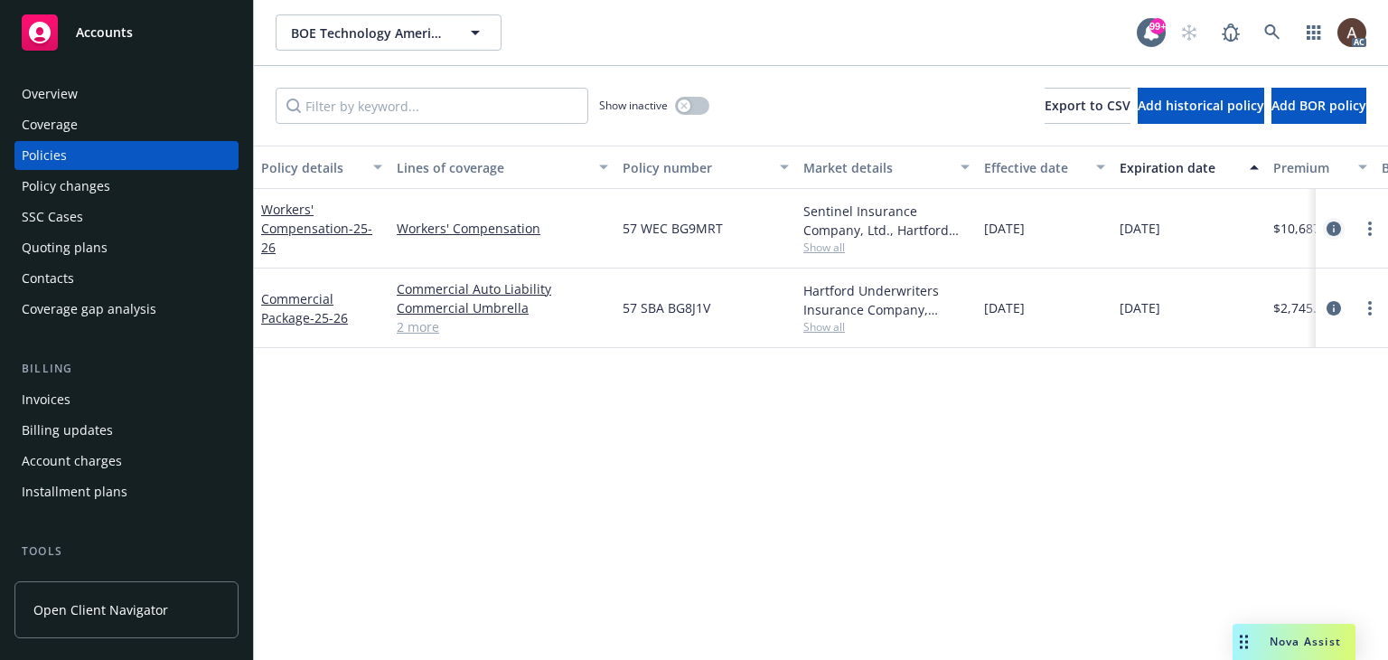
click at [1339, 225] on icon "circleInformation" at bounding box center [1334, 228] width 14 height 14
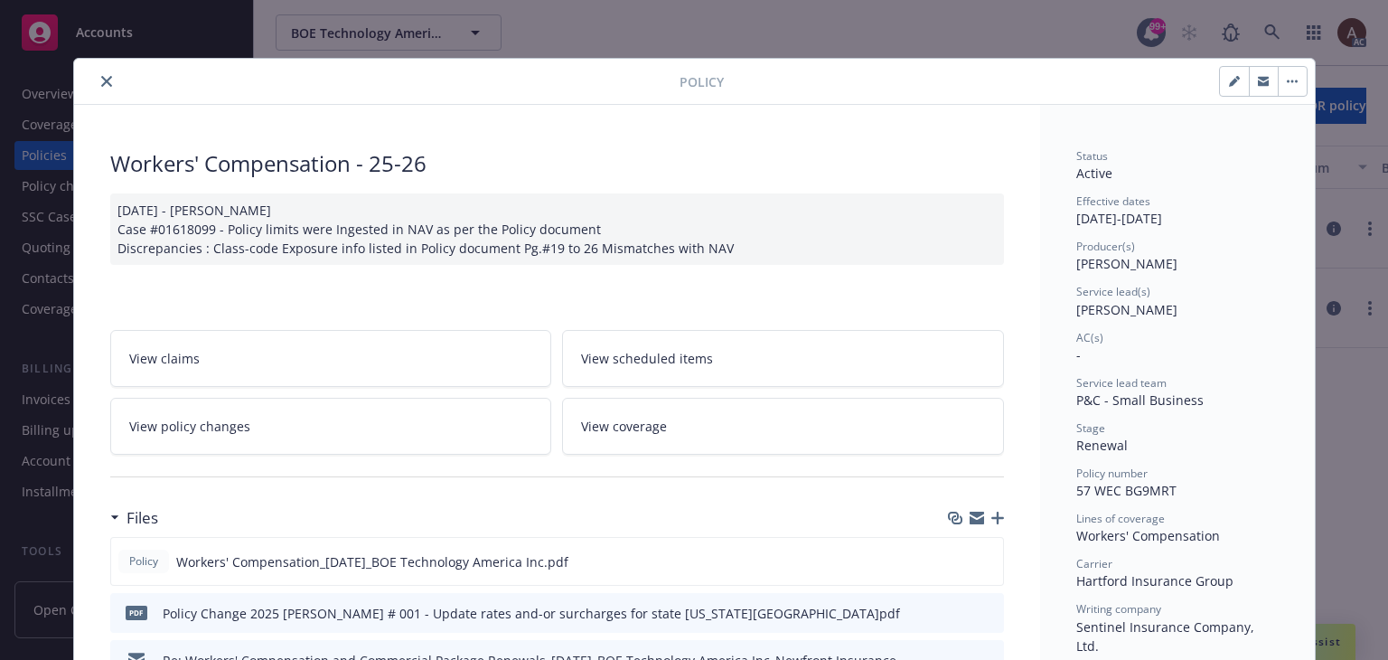
click at [270, 428] on link "View policy changes" at bounding box center [331, 426] width 442 height 57
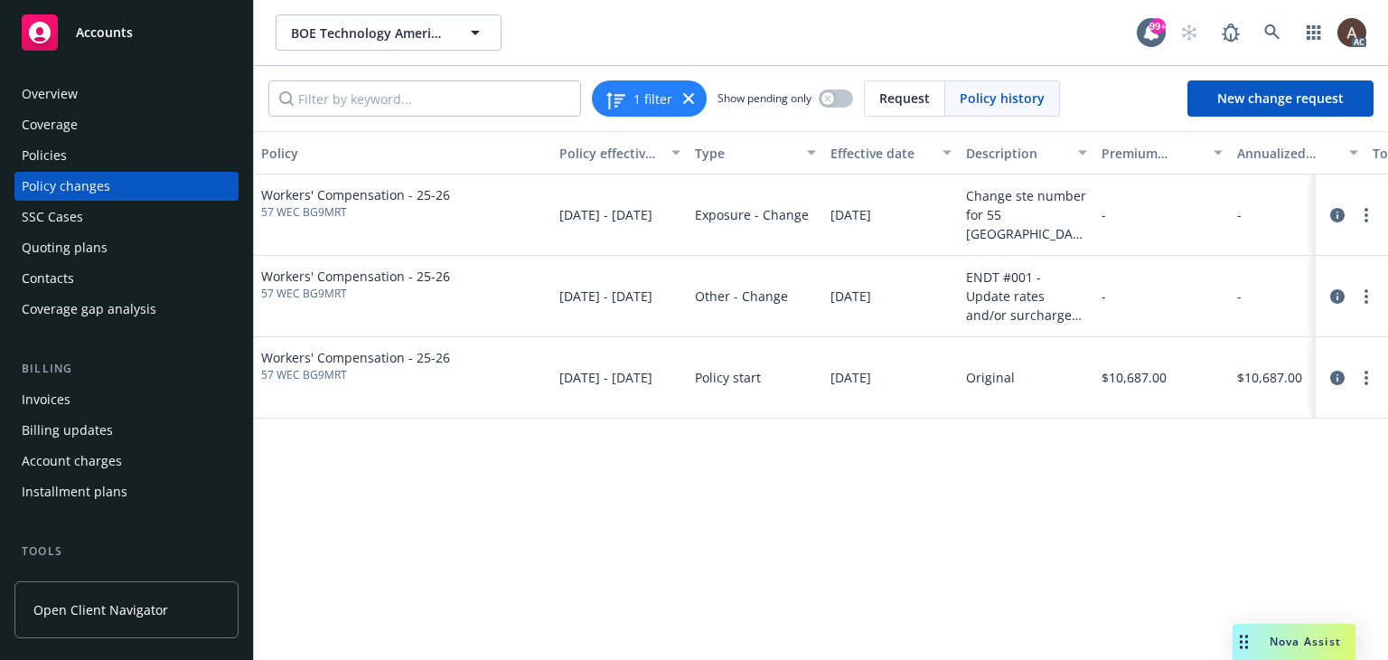
click at [857, 493] on div "Policy Policy effective dates Type Effective date Description Premium change An…" at bounding box center [821, 395] width 1134 height 529
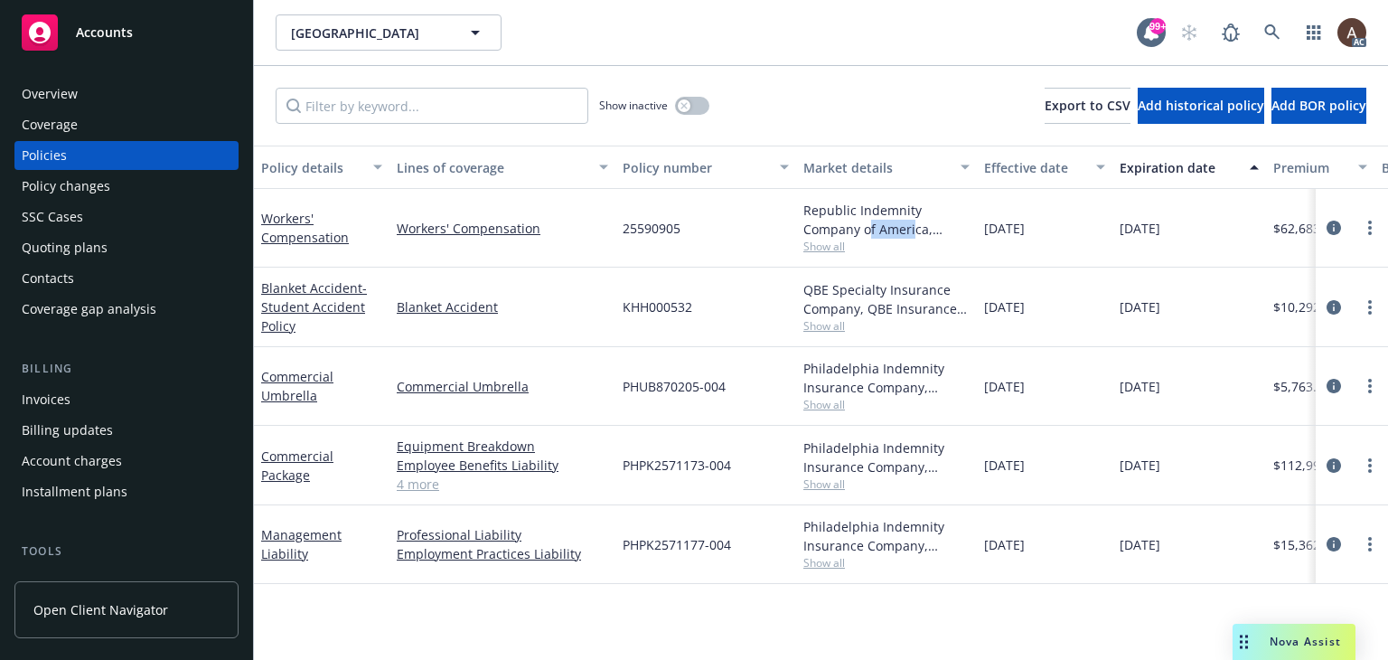
drag, startPoint x: 879, startPoint y: 221, endPoint x: 921, endPoint y: 223, distance: 42.5
click at [921, 223] on div "Republic Indemnity Company of America, Republic Indemnity" at bounding box center [887, 220] width 166 height 38
click at [1337, 229] on icon "circleInformation" at bounding box center [1334, 228] width 14 height 14
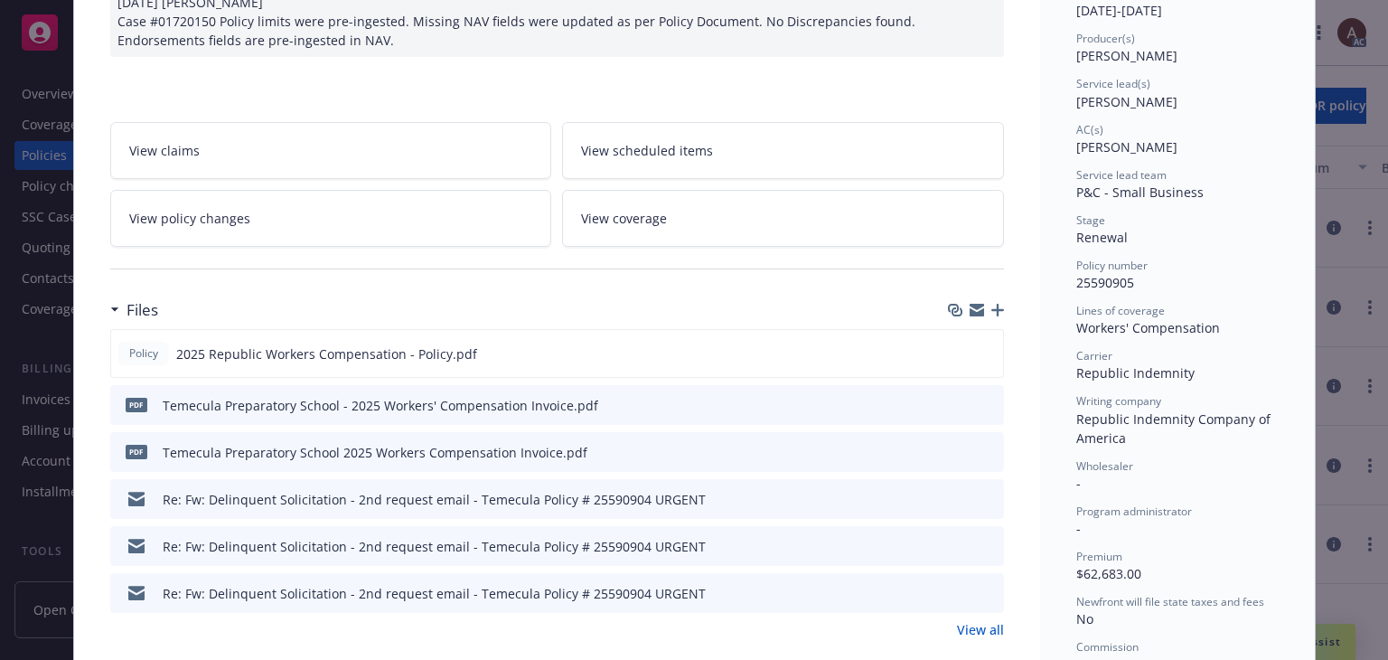
scroll to position [271, 0]
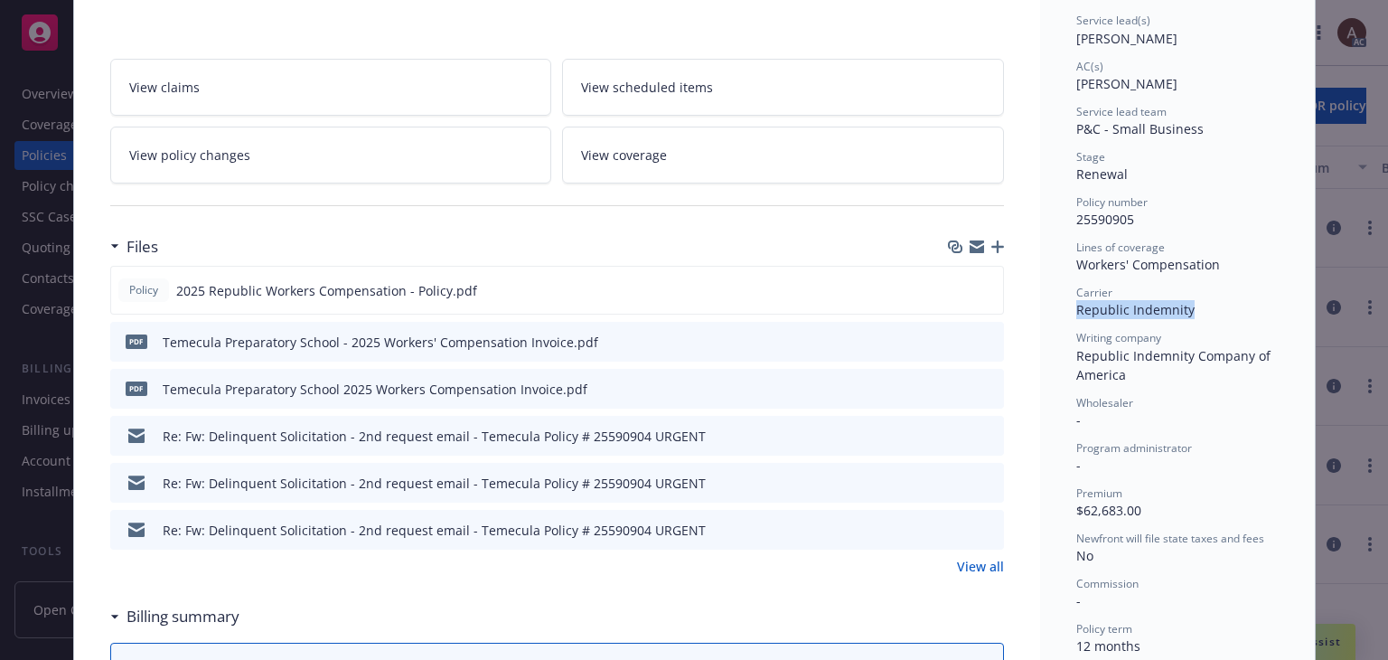
drag, startPoint x: 1072, startPoint y: 308, endPoint x: 1194, endPoint y: 306, distance: 122.0
click at [1194, 306] on div "Carrier Republic Indemnity" at bounding box center [1177, 302] width 202 height 34
drag, startPoint x: 1072, startPoint y: 355, endPoint x: 1142, endPoint y: 376, distance: 73.5
click at [1142, 376] on div "Writing company Republic Indemnity Company of America" at bounding box center [1177, 356] width 202 height 53
click at [1117, 305] on span "Republic Indemnity" at bounding box center [1135, 309] width 118 height 17
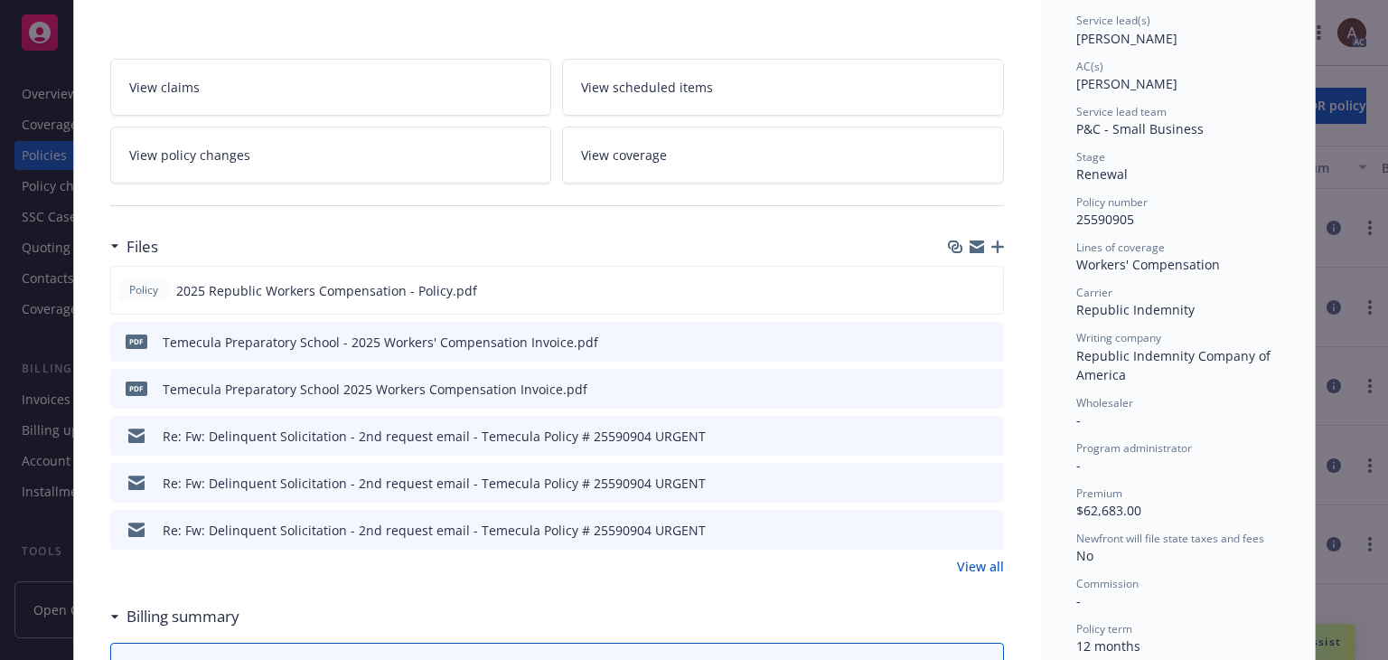
click at [1151, 370] on div "Writing company Republic Indemnity Company of America" at bounding box center [1177, 356] width 202 height 53
click at [982, 562] on link "View all" at bounding box center [980, 566] width 47 height 19
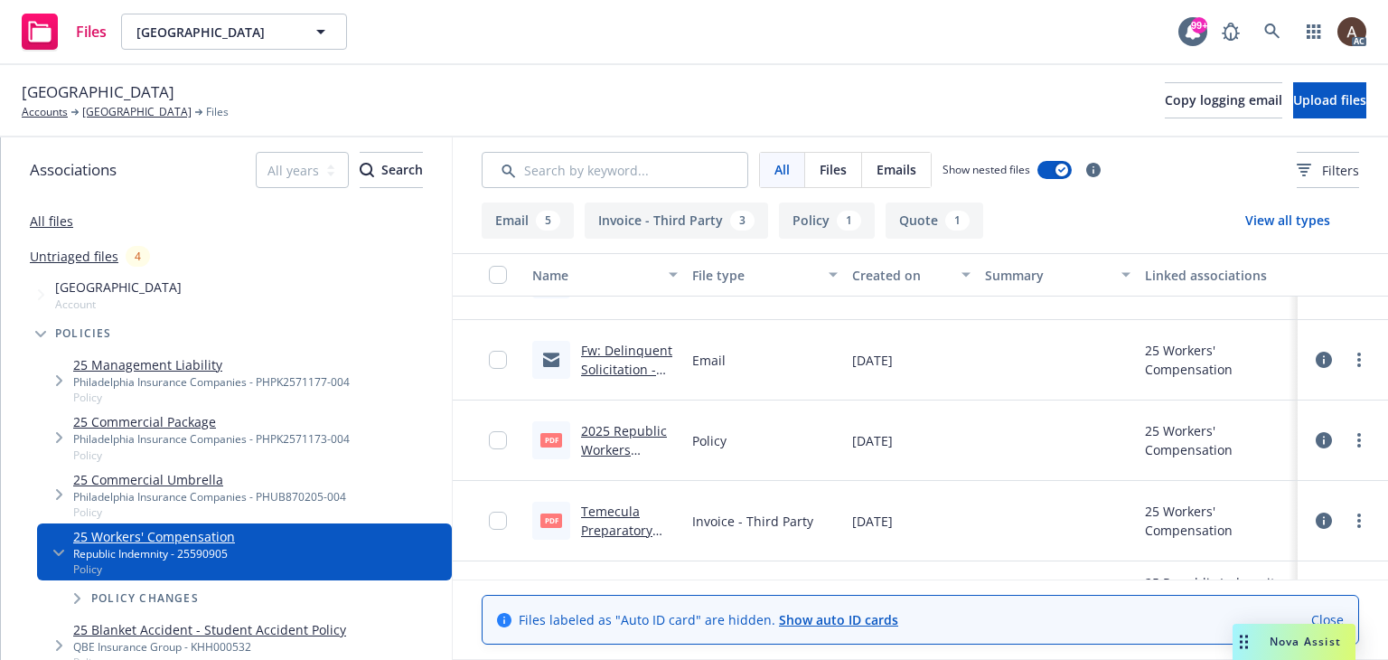
scroll to position [426, 0]
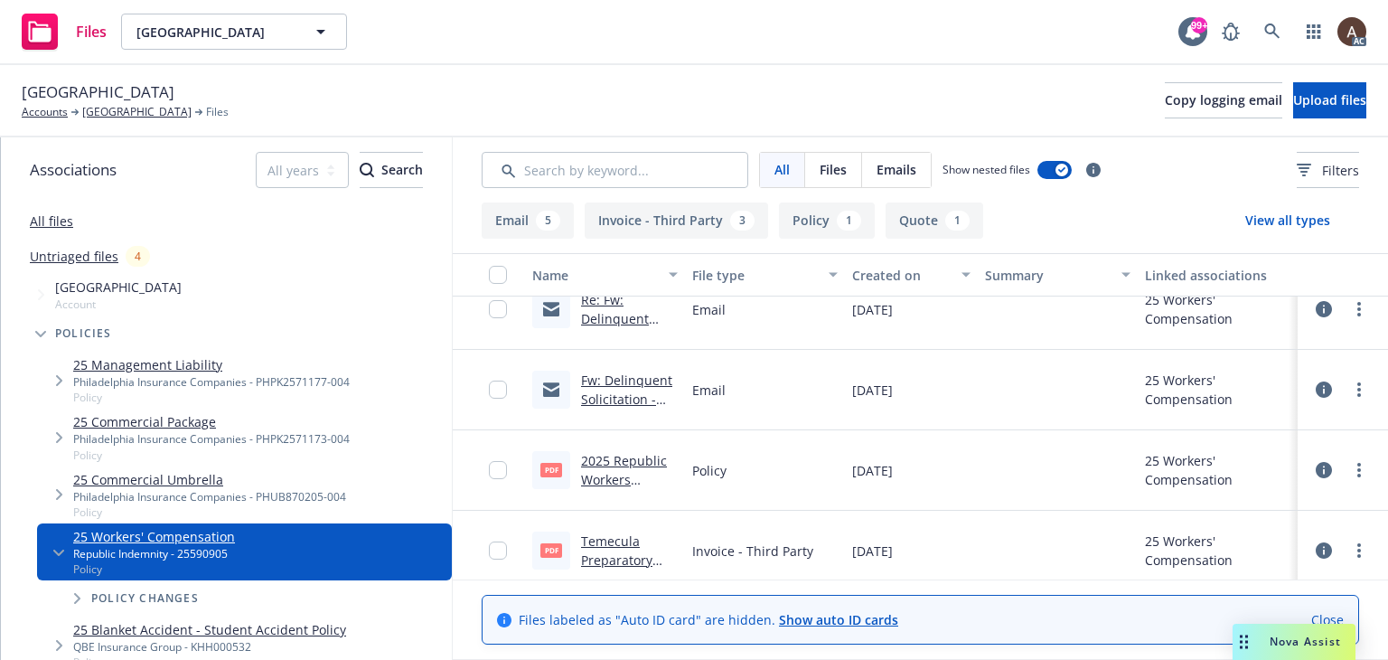
click at [621, 399] on link "Fw: Delinquent Solicitation - 2nd request email - Temecula Policy # 25590904 UR…" at bounding box center [626, 446] width 91 height 150
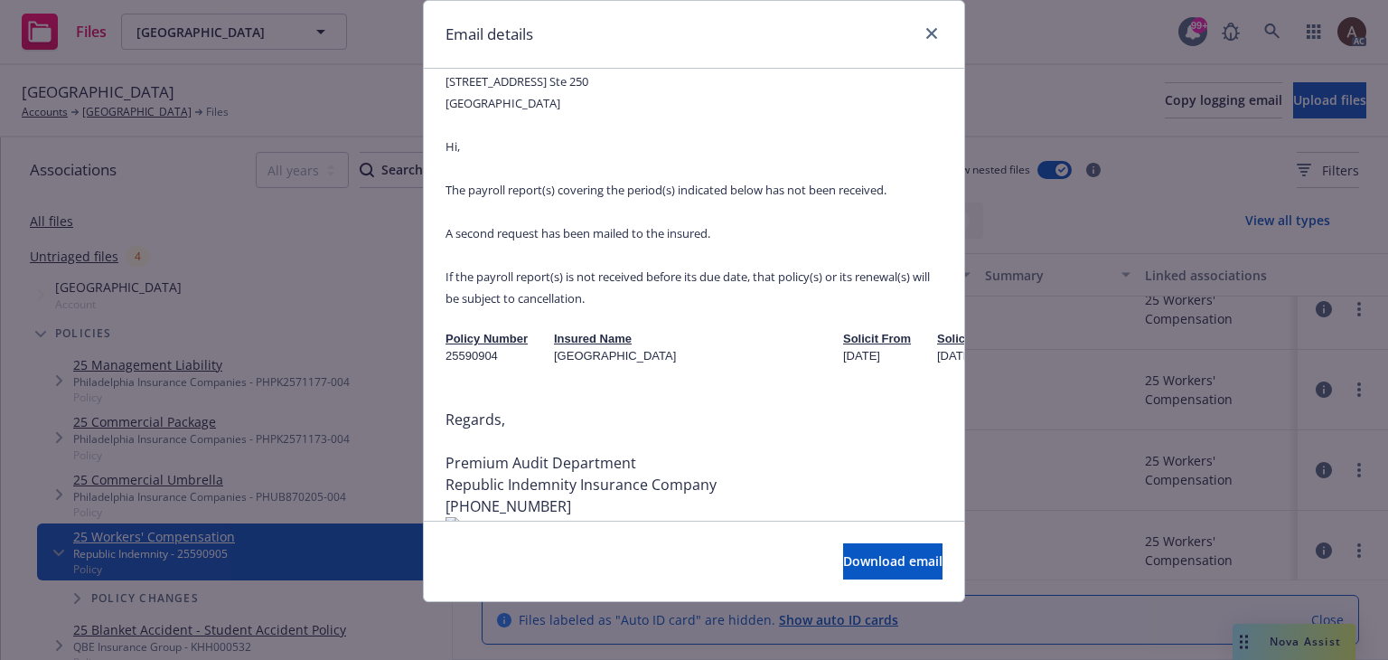
scroll to position [1461, 0]
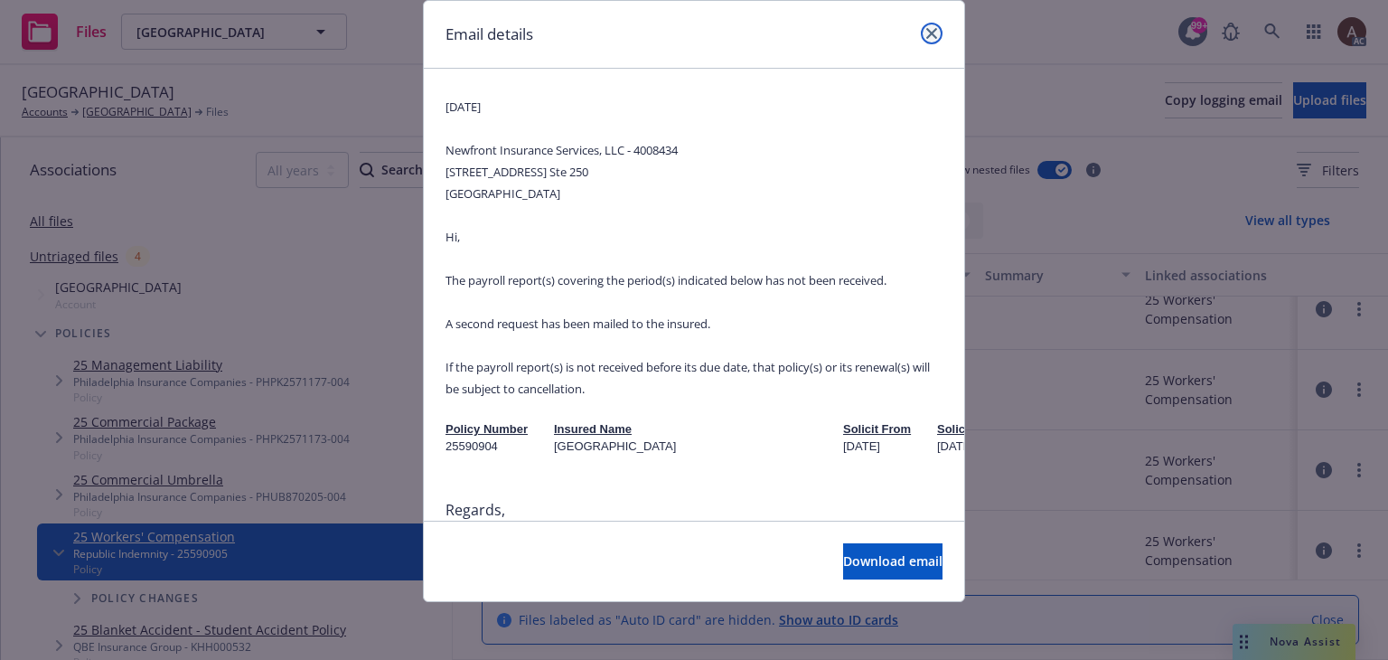
click at [921, 33] on link "close" at bounding box center [932, 34] width 22 height 22
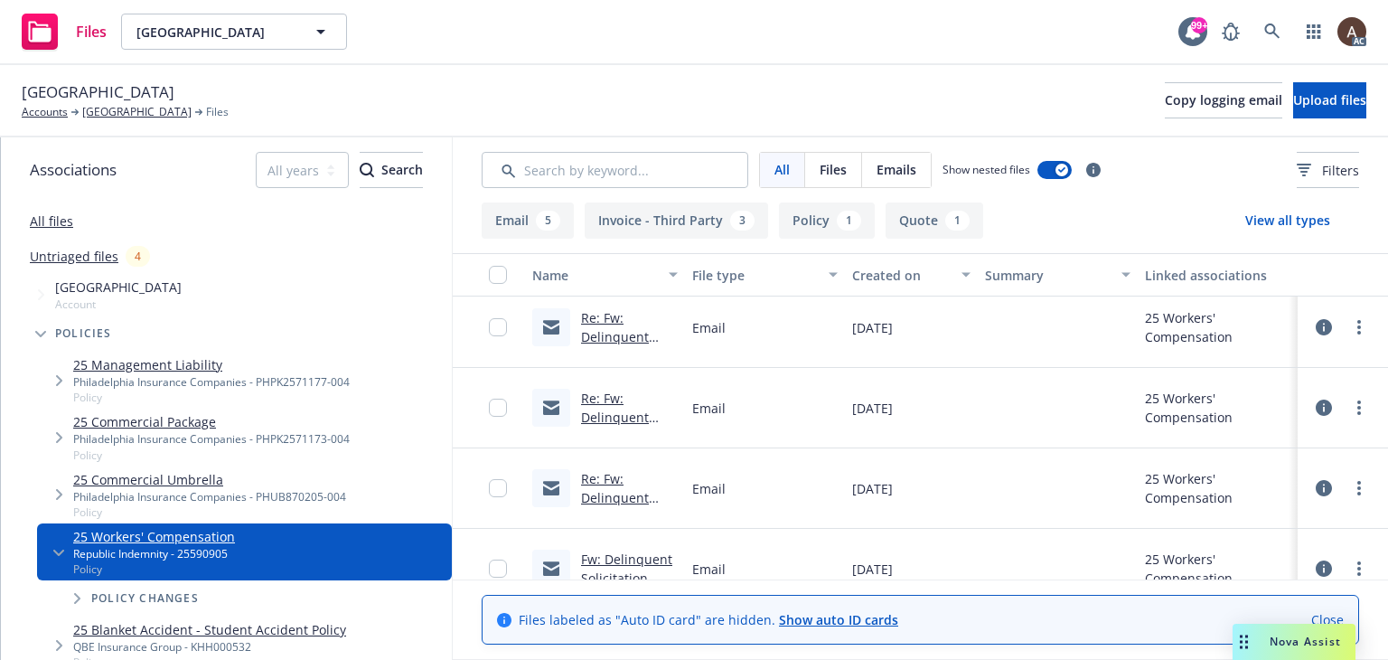
scroll to position [245, 0]
click at [614, 420] on link "Re: Fw: Delinquent Solicitation - 2nd request email - Temecula Policy # 2559090…" at bounding box center [618, 477] width 75 height 169
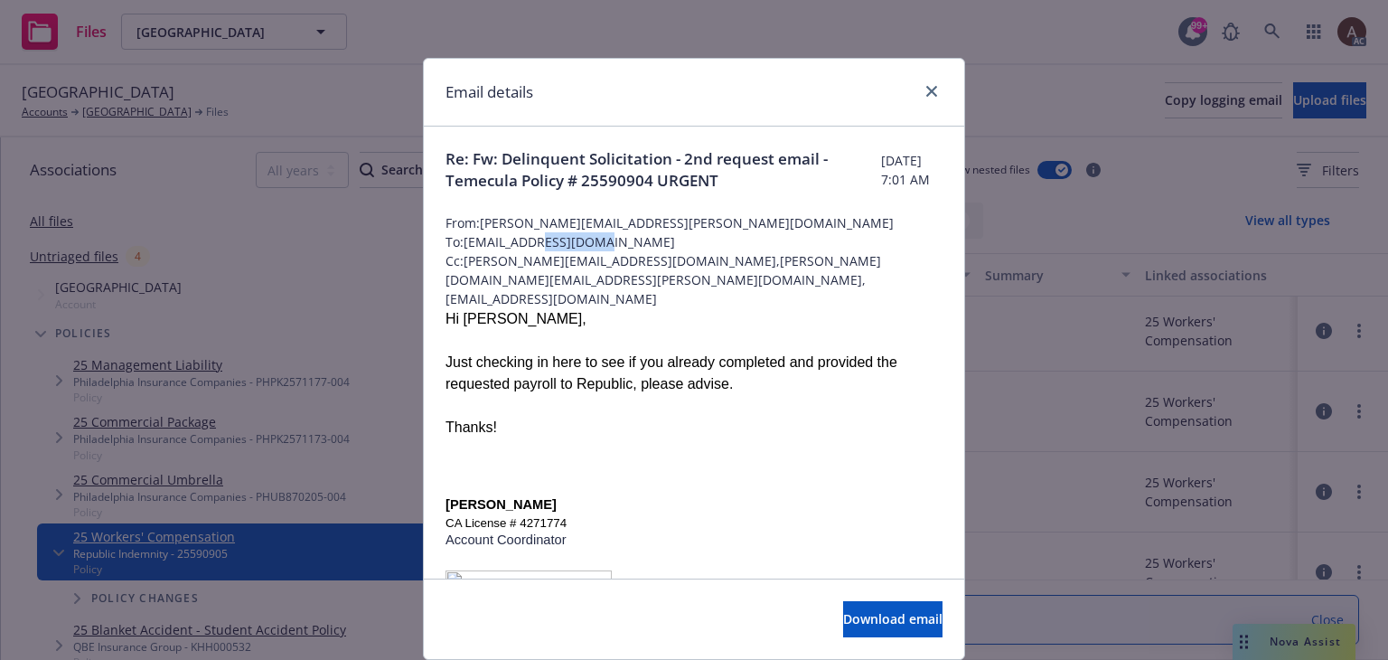
drag, startPoint x: 534, startPoint y: 256, endPoint x: 597, endPoint y: 250, distance: 62.6
click at [597, 250] on span "To: thainey@temeculaprep.com" at bounding box center [694, 241] width 497 height 19
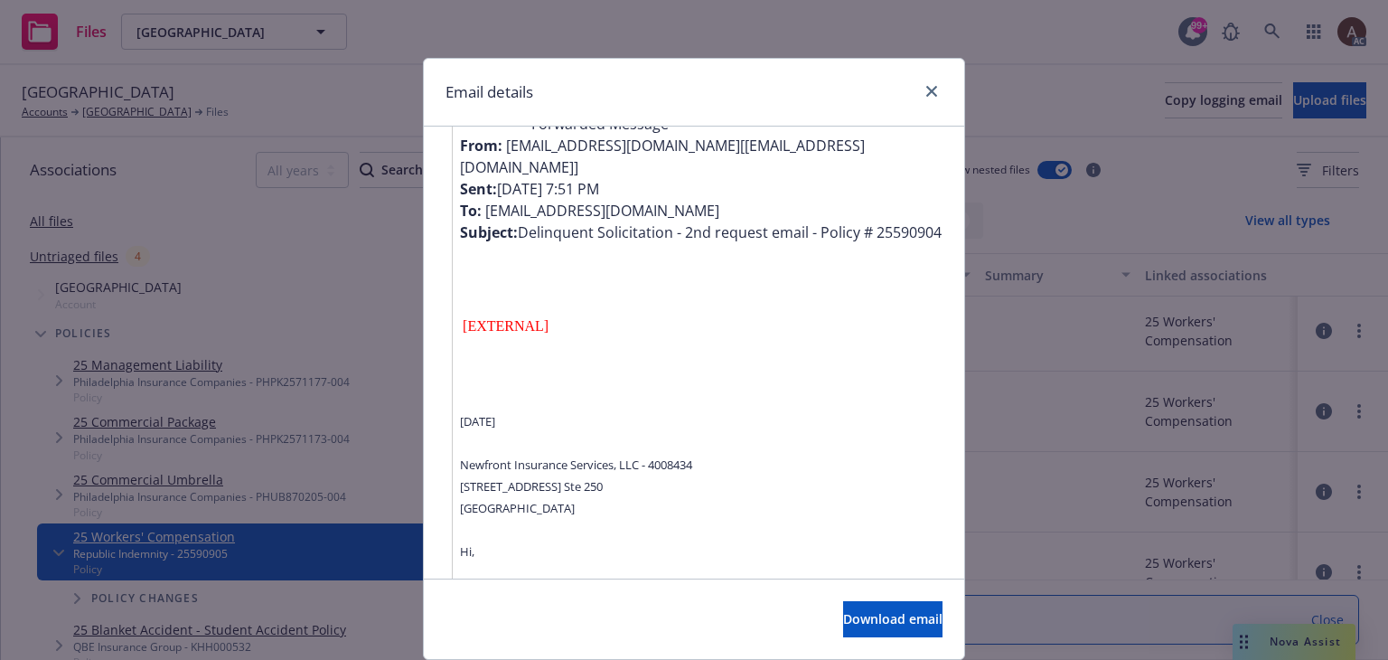
scroll to position [2983, 0]
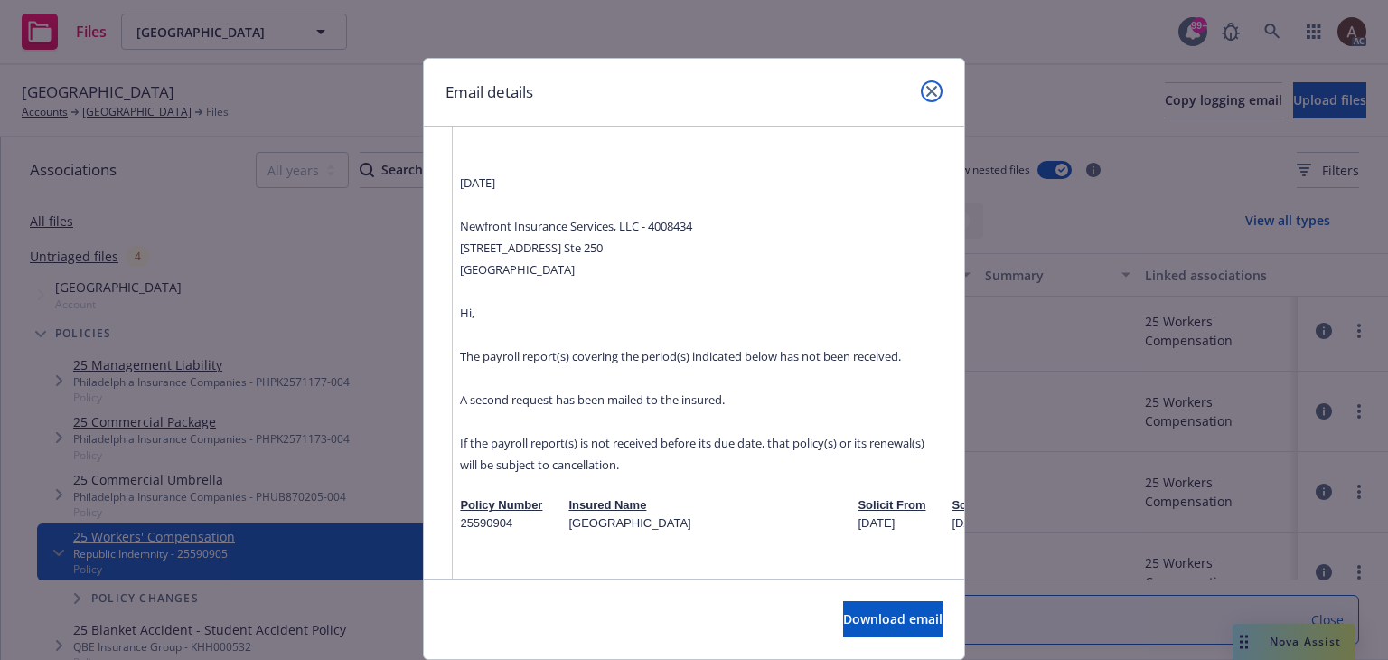
click at [926, 90] on icon "close" at bounding box center [931, 91] width 11 height 11
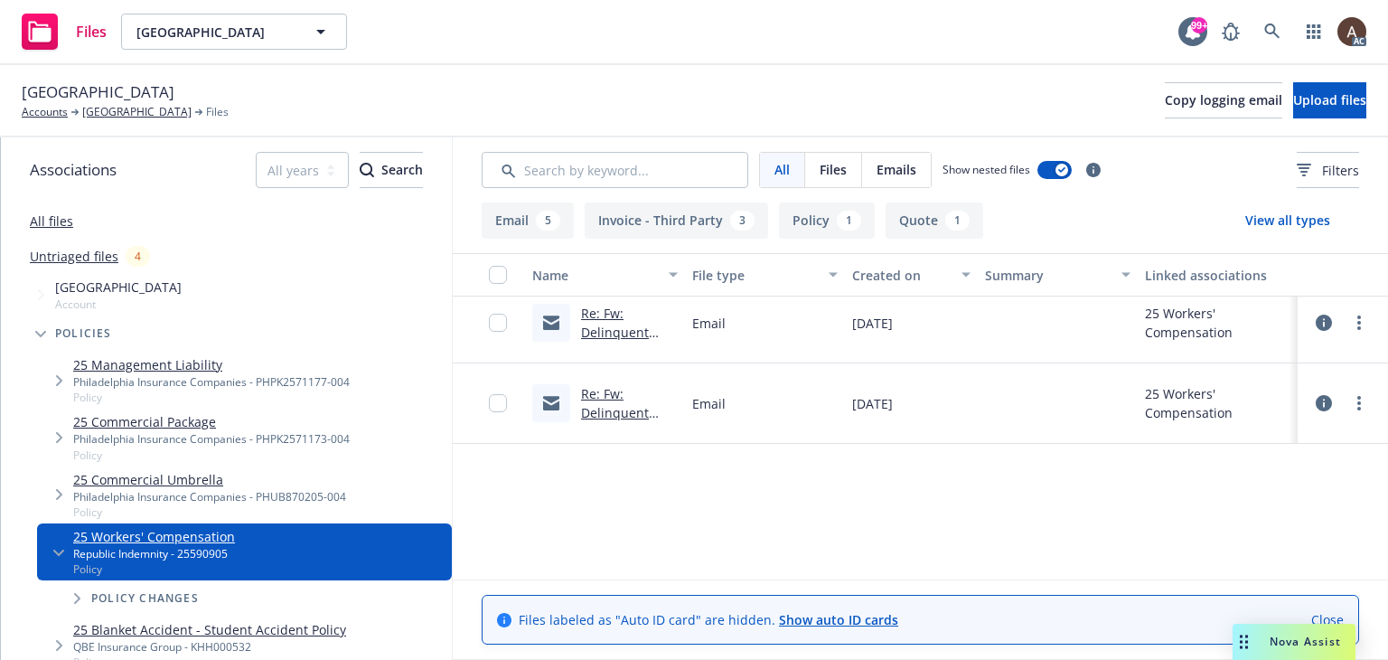
scroll to position [64, 0]
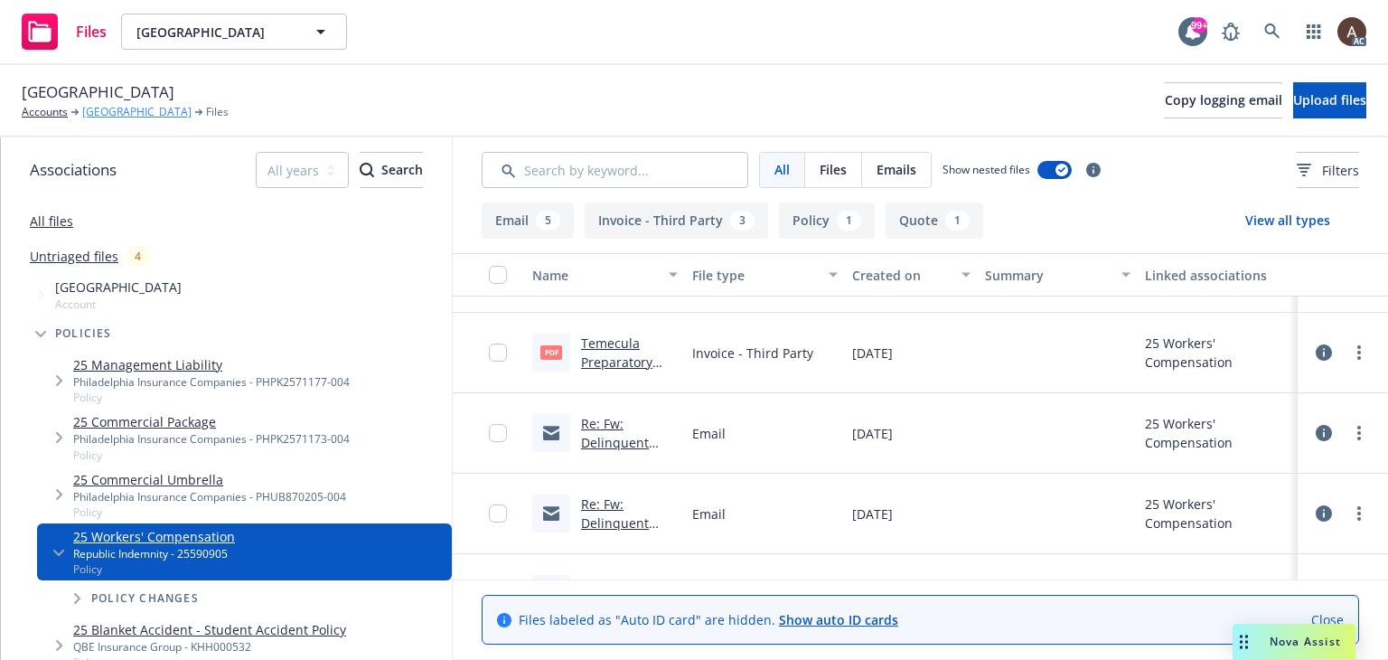
click at [192, 112] on link "[GEOGRAPHIC_DATA]" at bounding box center [136, 112] width 109 height 16
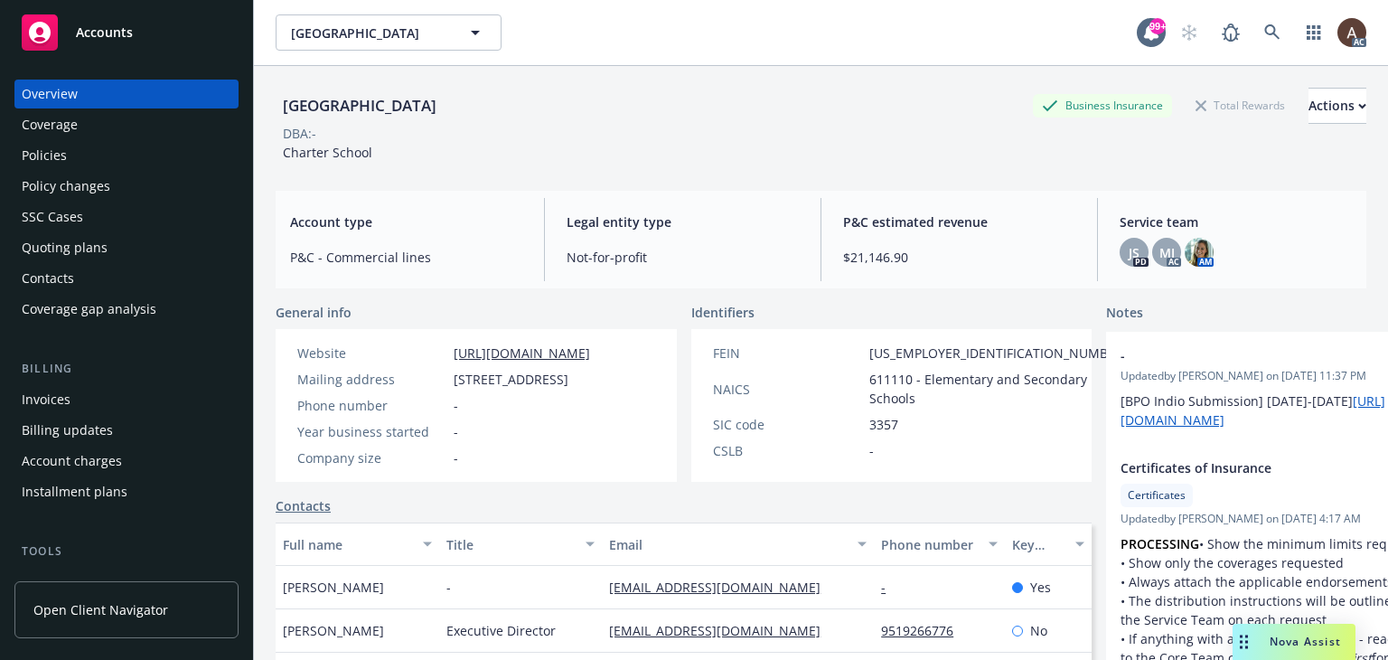
click at [134, 153] on div "Policies" at bounding box center [127, 155] width 210 height 29
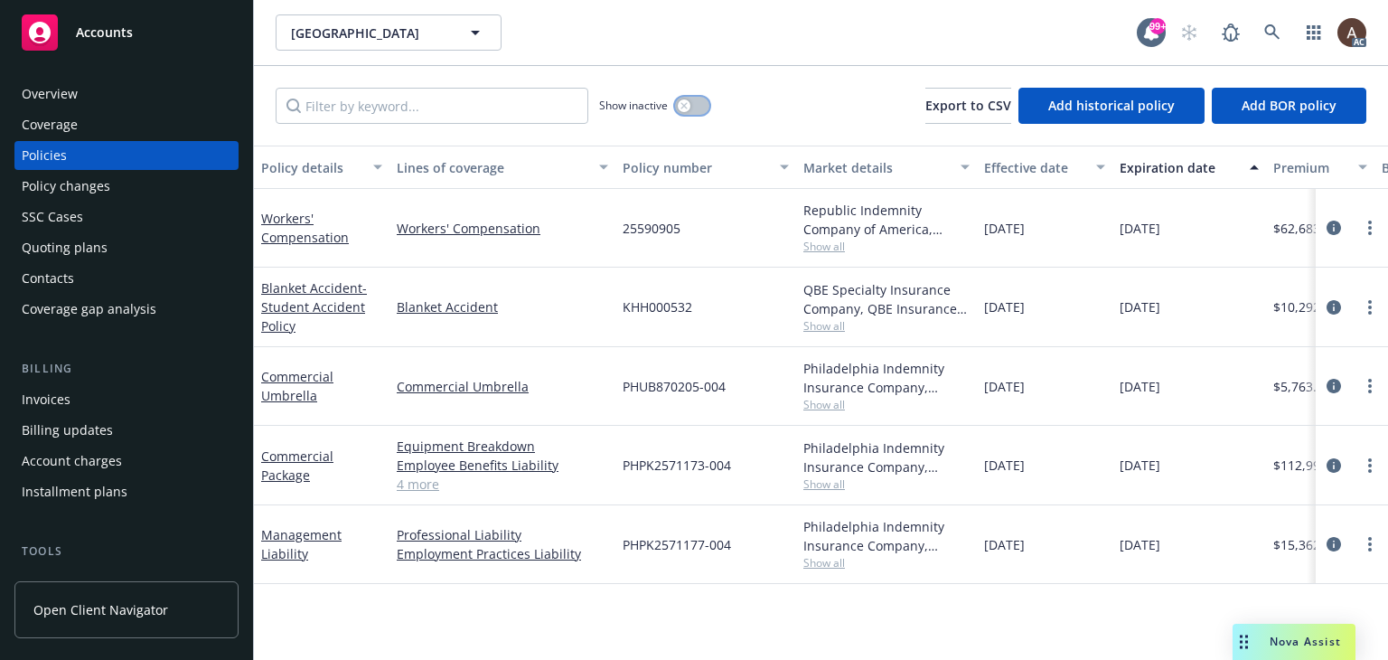
click at [691, 108] on button "button" at bounding box center [692, 106] width 34 height 18
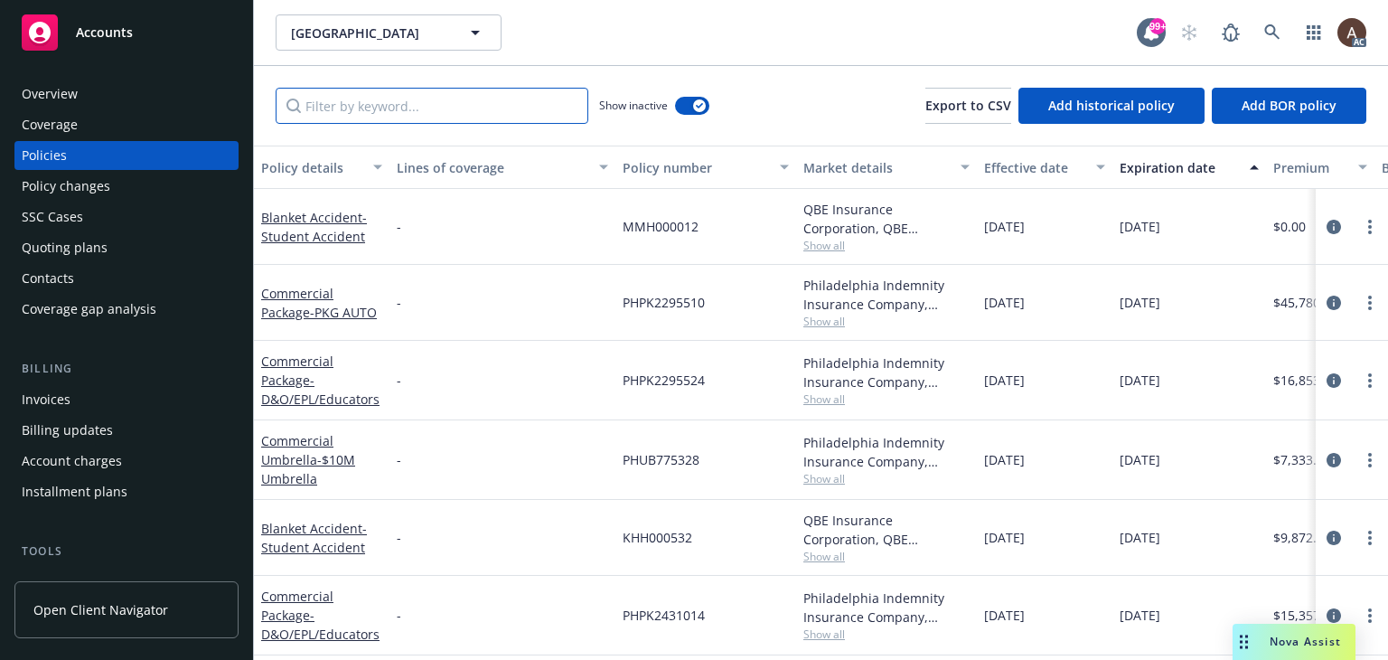
click at [382, 113] on input "Filter by keyword..." at bounding box center [432, 106] width 313 height 36
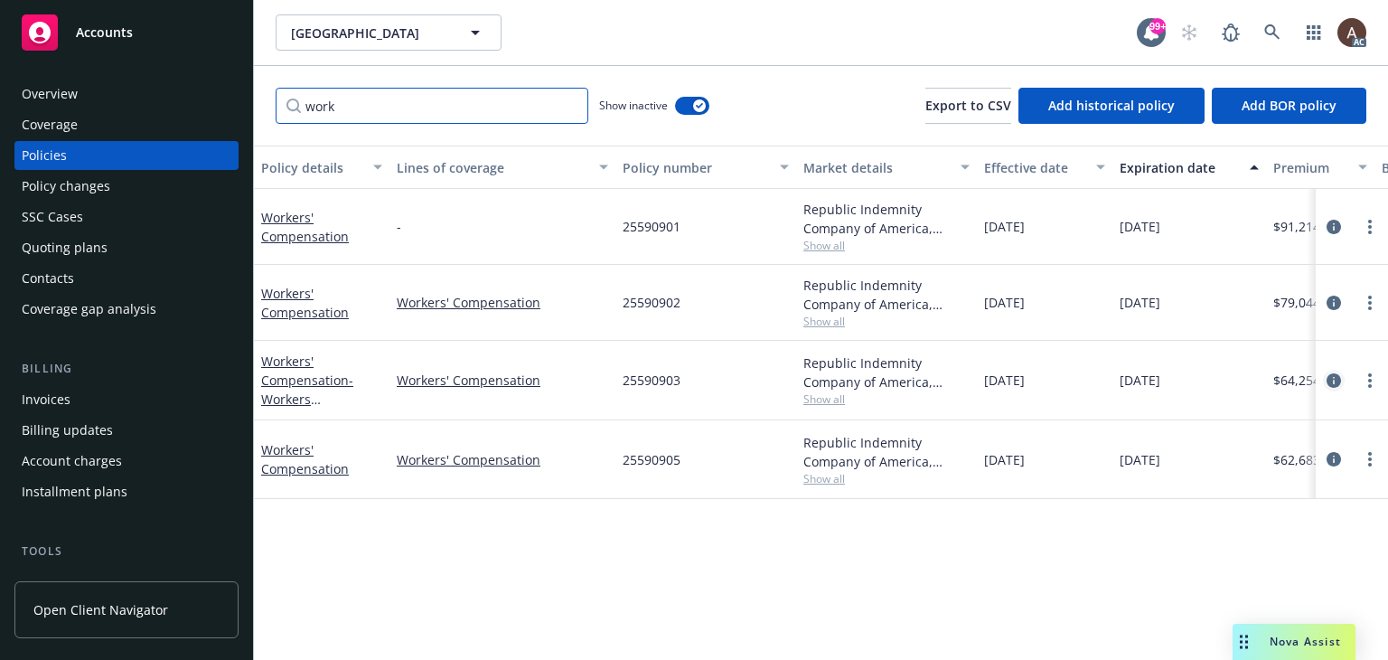
type input "work"
click at [1336, 376] on icon "circleInformation" at bounding box center [1334, 380] width 14 height 14
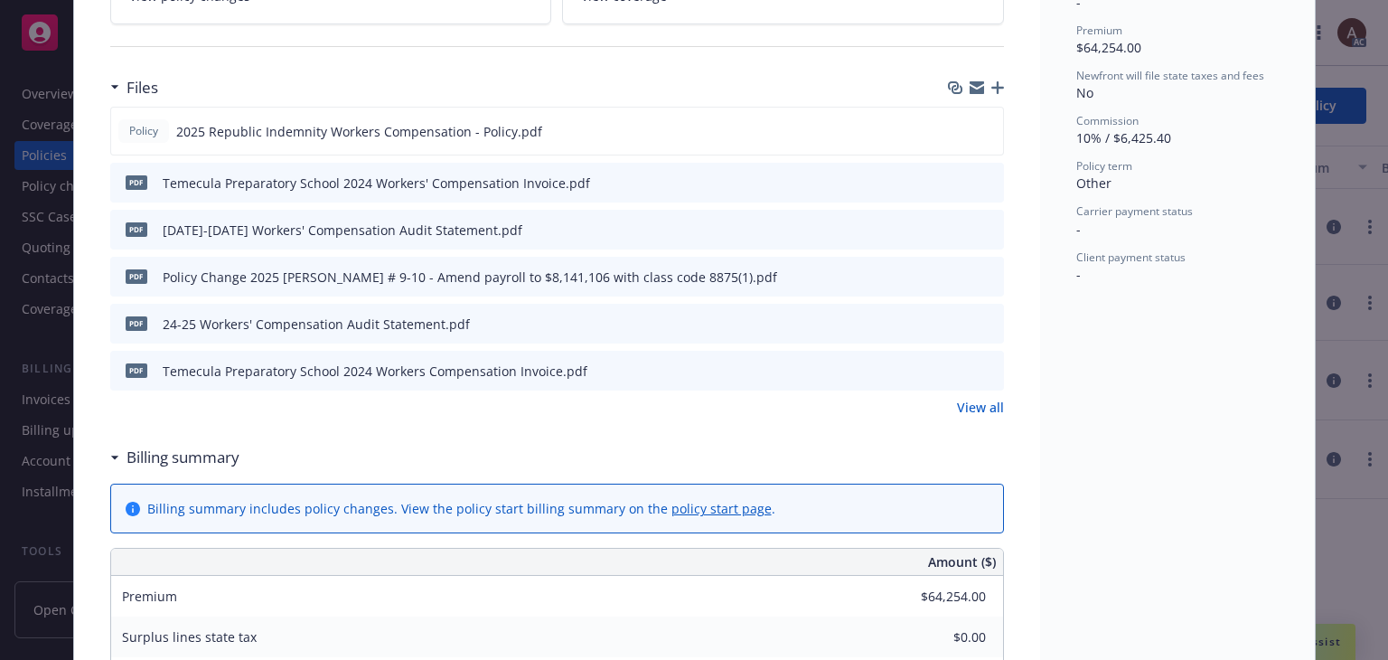
scroll to position [723, 0]
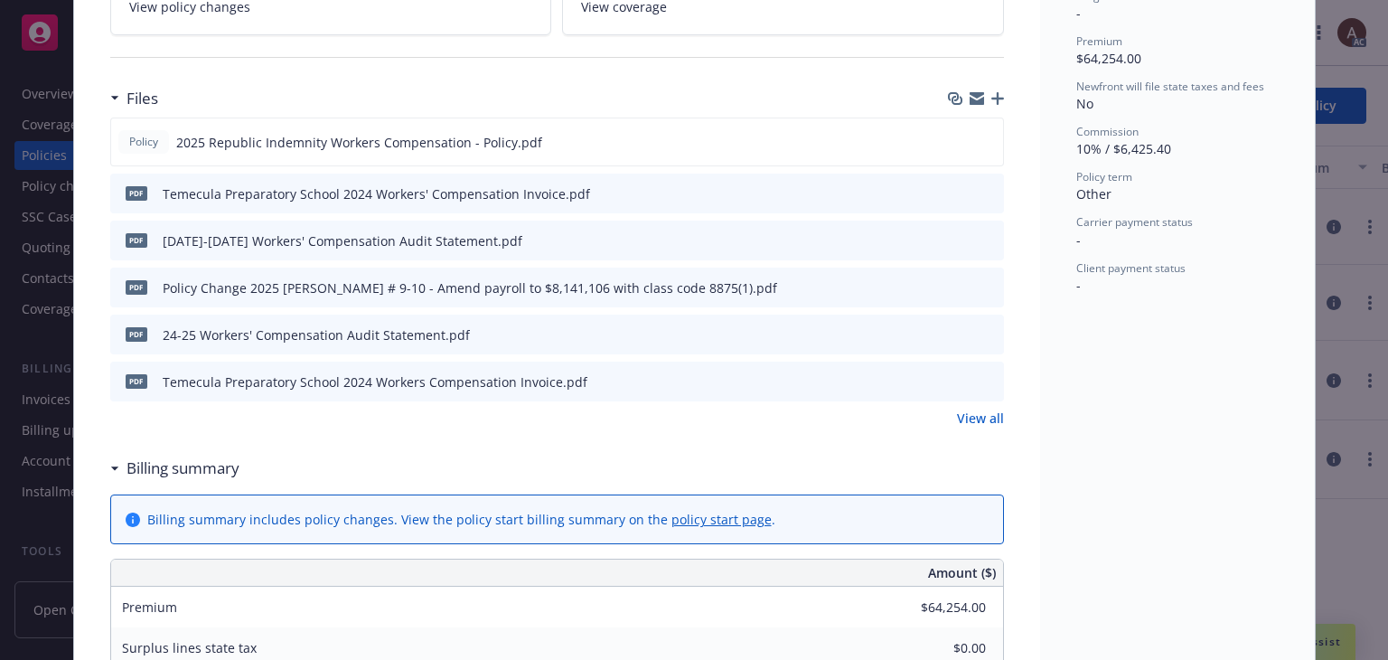
click at [960, 410] on link "View all" at bounding box center [980, 418] width 47 height 19
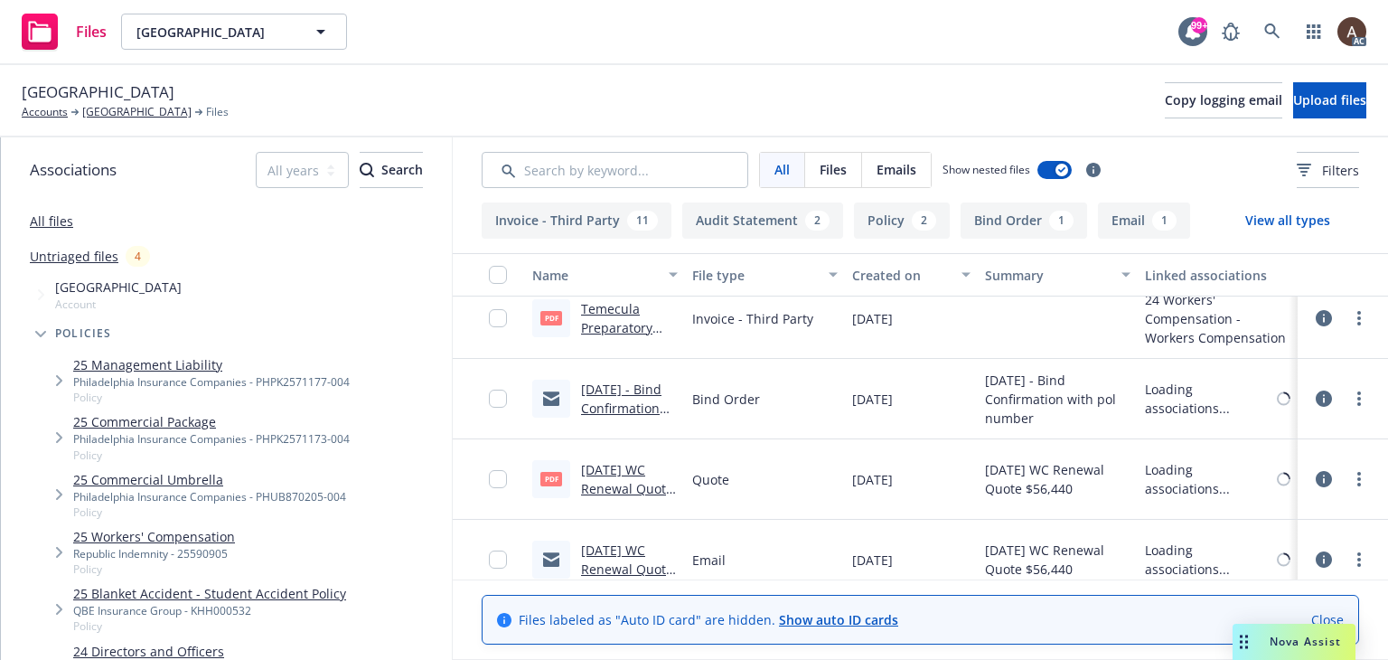
scroll to position [1232, 0]
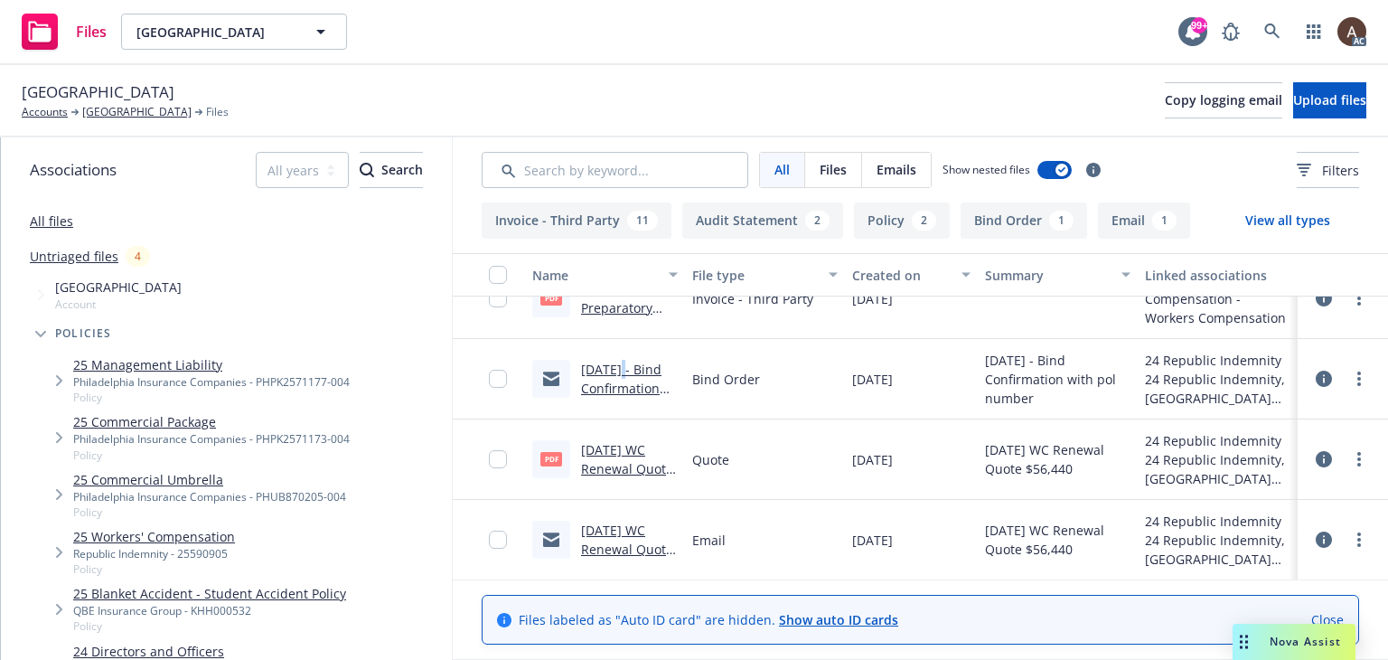
click at [628, 373] on link "7/1/2024 - Bind Confirmation with pol number .msg" at bounding box center [621, 398] width 81 height 74
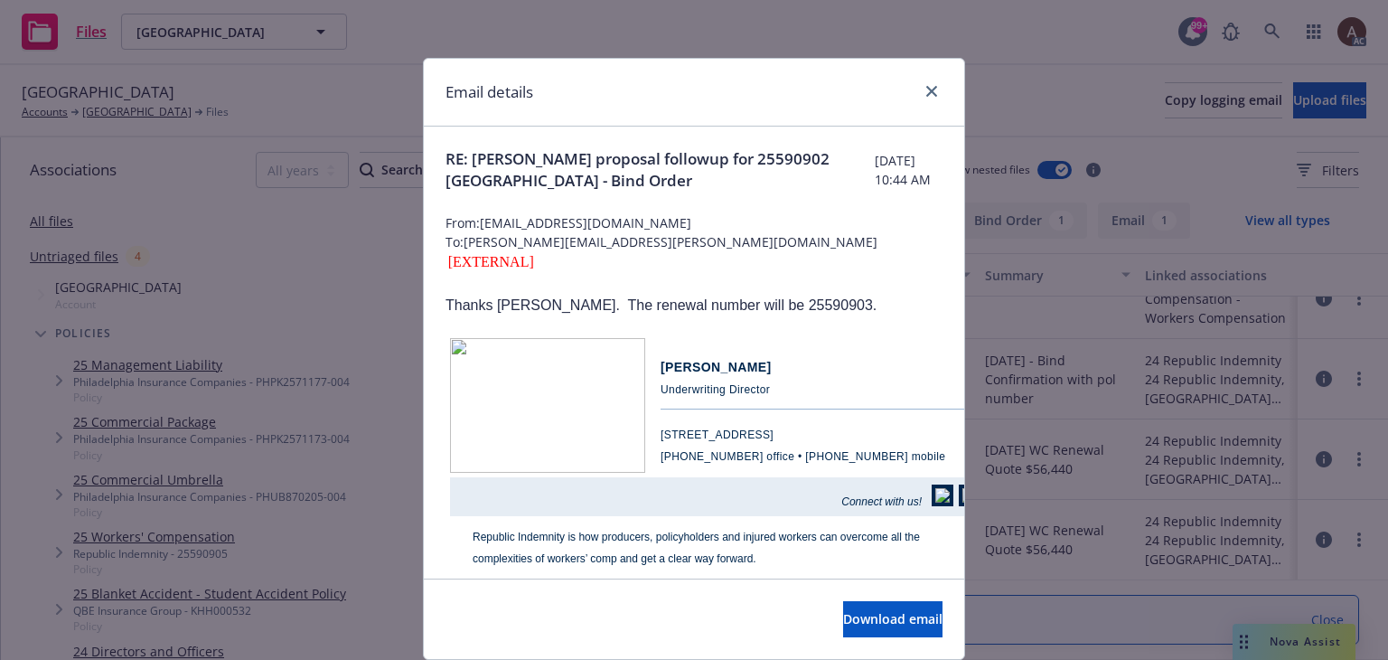
scroll to position [362, 0]
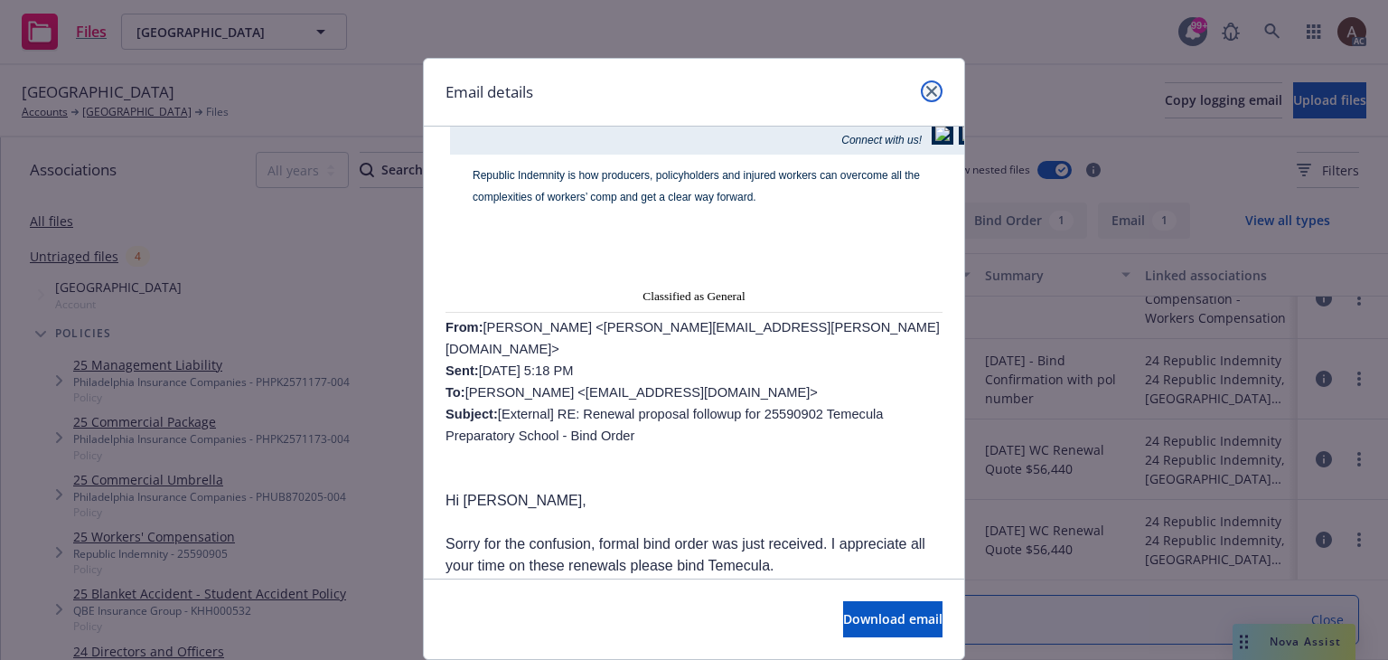
click at [930, 91] on link "close" at bounding box center [932, 91] width 22 height 22
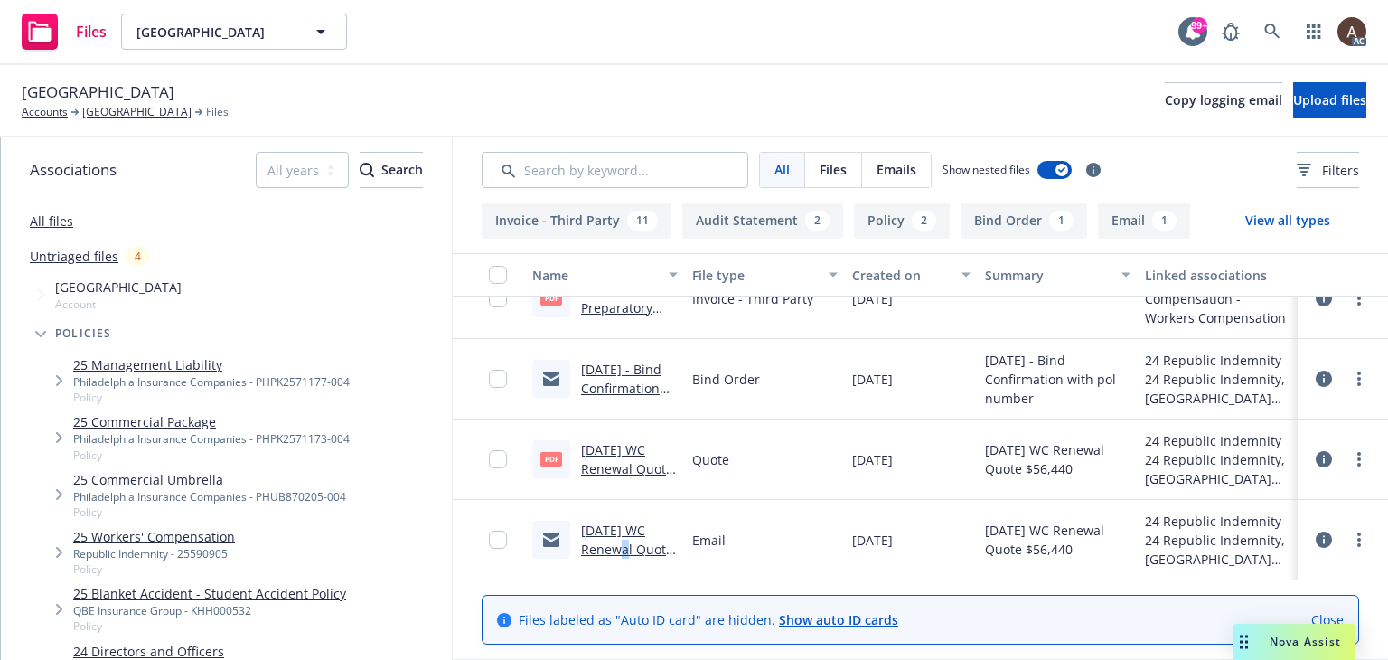
click at [612, 550] on link "7/1/2024 WC Renewal Quote $56,440.msg" at bounding box center [627, 549] width 92 height 55
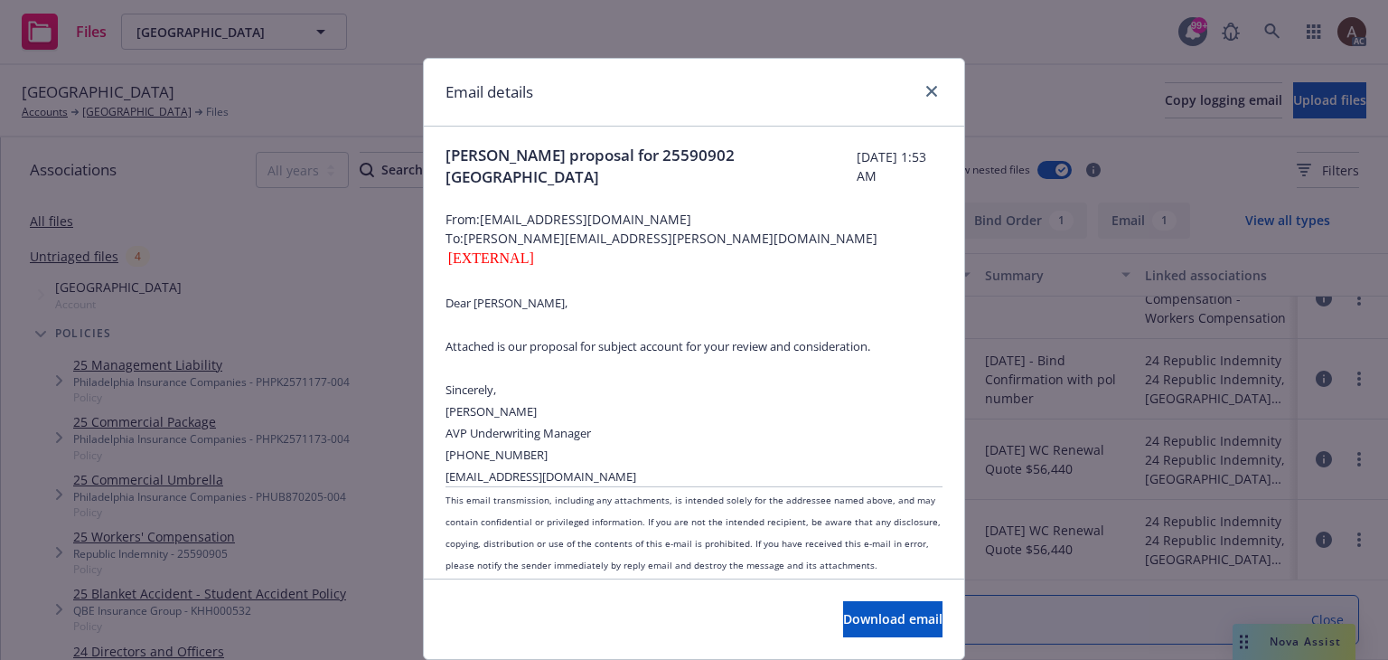
scroll to position [0, 0]
click at [931, 84] on link "close" at bounding box center [932, 91] width 22 height 22
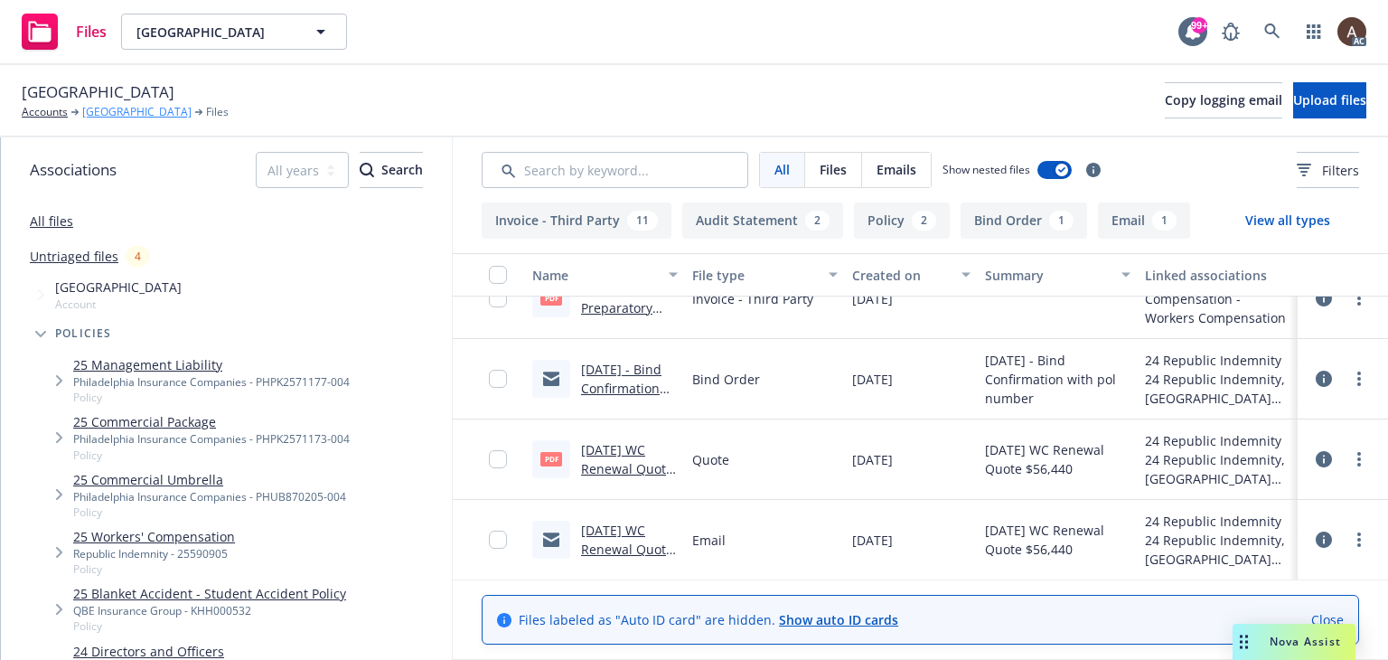
click at [133, 108] on link "[GEOGRAPHIC_DATA]" at bounding box center [136, 112] width 109 height 16
